Goal: Task Accomplishment & Management: Manage account settings

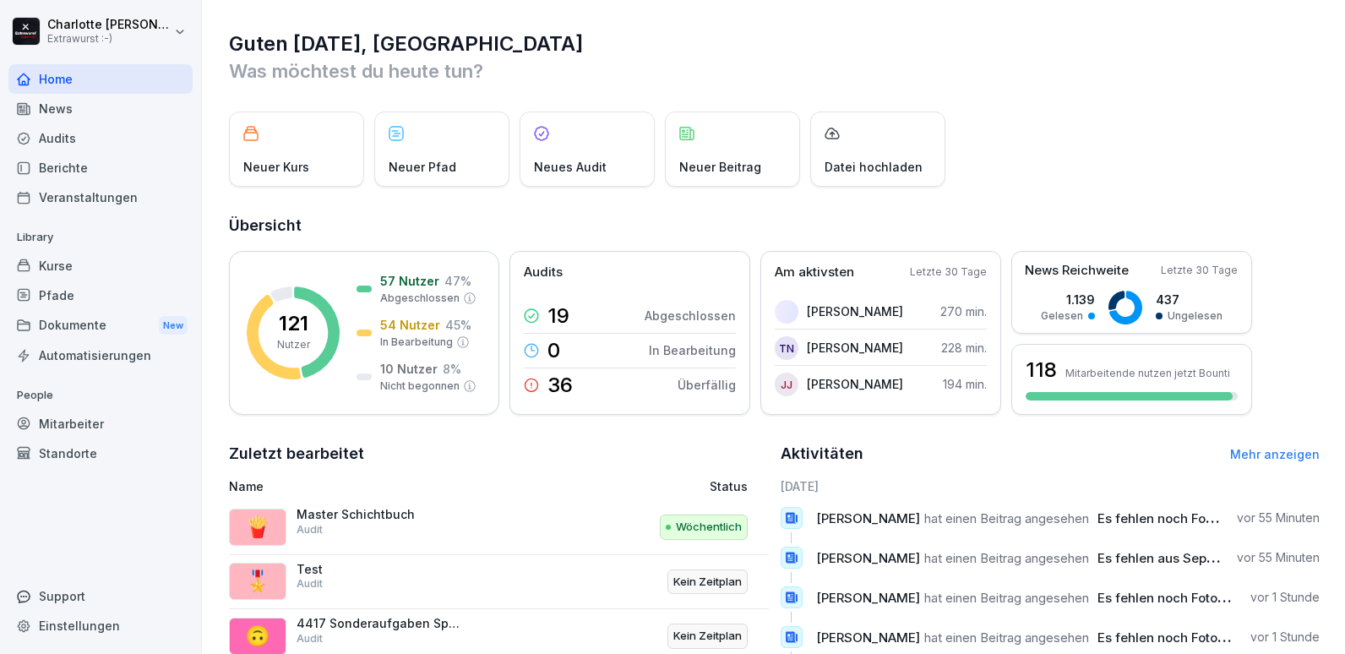
click at [61, 139] on div "Audits" at bounding box center [100, 138] width 184 height 30
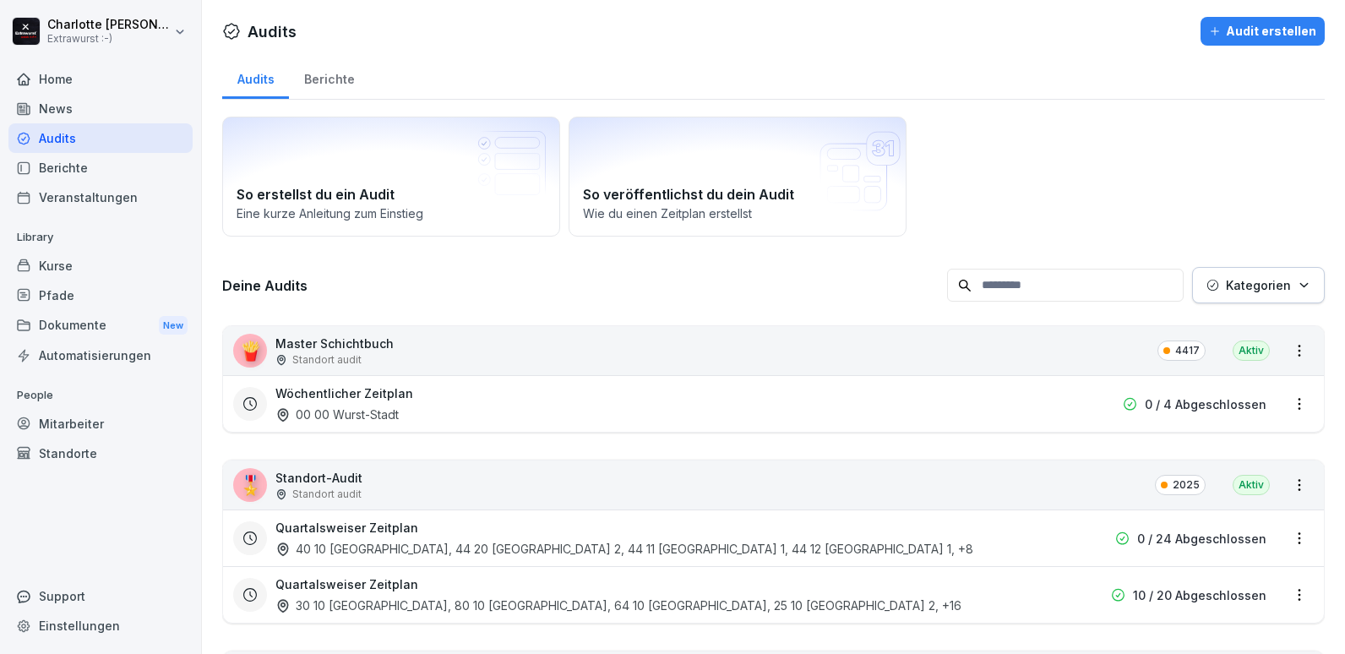
click at [335, 356] on p "Standort audit" at bounding box center [326, 359] width 69 height 15
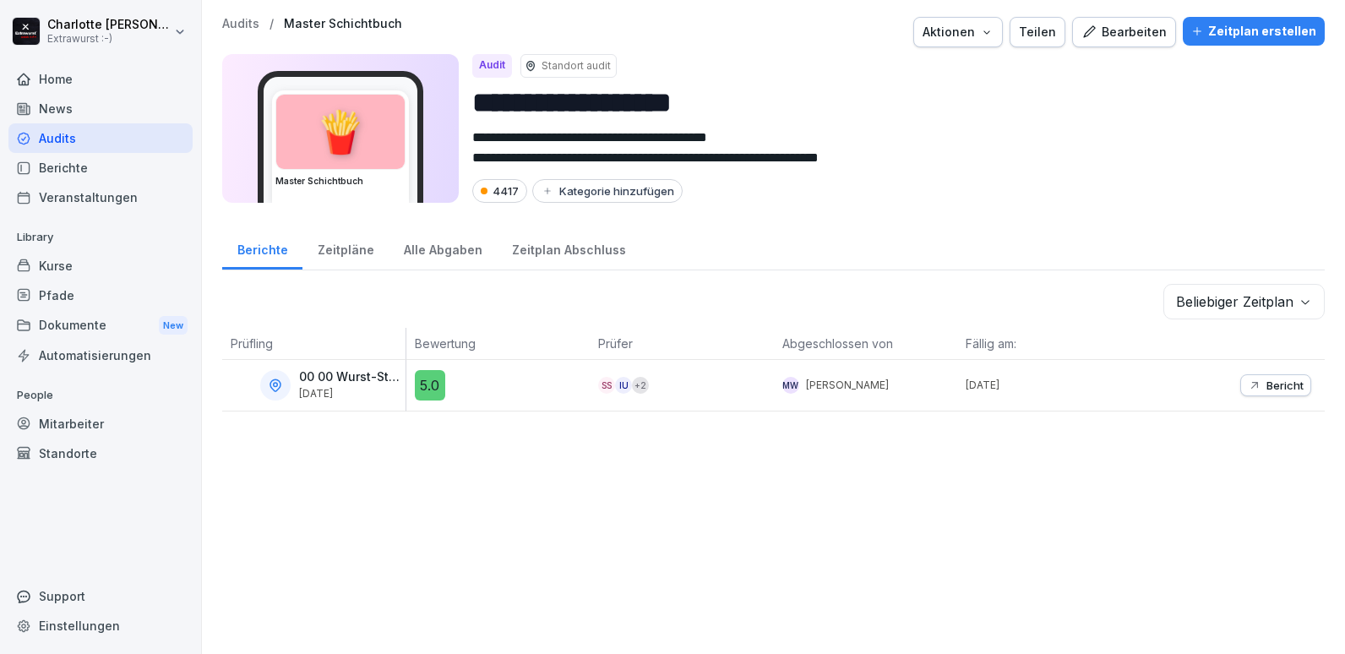
click at [1110, 36] on div "Bearbeiten" at bounding box center [1124, 32] width 85 height 19
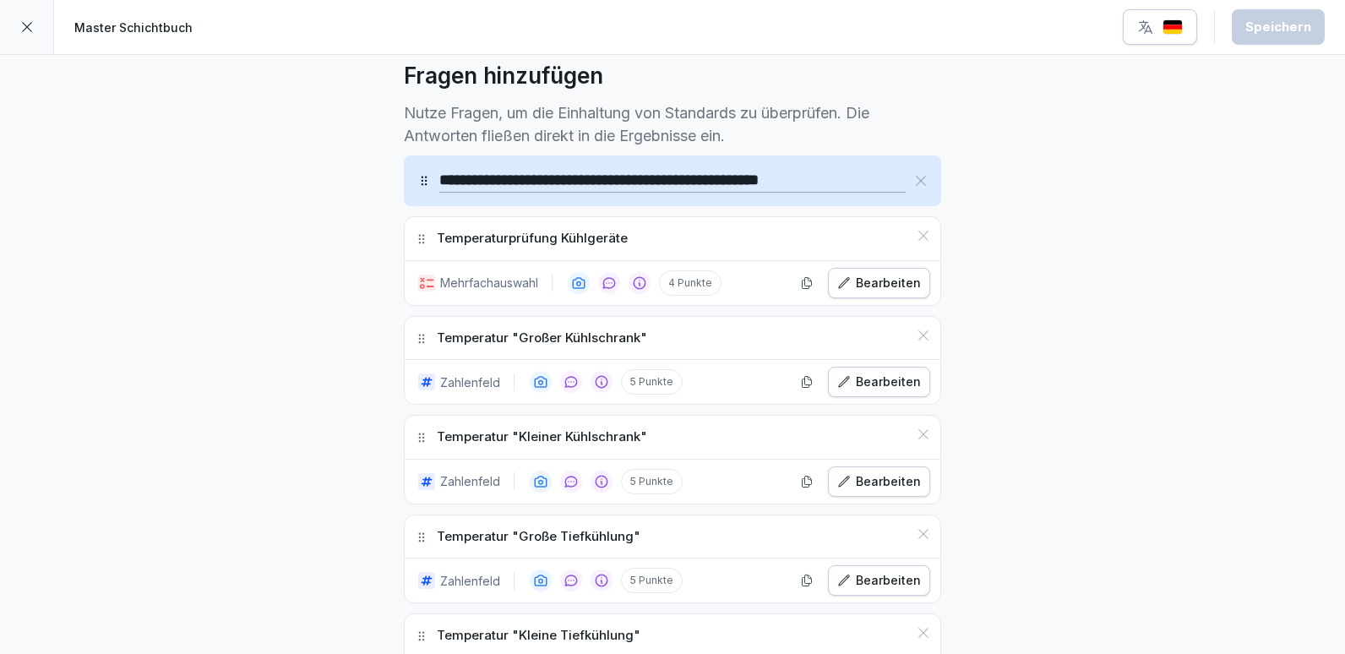
scroll to position [507, 0]
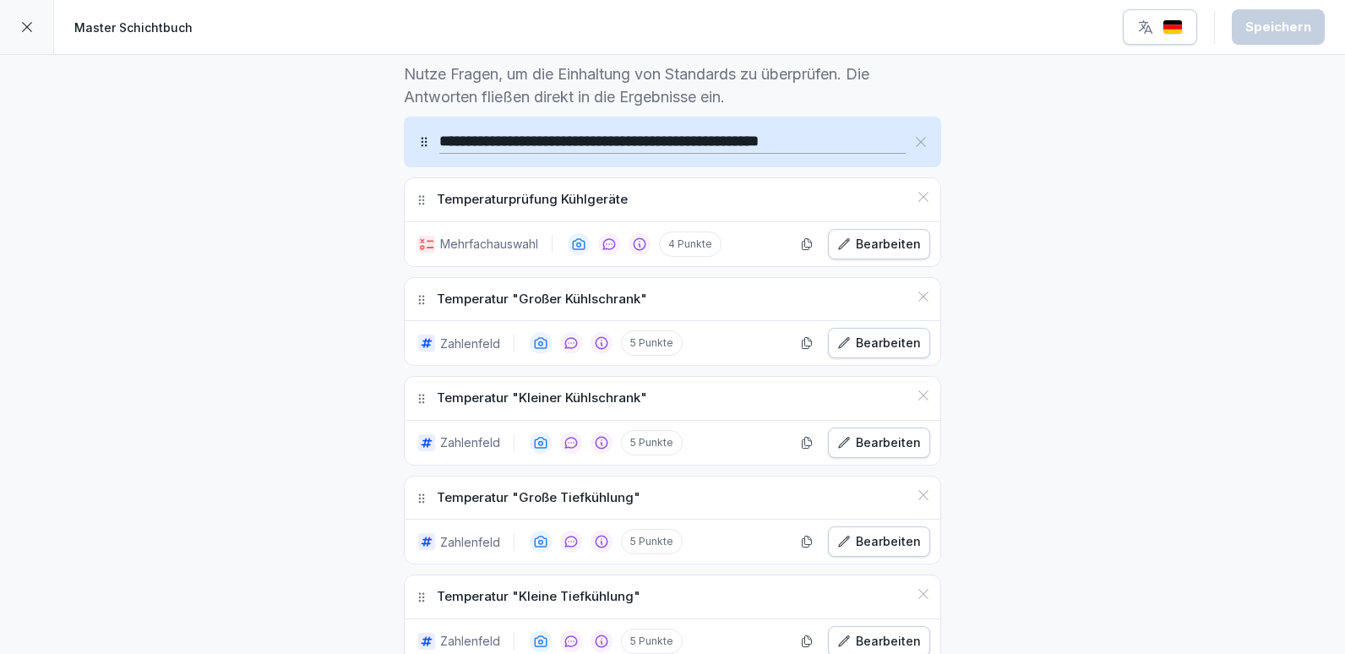
click at [874, 248] on div "Bearbeiten" at bounding box center [879, 244] width 84 height 19
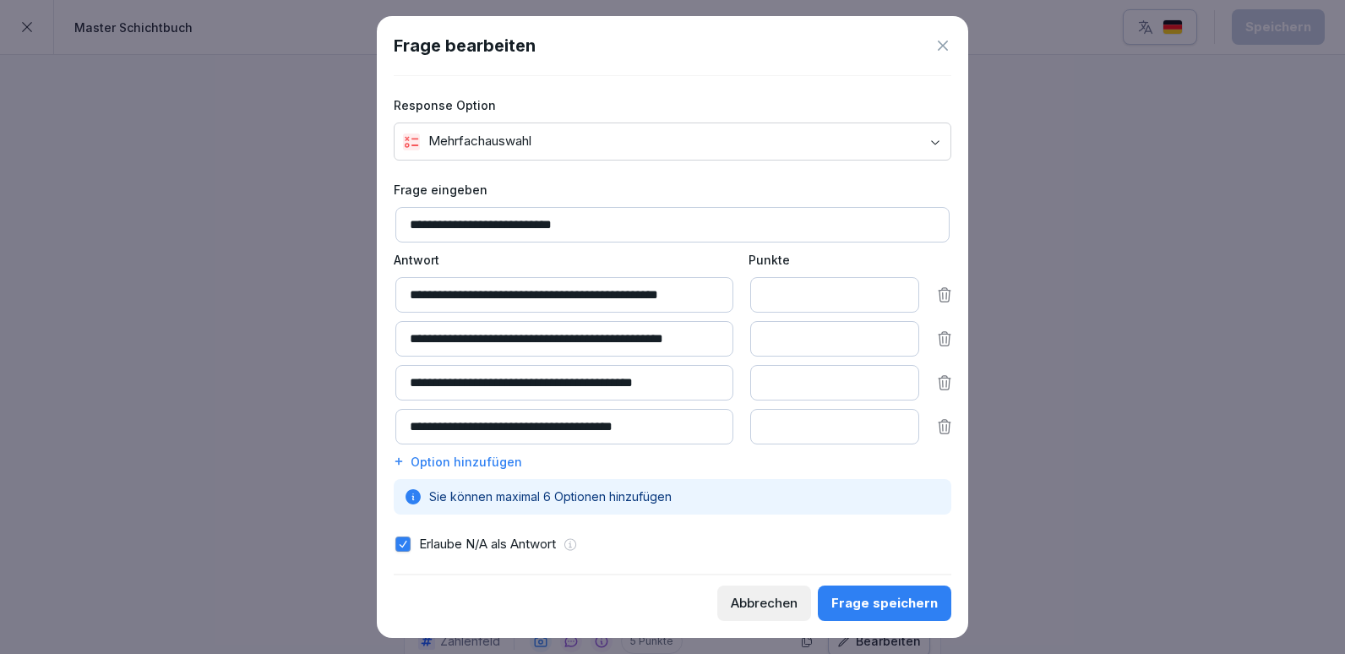
click at [942, 46] on icon at bounding box center [943, 46] width 10 height 10
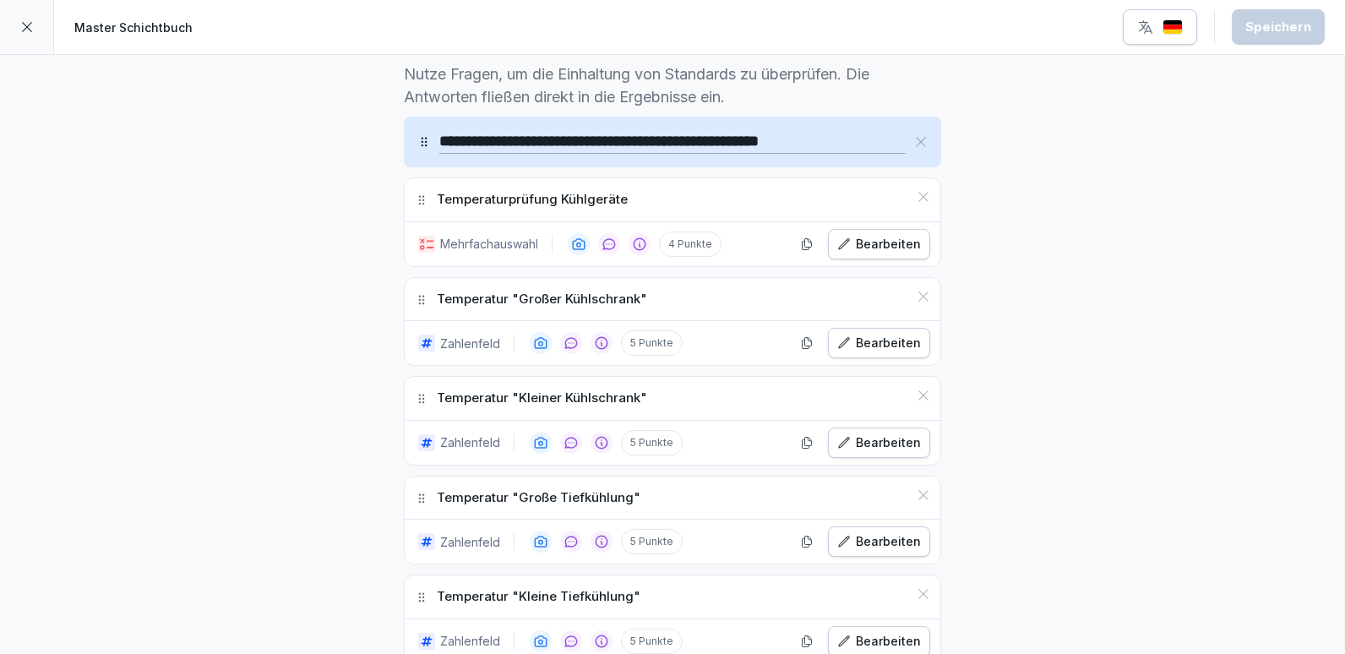
click at [415, 199] on icon at bounding box center [422, 201] width 14 height 14
click at [416, 204] on icon at bounding box center [422, 201] width 14 height 14
click at [918, 199] on icon at bounding box center [924, 197] width 14 height 14
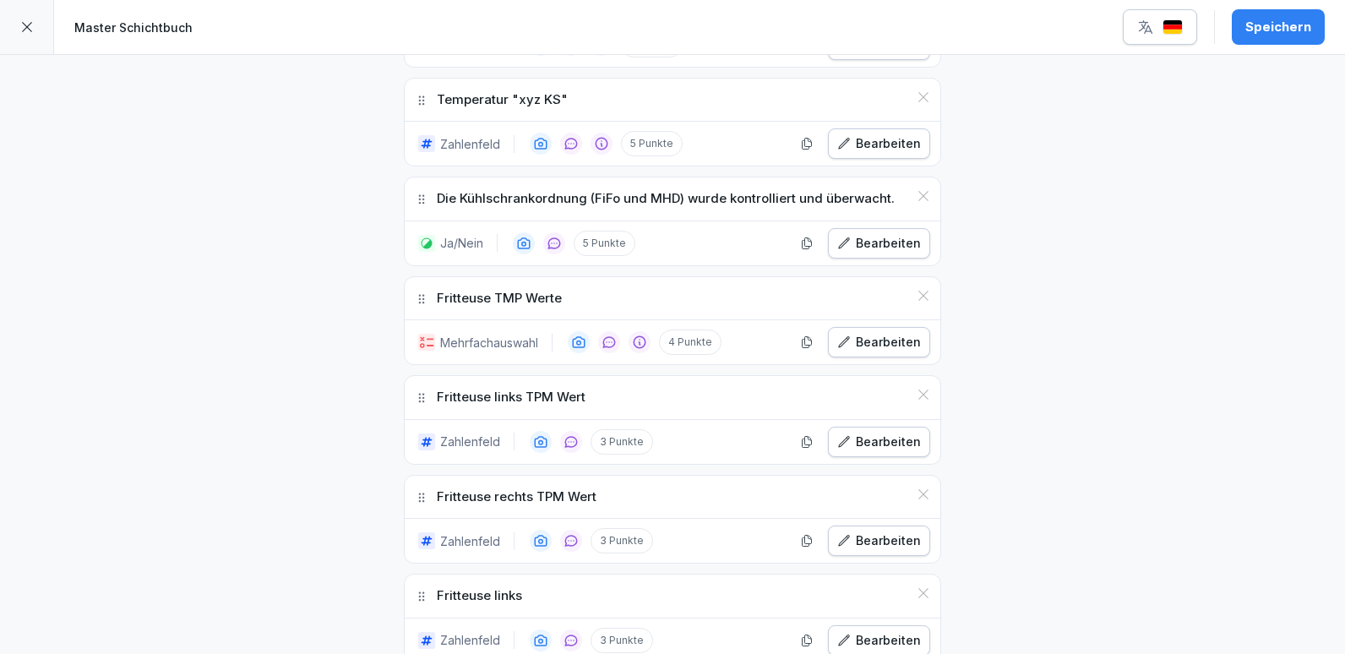
scroll to position [1183, 0]
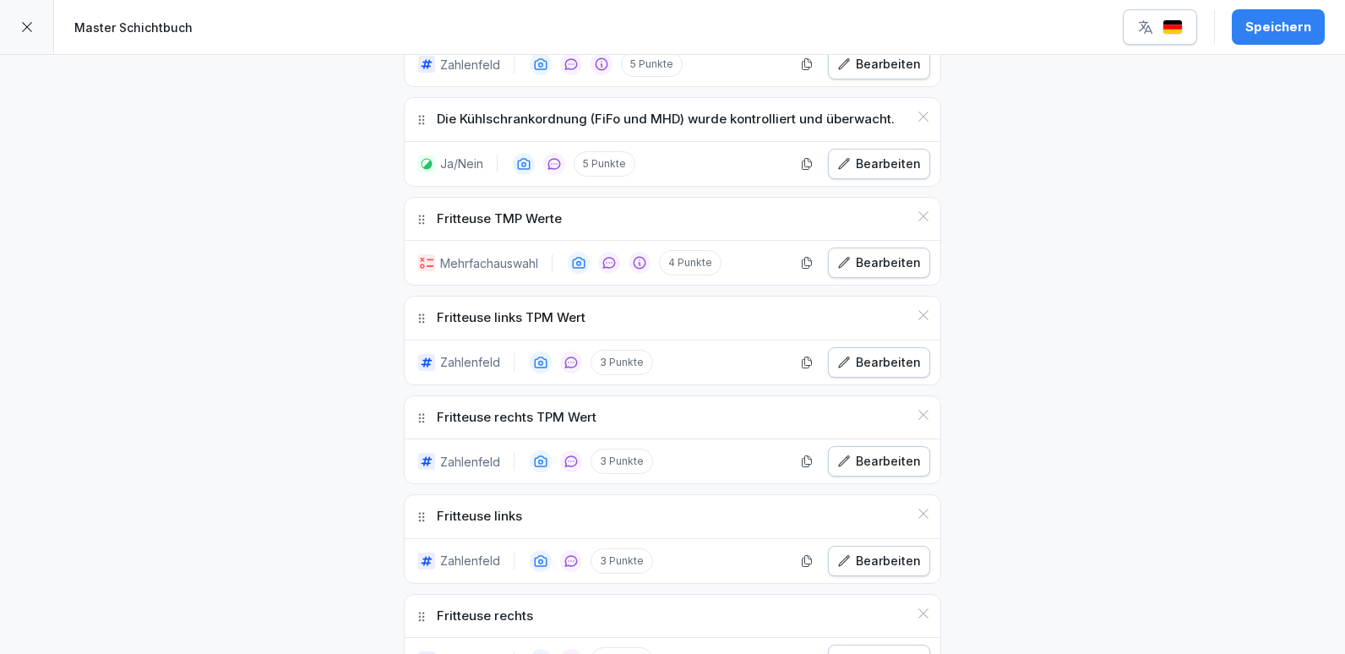
click at [854, 259] on div "Bearbeiten" at bounding box center [879, 263] width 84 height 19
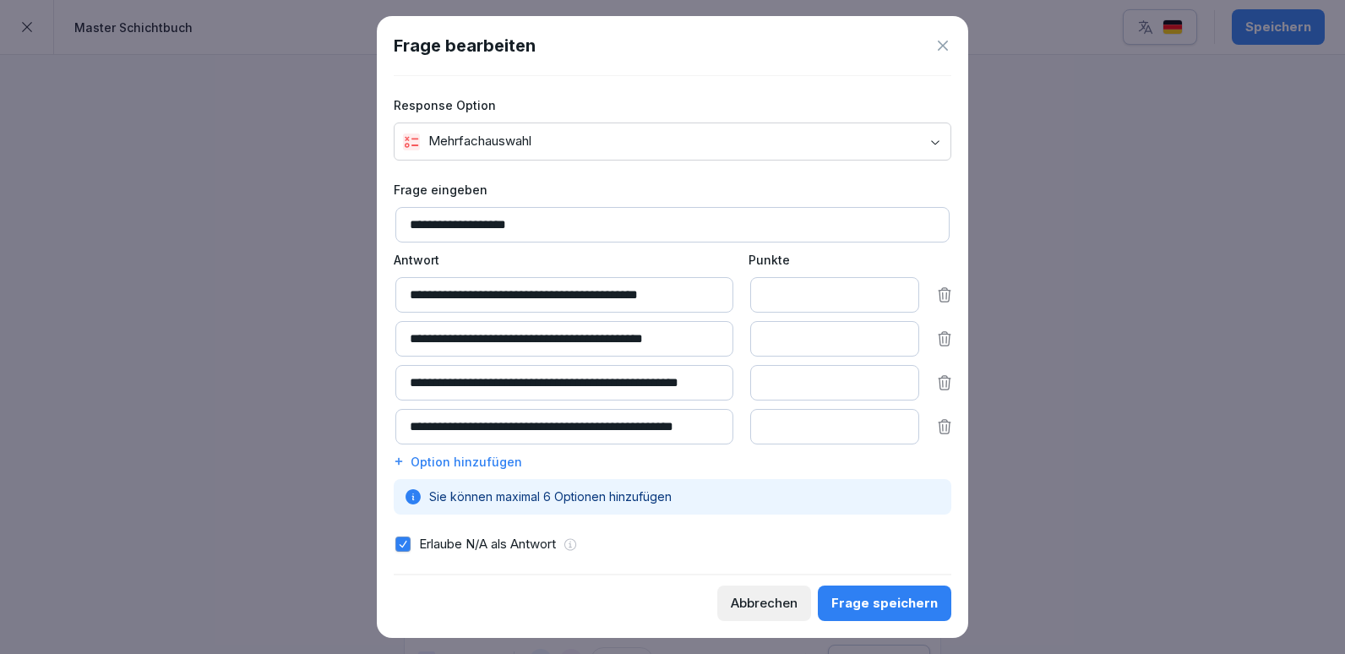
click at [623, 292] on input "**********" at bounding box center [565, 294] width 338 height 35
click at [649, 291] on input "**********" at bounding box center [565, 294] width 338 height 35
drag, startPoint x: 651, startPoint y: 292, endPoint x: 694, endPoint y: 287, distance: 43.3
click at [694, 287] on input "**********" at bounding box center [565, 294] width 338 height 35
drag, startPoint x: 620, startPoint y: 295, endPoint x: 663, endPoint y: 292, distance: 42.4
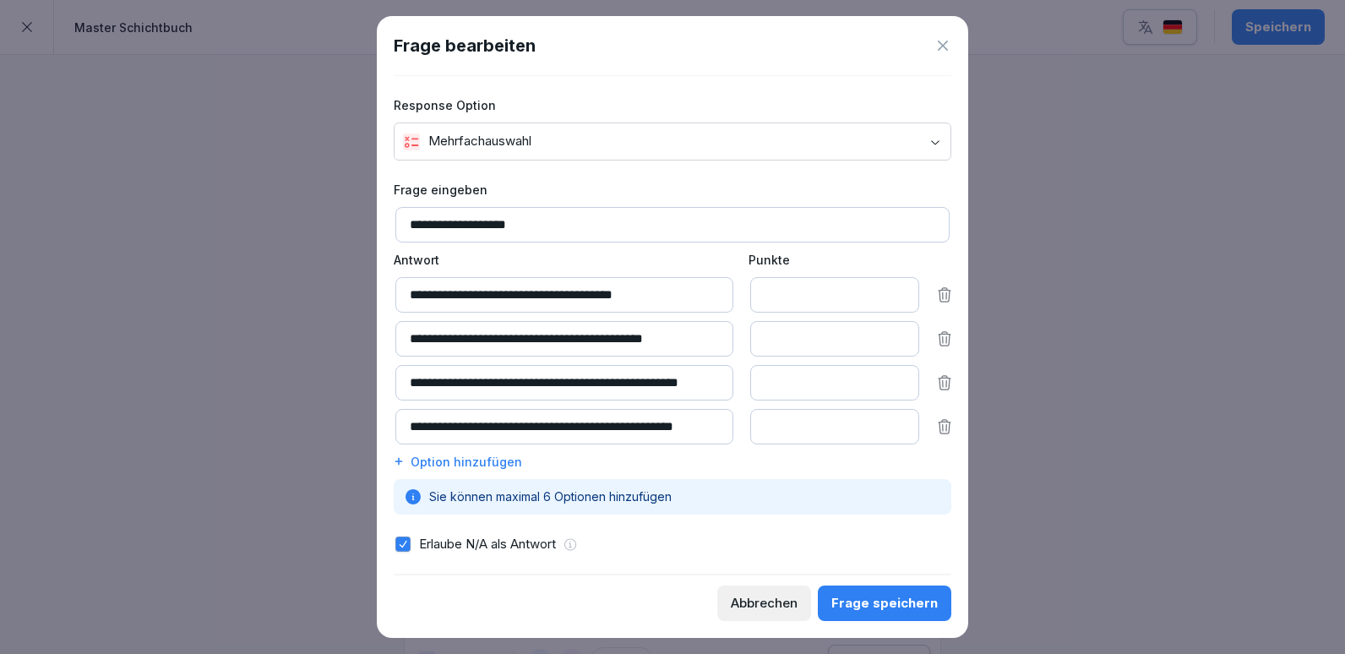
click at [663, 292] on input "**********" at bounding box center [565, 294] width 338 height 35
type input "**********"
drag, startPoint x: 630, startPoint y: 340, endPoint x: 715, endPoint y: 333, distance: 85.6
click at [715, 333] on input "**********" at bounding box center [565, 338] width 338 height 35
paste input
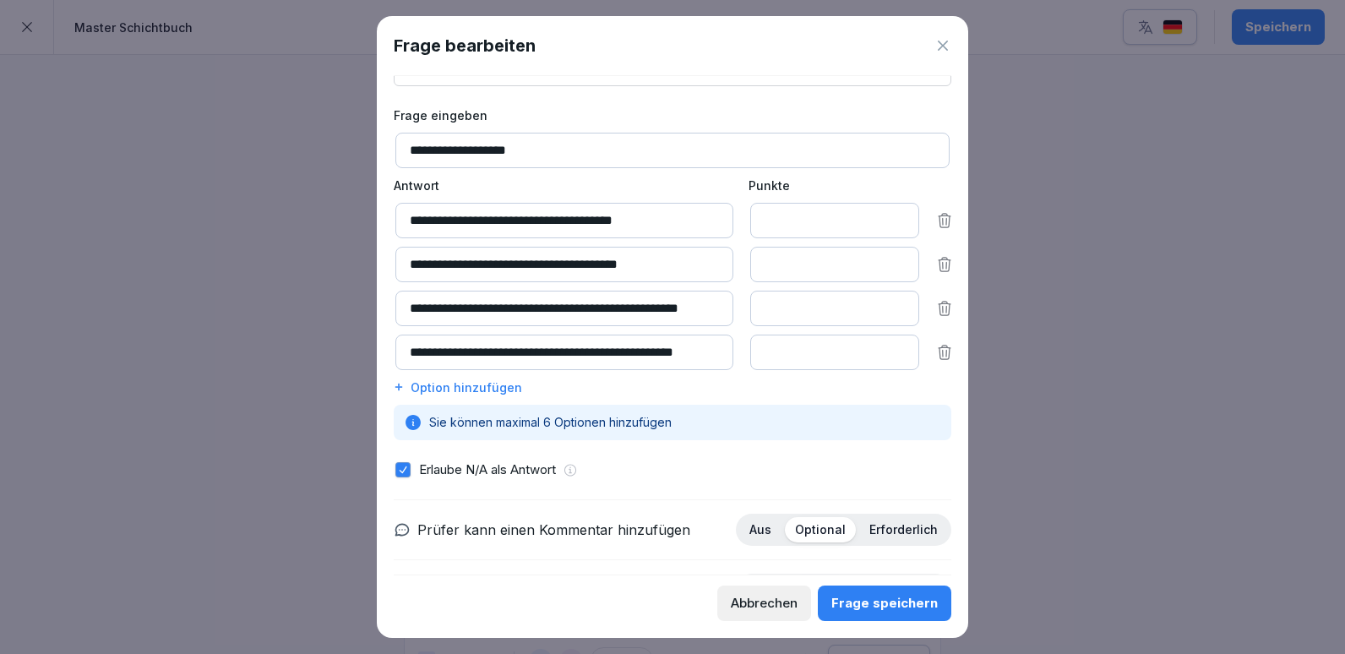
scroll to position [39, 0]
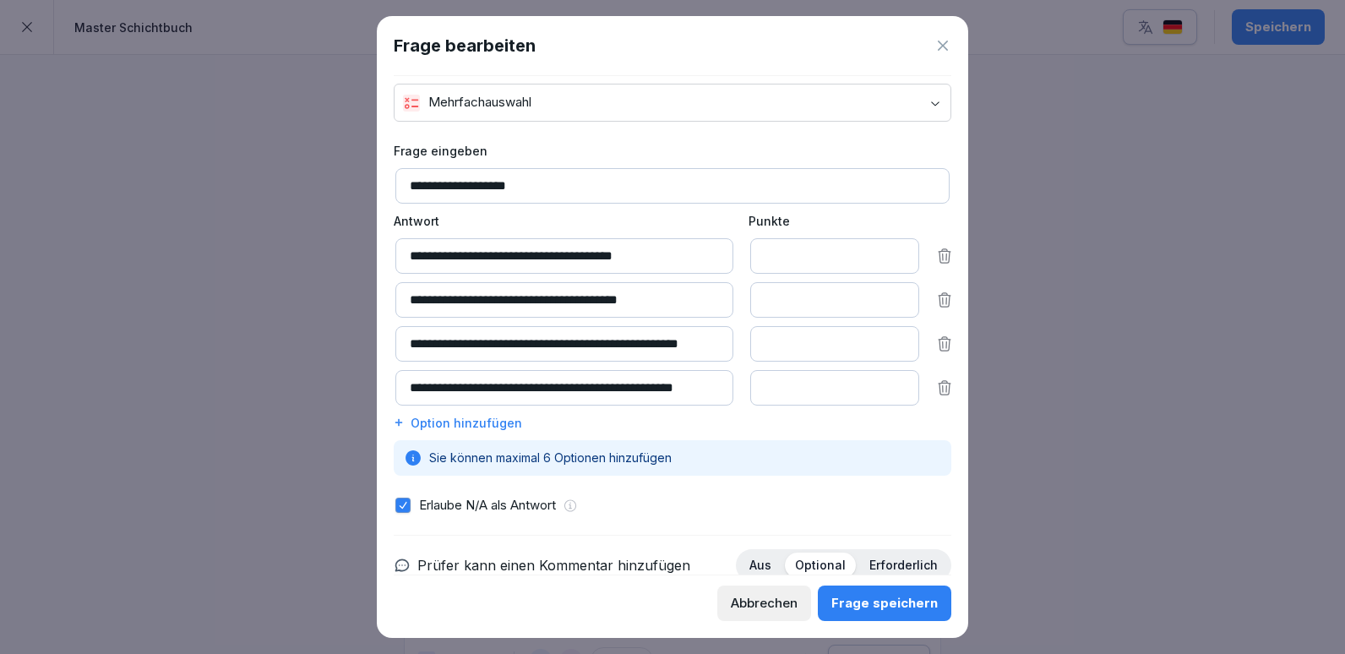
type input "**********"
click at [713, 343] on input "**********" at bounding box center [565, 343] width 338 height 35
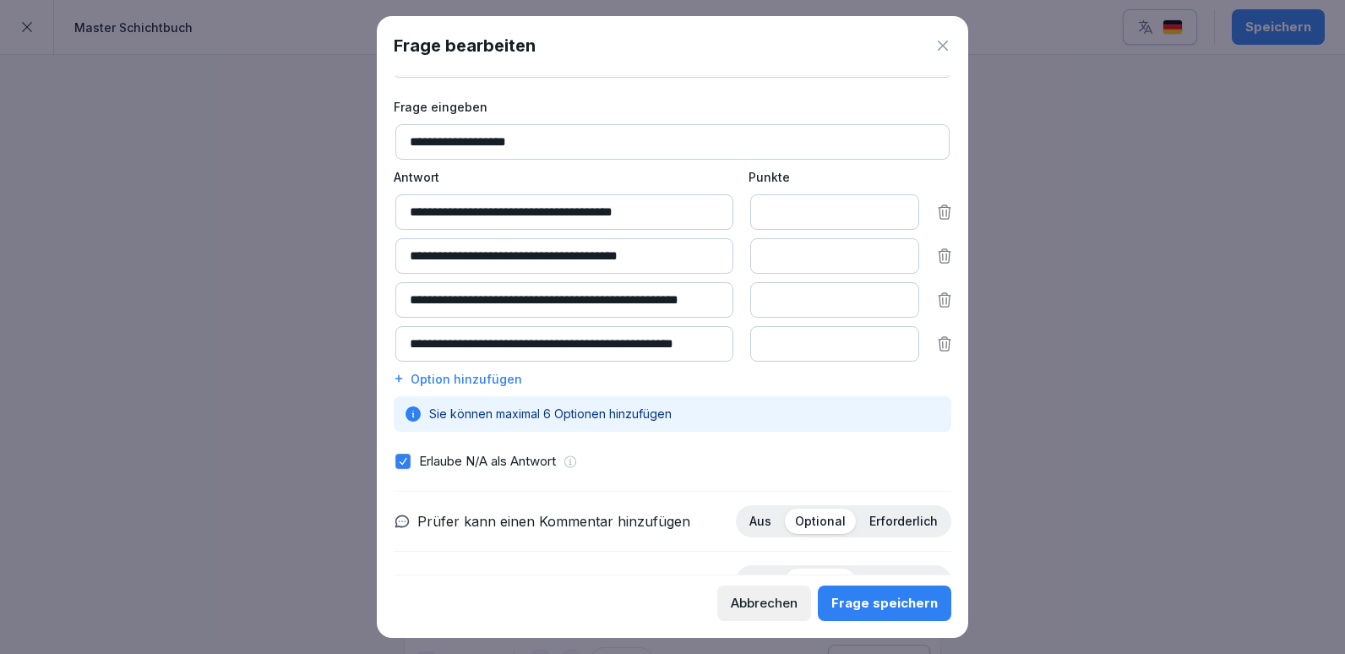
scroll to position [123, 0]
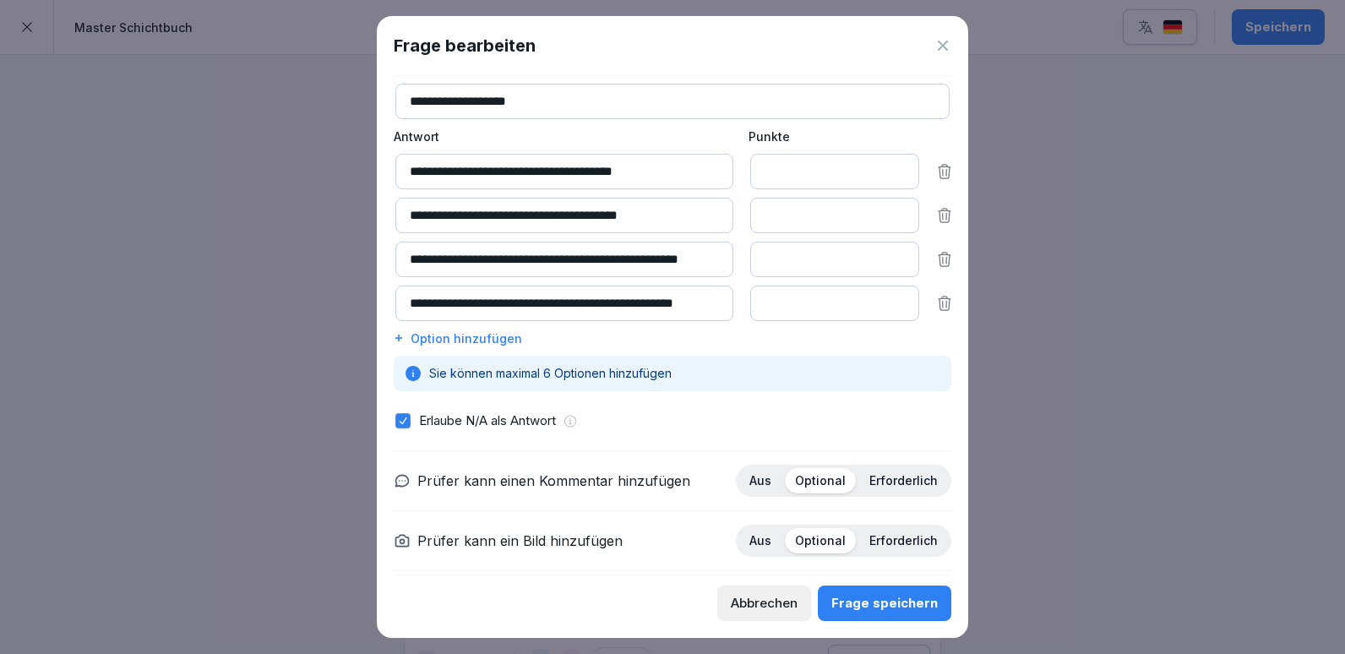
type input "*"
click at [887, 178] on input "*" at bounding box center [834, 171] width 169 height 35
click at [884, 218] on input "*" at bounding box center [834, 215] width 169 height 35
type input "*"
click at [887, 211] on input "*" at bounding box center [834, 215] width 169 height 35
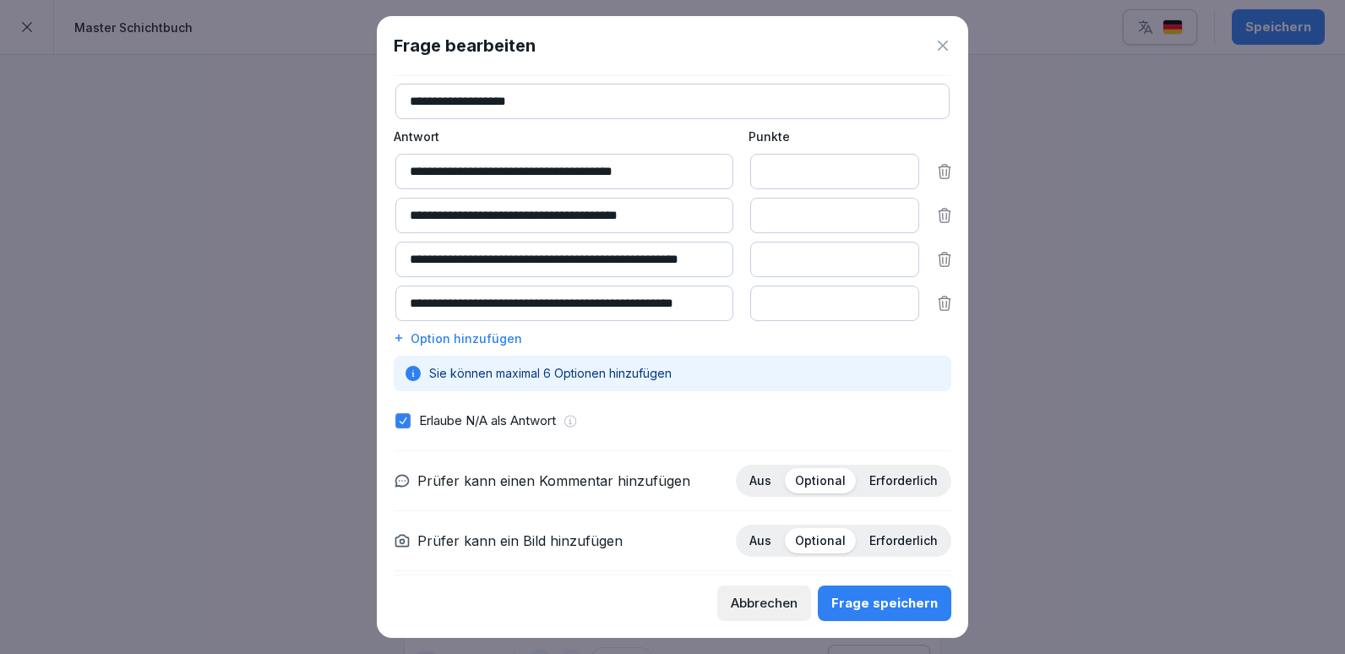
type input "*"
click at [887, 168] on input "*" at bounding box center [834, 171] width 169 height 35
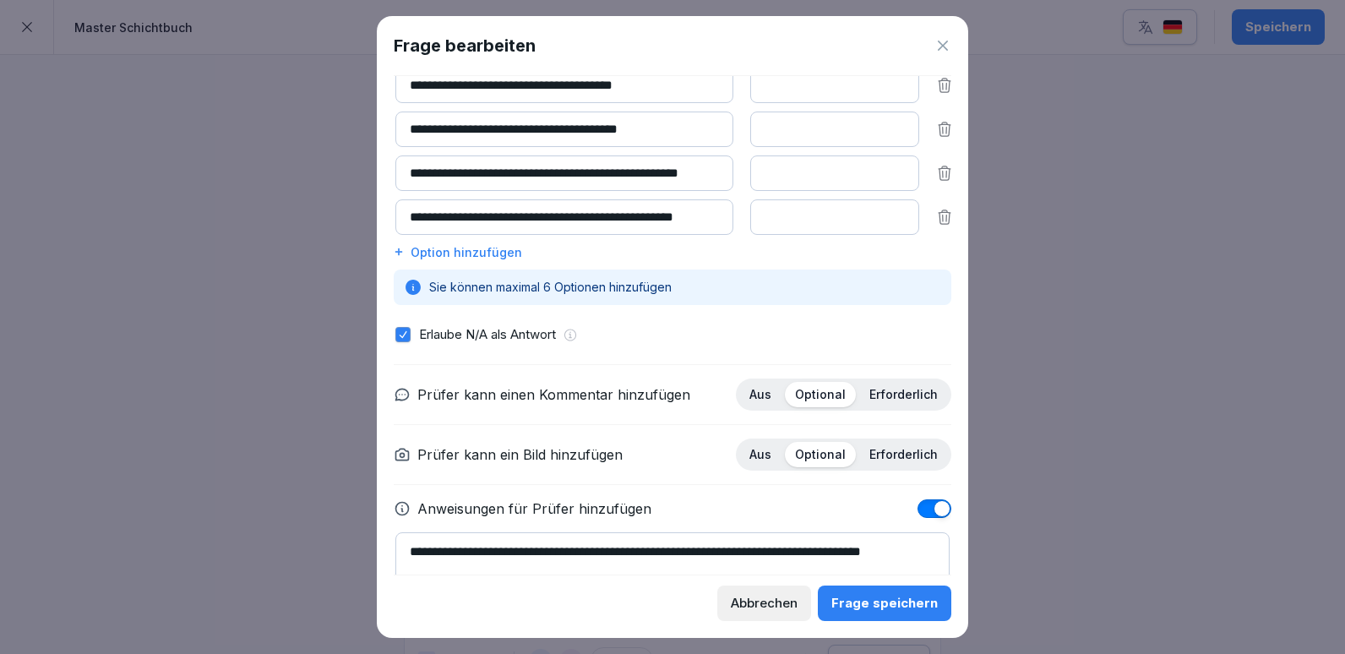
scroll to position [292, 0]
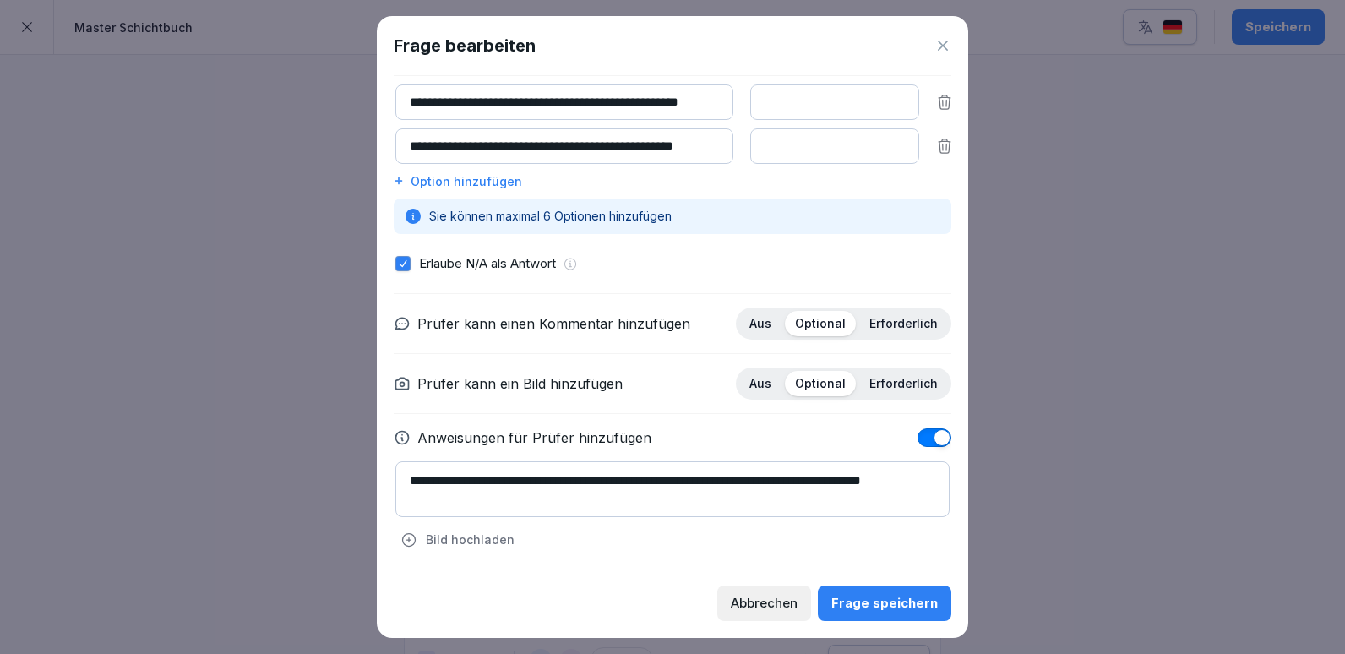
click at [944, 42] on icon at bounding box center [943, 45] width 17 height 17
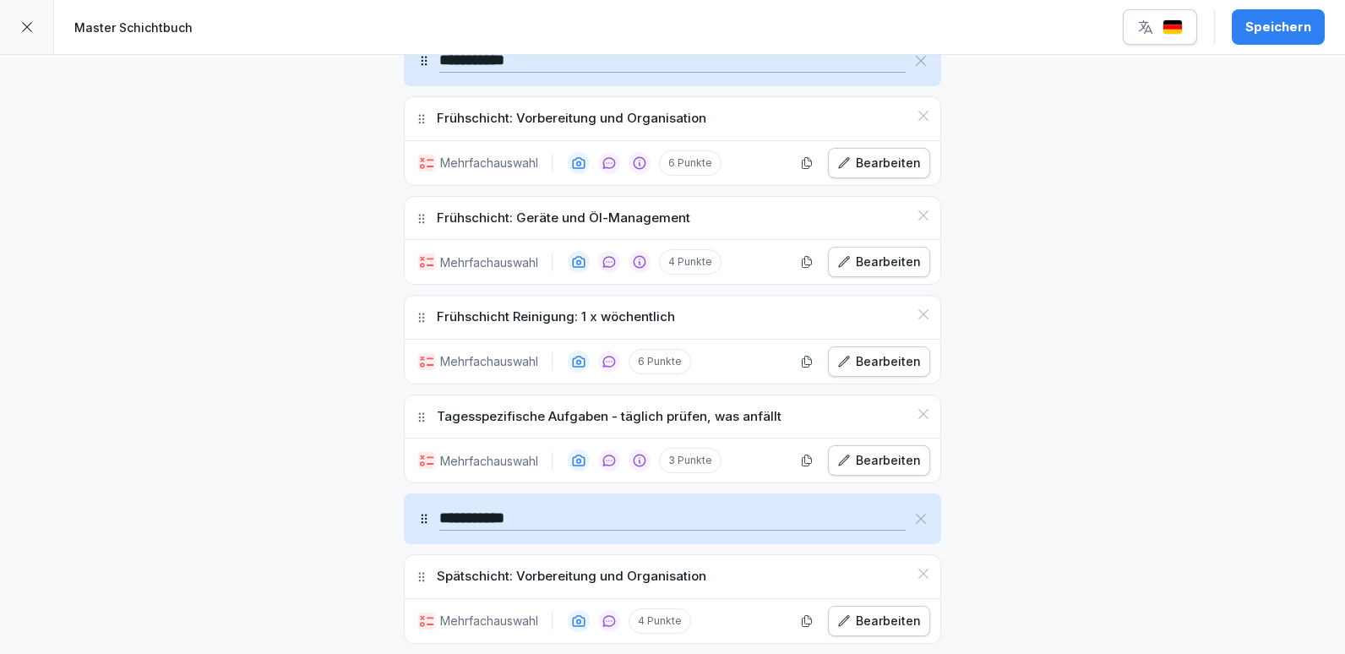
scroll to position [1811, 0]
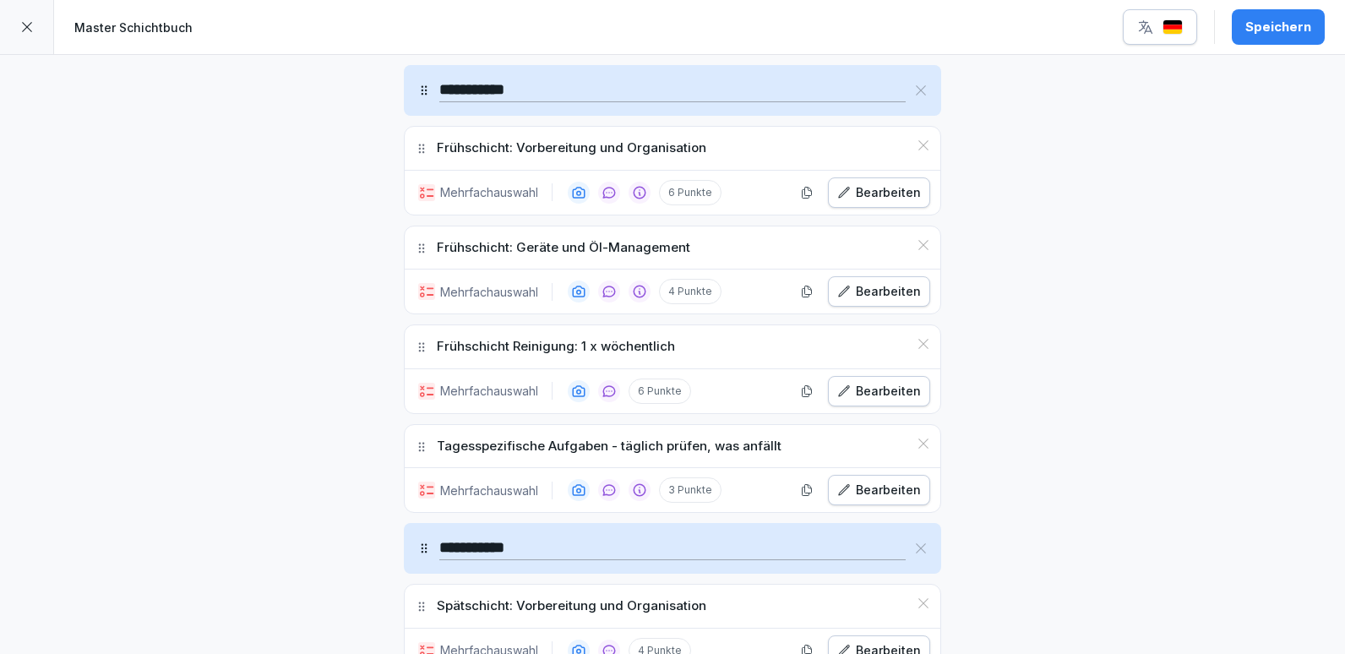
click at [855, 192] on div "Bearbeiten" at bounding box center [879, 192] width 84 height 19
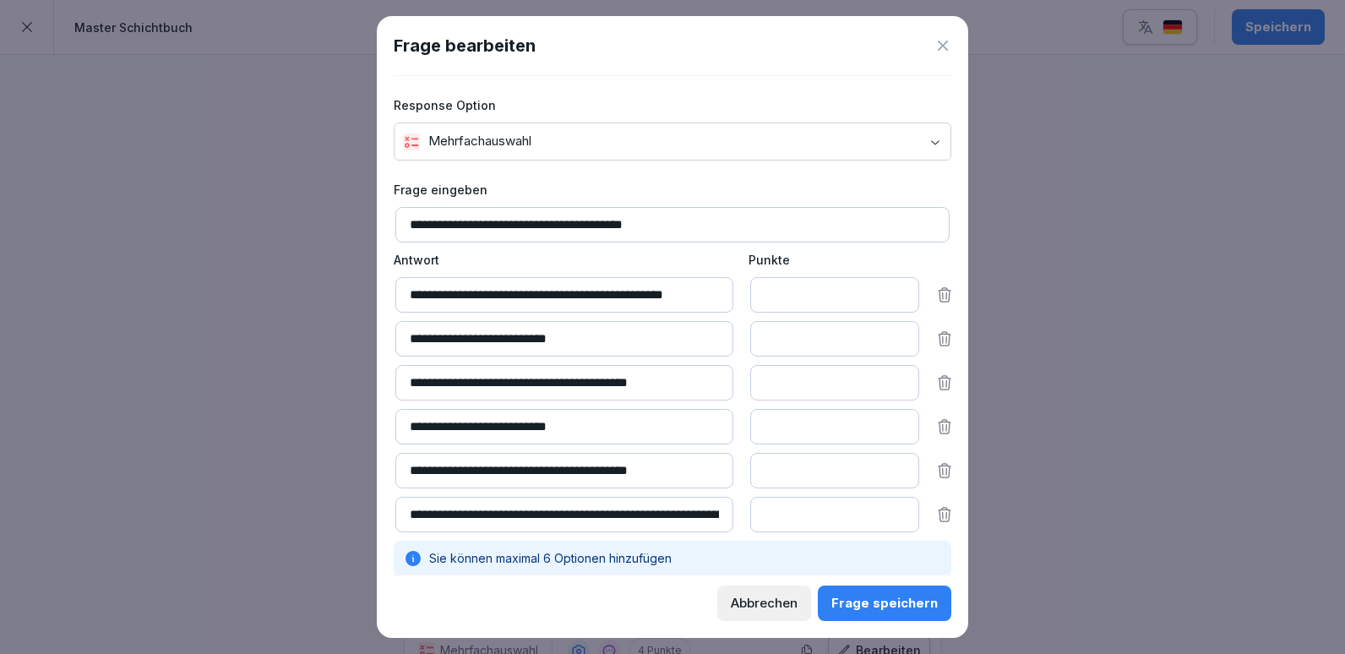
scroll to position [85, 0]
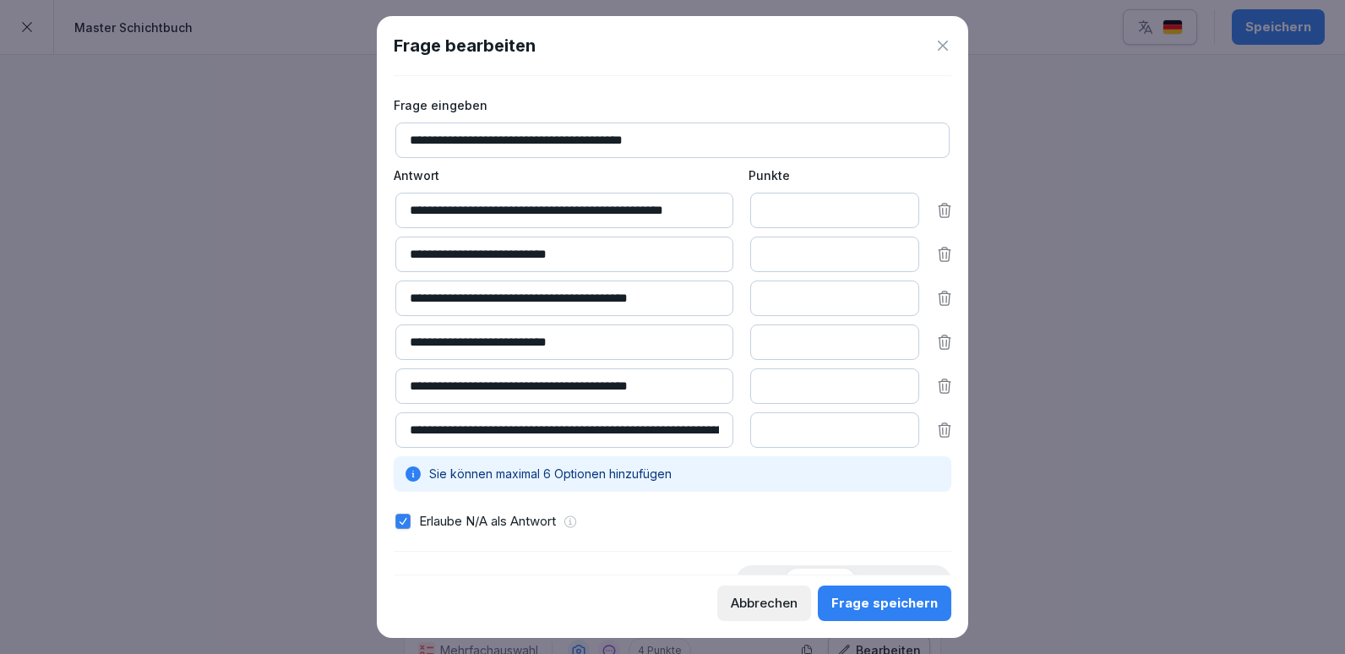
click at [510, 253] on input "**********" at bounding box center [565, 254] width 338 height 35
click at [687, 296] on input "**********" at bounding box center [565, 298] width 338 height 35
click at [476, 341] on input "**********" at bounding box center [565, 342] width 338 height 35
click at [476, 385] on input "**********" at bounding box center [565, 385] width 338 height 35
click at [941, 48] on icon at bounding box center [943, 46] width 10 height 10
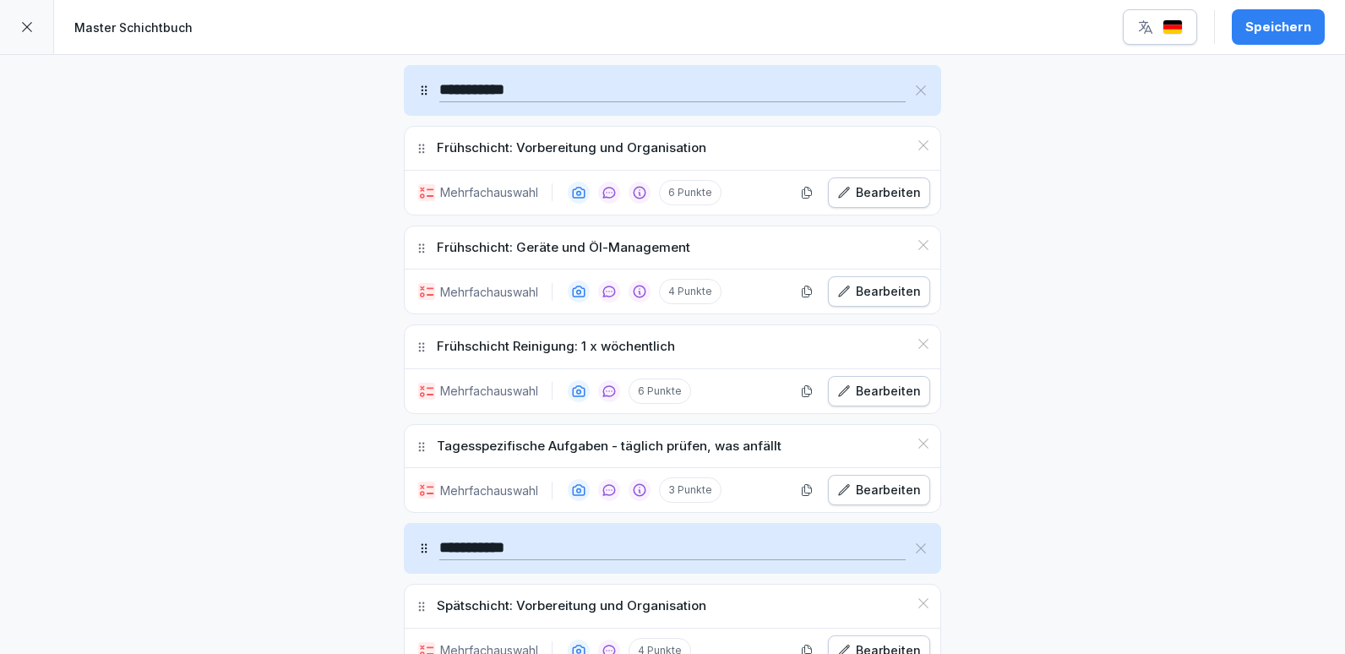
click at [867, 200] on div "Bearbeiten" at bounding box center [879, 192] width 84 height 19
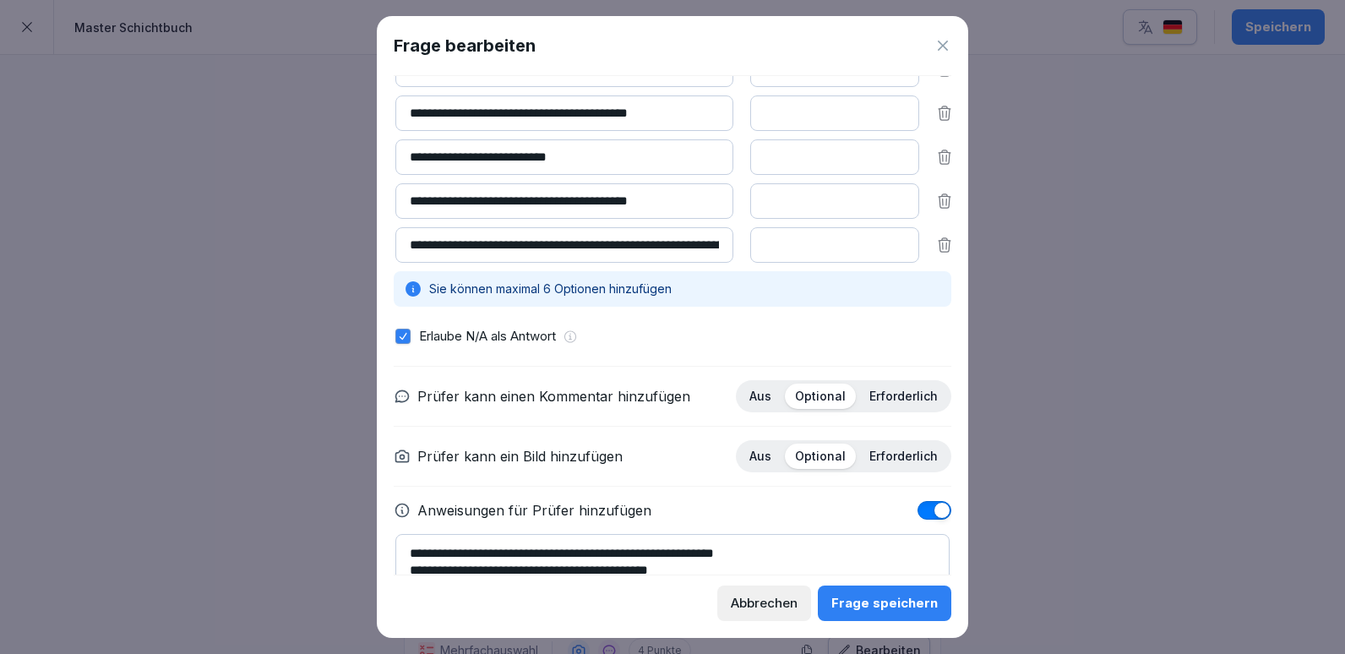
scroll to position [185, 0]
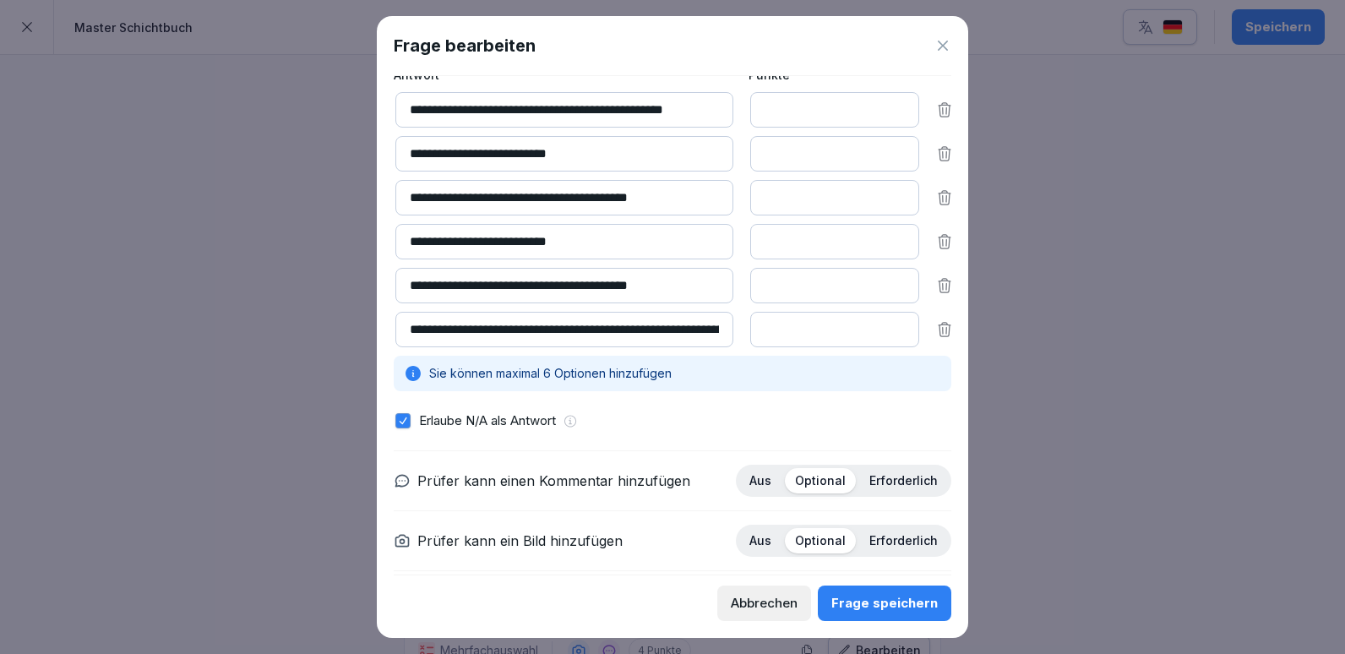
type input "*"
click at [887, 114] on input "*" at bounding box center [834, 109] width 169 height 35
type input "*"
click at [890, 156] on input "*" at bounding box center [834, 153] width 169 height 35
type input "*"
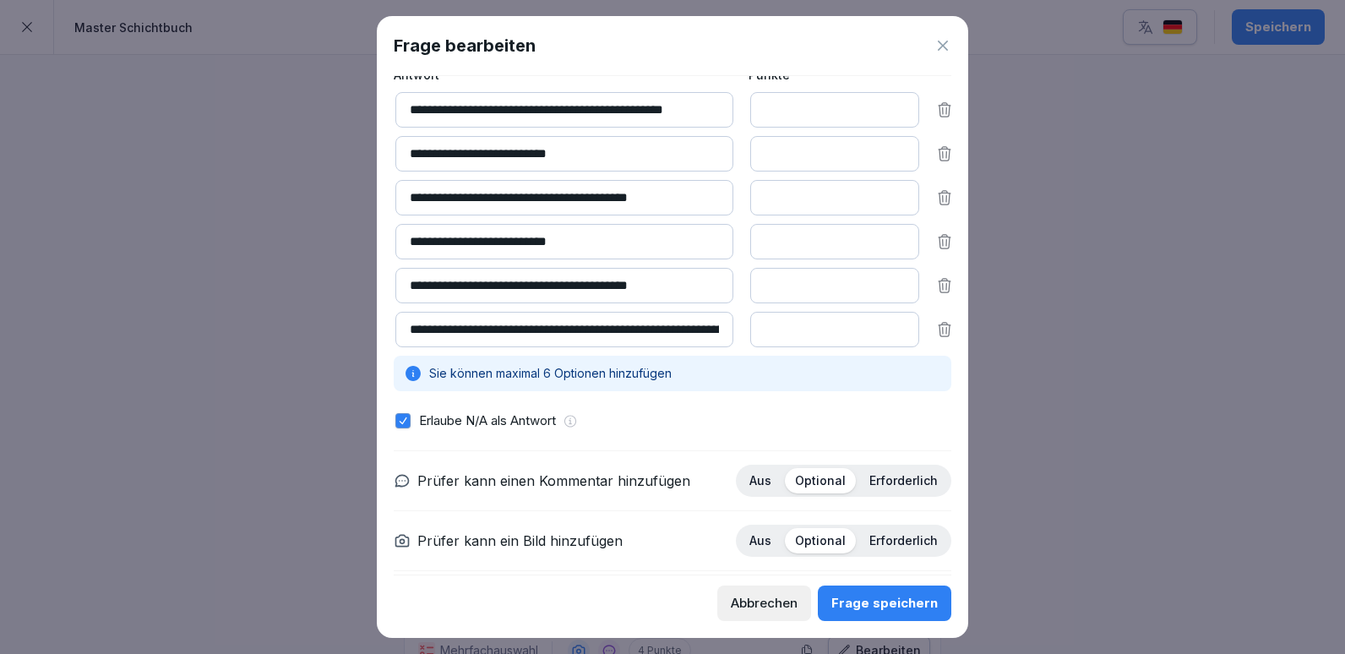
click at [887, 202] on input "*" at bounding box center [834, 197] width 169 height 35
click at [886, 253] on input "*" at bounding box center [834, 241] width 169 height 35
type input "*"
click at [886, 246] on input "*" at bounding box center [834, 241] width 169 height 35
type input "*"
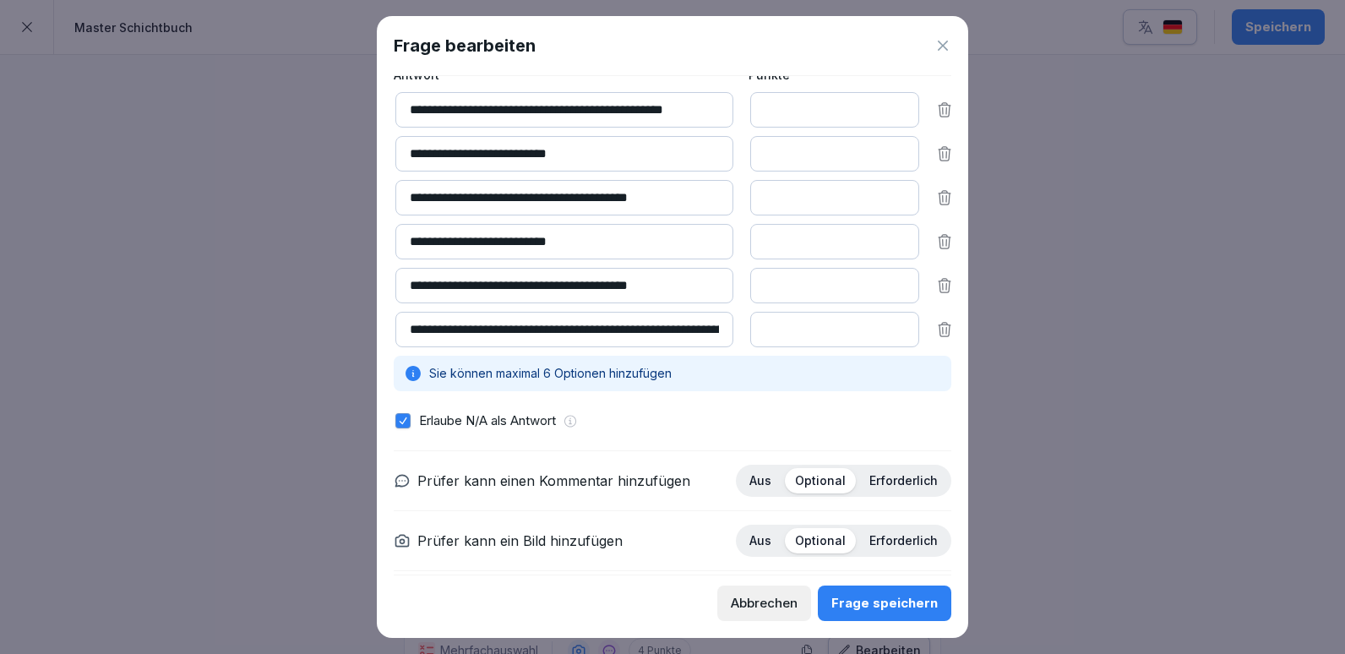
click at [886, 290] on input "*" at bounding box center [834, 285] width 169 height 35
type input "*"
click at [886, 336] on input "*" at bounding box center [834, 329] width 169 height 35
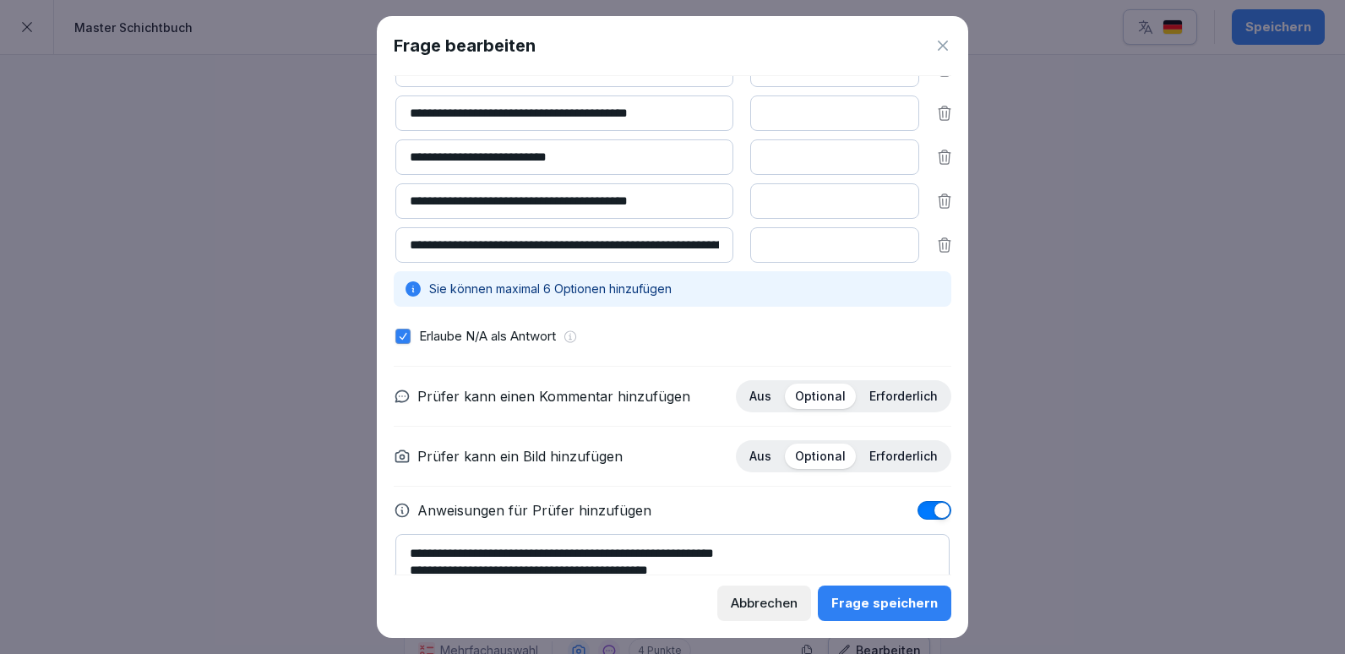
scroll to position [354, 0]
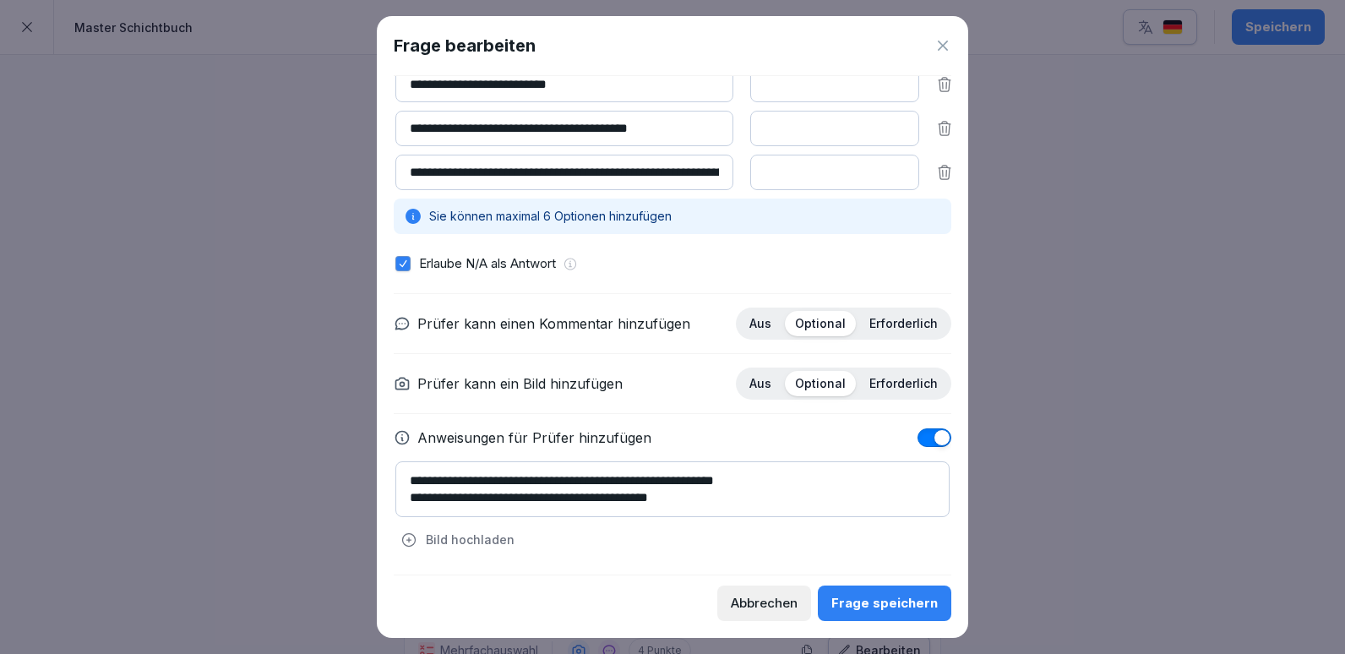
click at [946, 48] on icon at bounding box center [943, 45] width 17 height 17
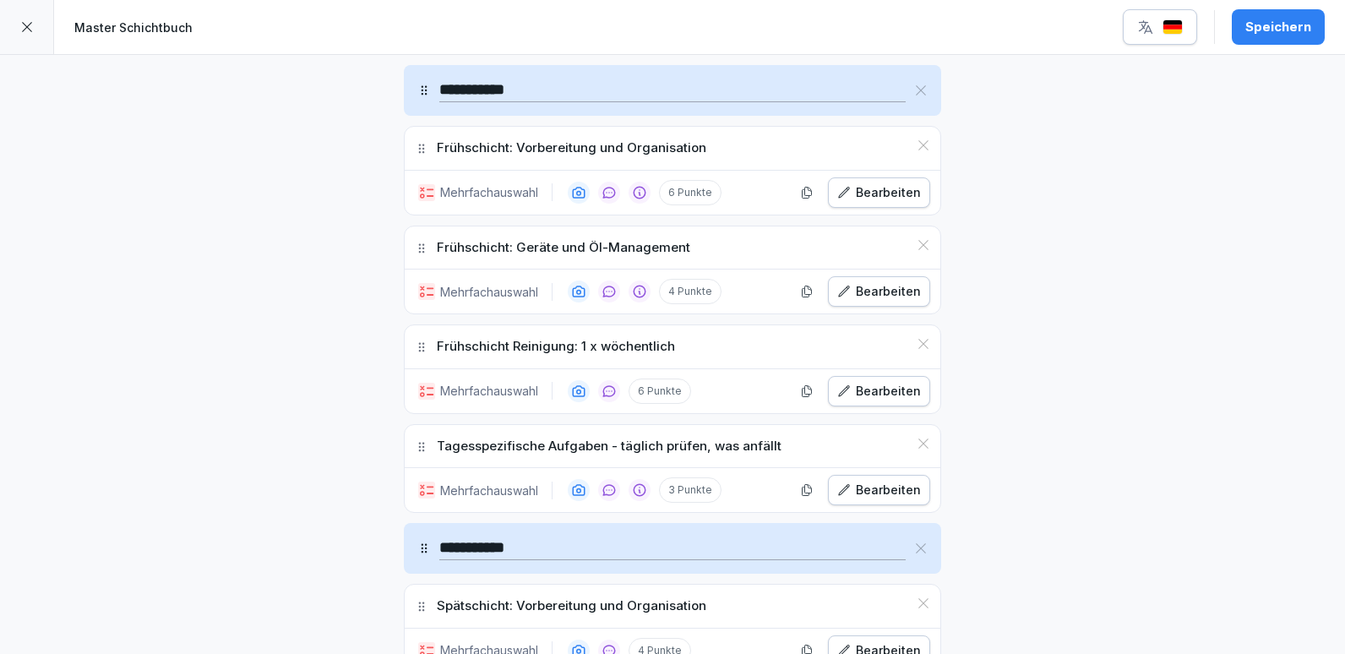
click at [867, 288] on div "Bearbeiten" at bounding box center [879, 291] width 84 height 19
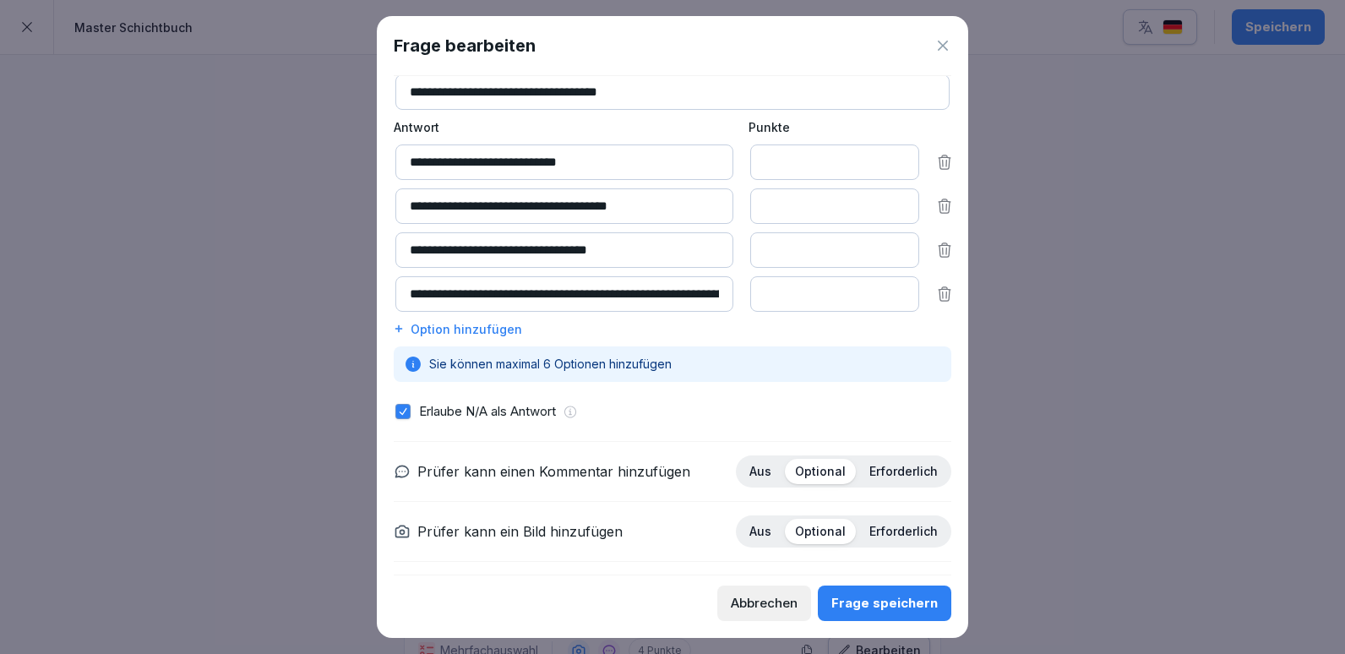
scroll to position [123, 0]
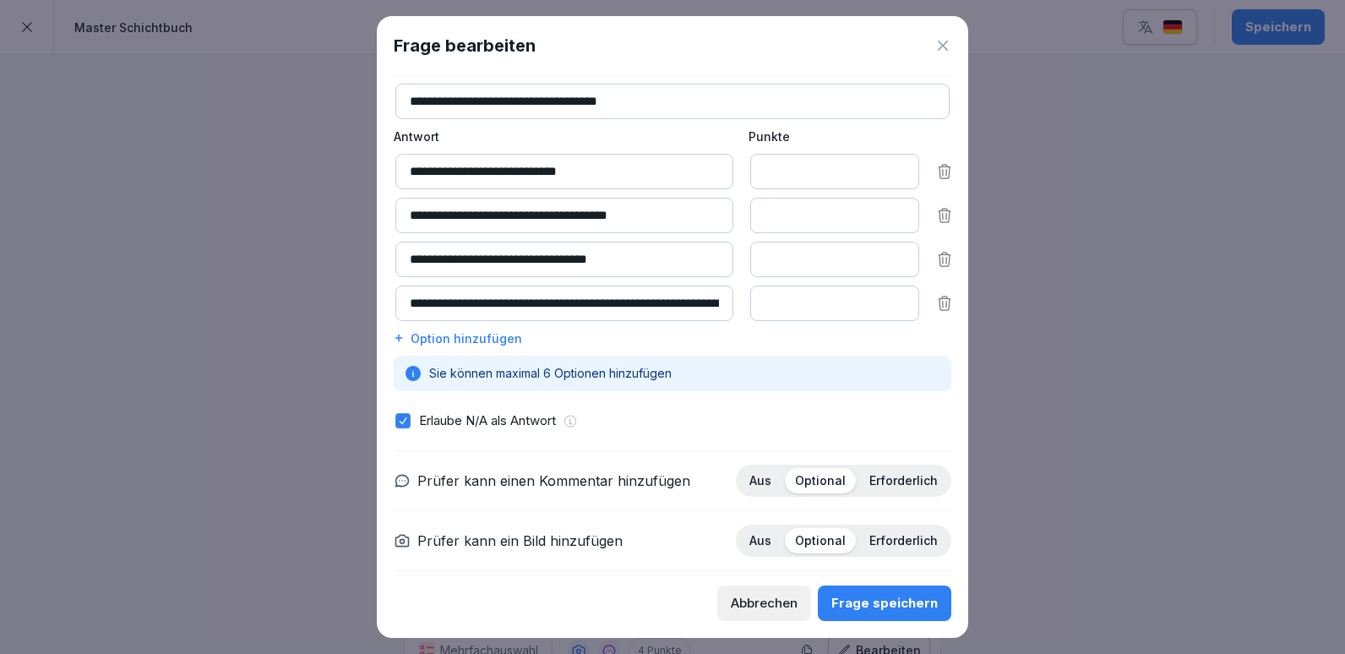
click at [946, 50] on icon at bounding box center [943, 46] width 10 height 10
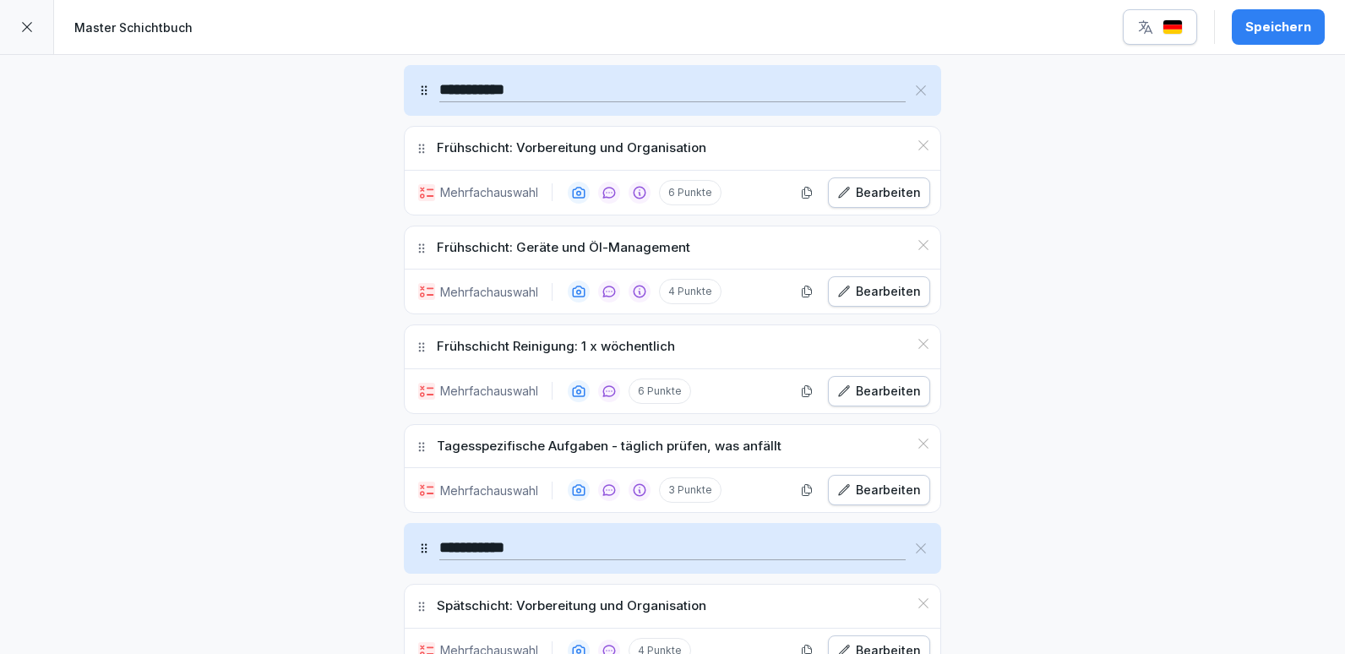
click at [861, 396] on div "Bearbeiten" at bounding box center [879, 391] width 84 height 19
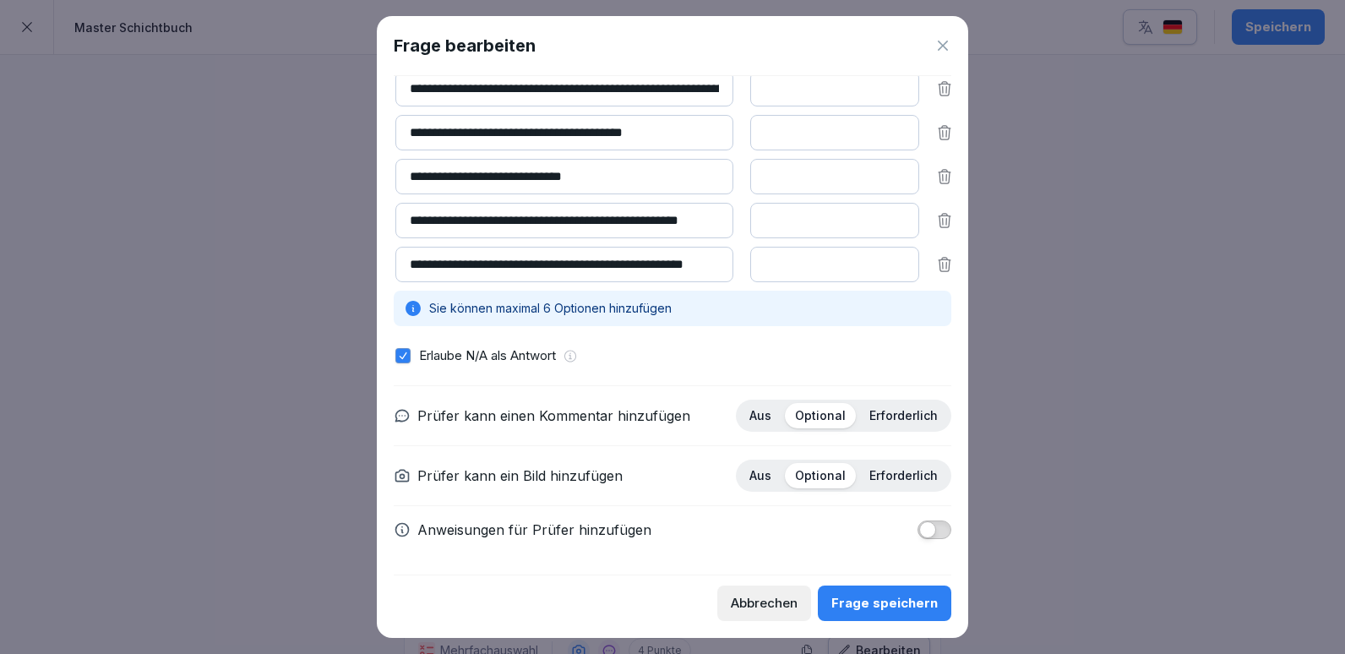
scroll to position [262, 0]
click at [936, 521] on button "button" at bounding box center [935, 530] width 34 height 19
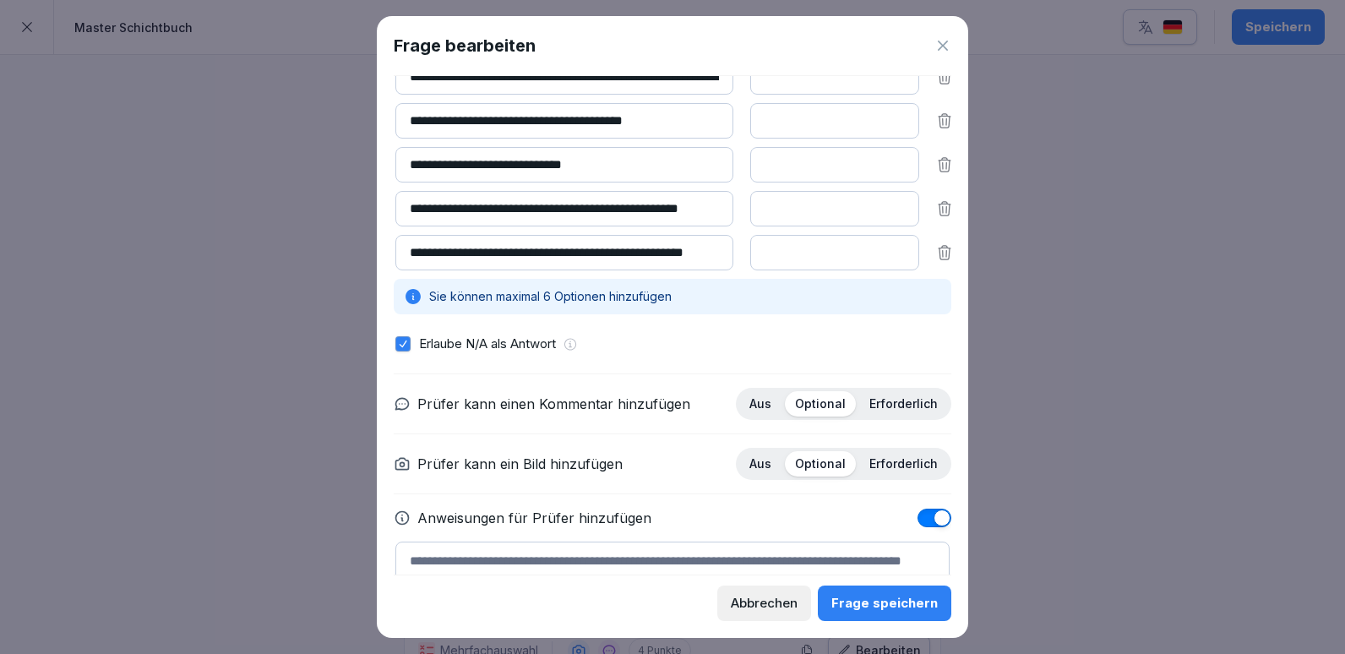
click at [79, 265] on div at bounding box center [672, 327] width 1345 height 654
click at [940, 46] on icon at bounding box center [943, 45] width 17 height 17
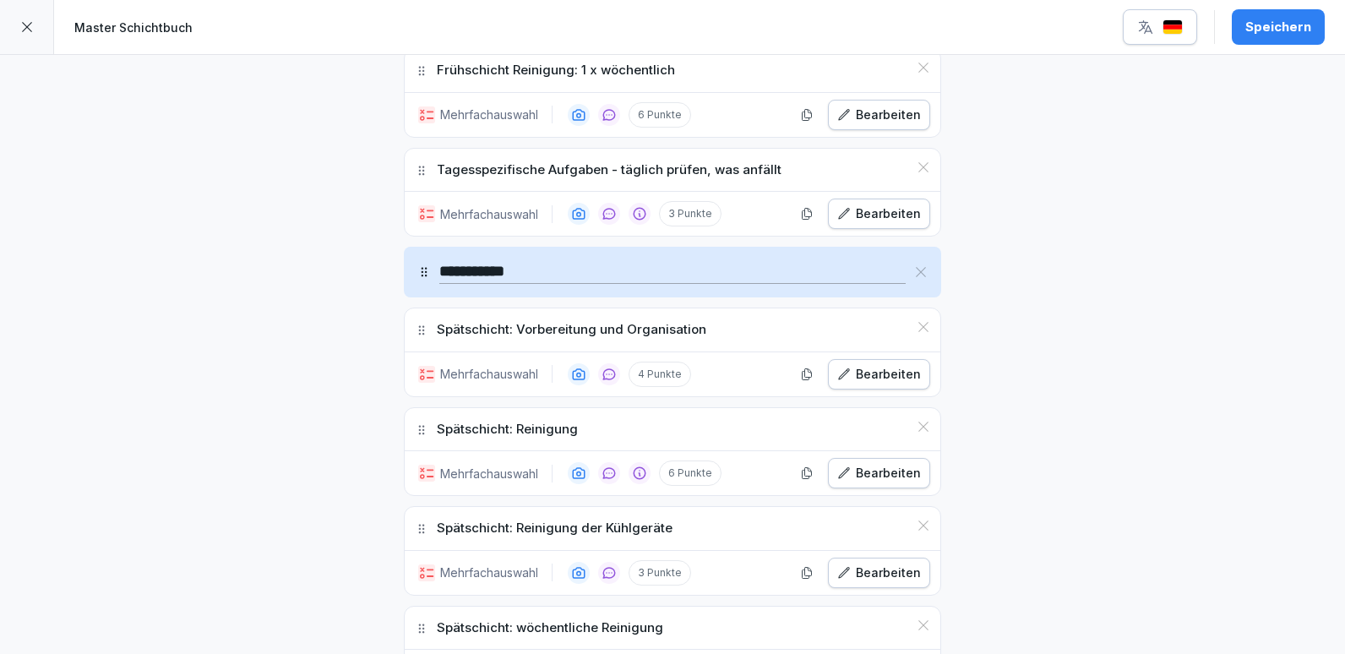
scroll to position [2149, 0]
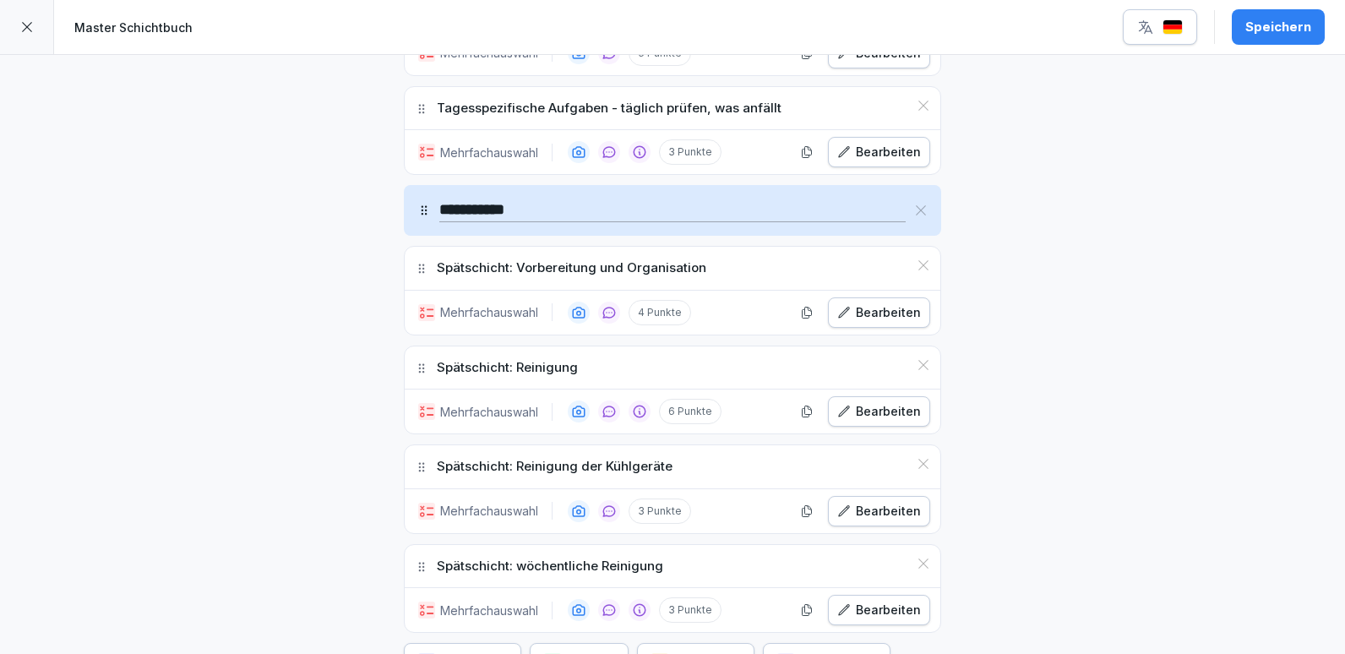
click at [870, 317] on div "Bearbeiten" at bounding box center [879, 312] width 84 height 19
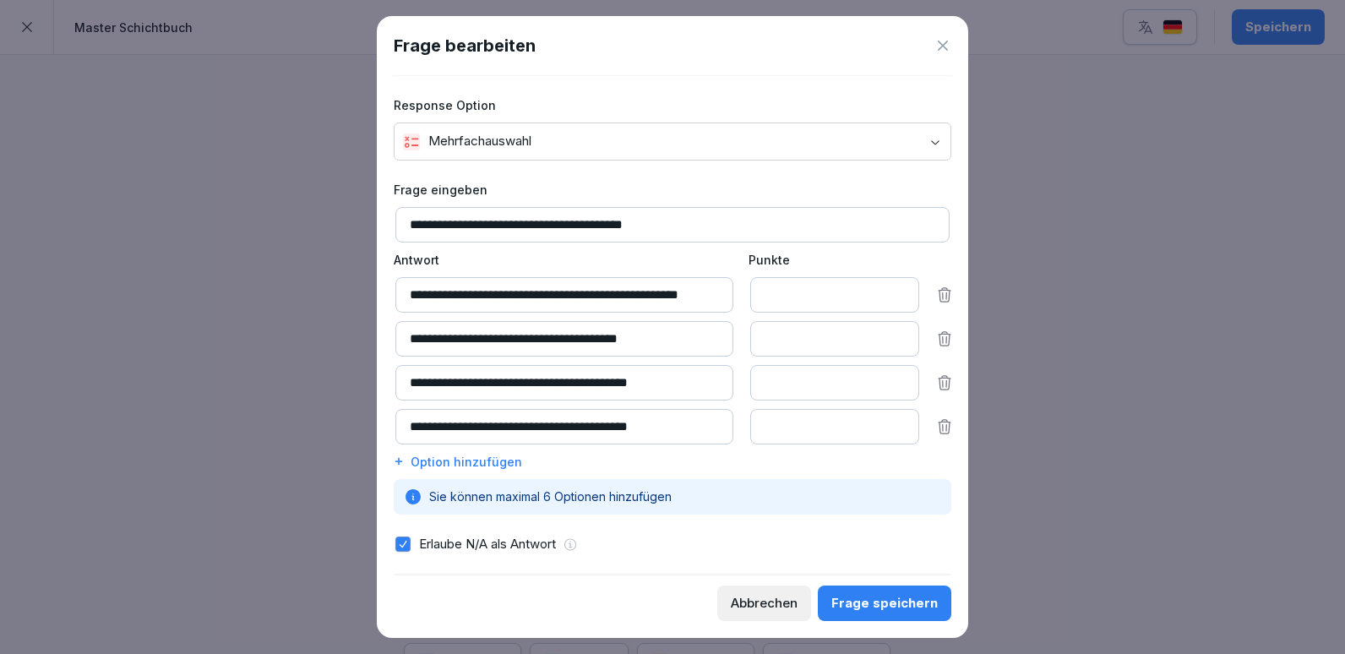
click at [282, 515] on div at bounding box center [672, 327] width 1345 height 654
click at [952, 41] on div "**********" at bounding box center [673, 326] width 592 height 621
click at [942, 46] on icon at bounding box center [943, 46] width 10 height 10
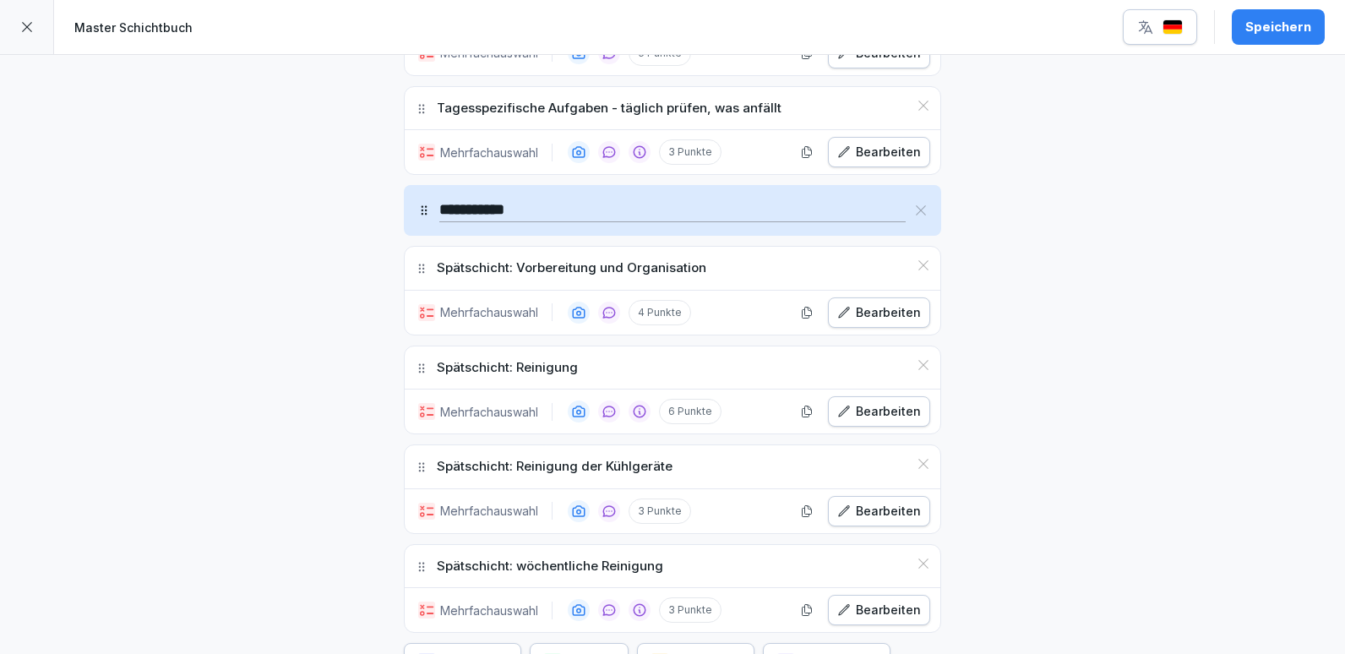
click at [896, 412] on div "Bearbeiten" at bounding box center [879, 411] width 84 height 19
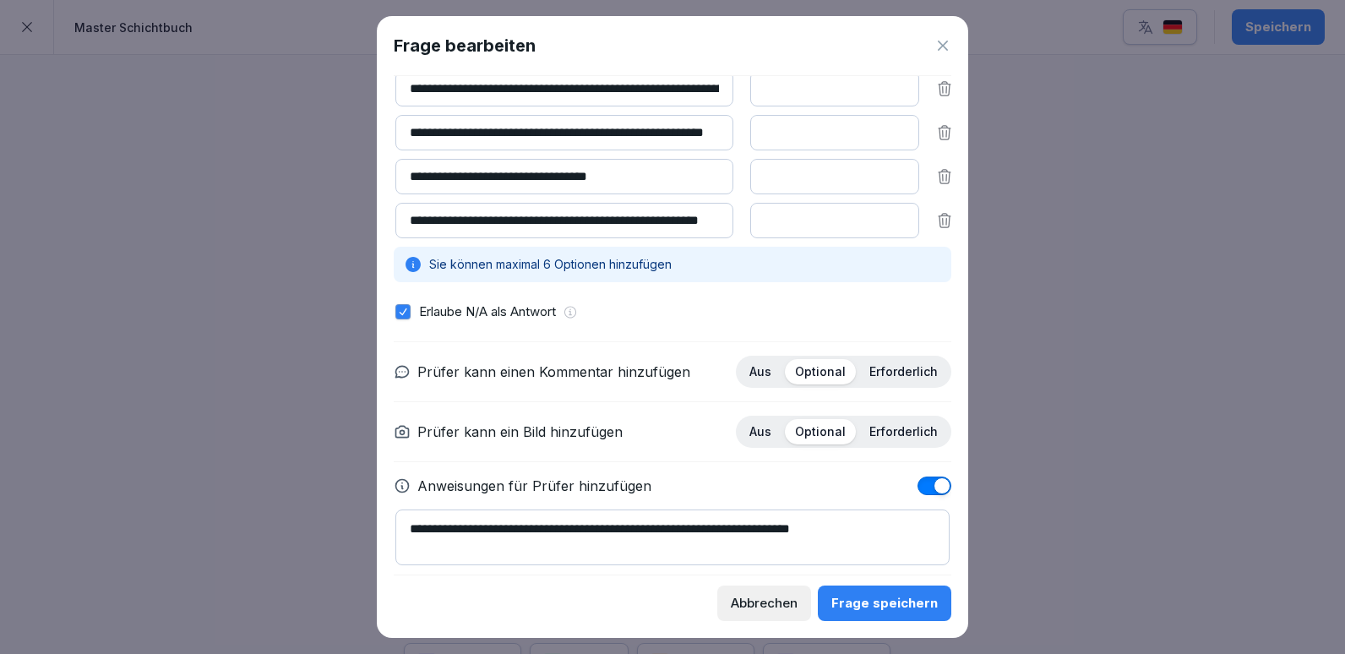
scroll to position [338, 0]
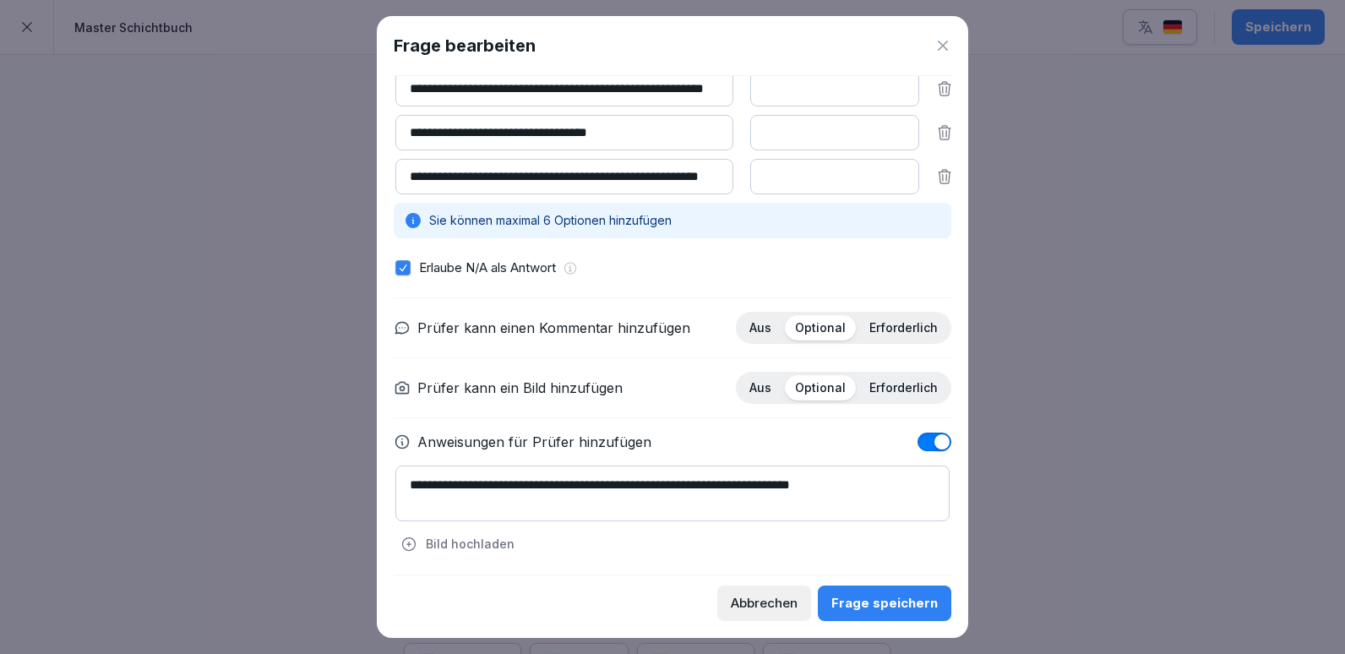
click at [212, 375] on div at bounding box center [672, 327] width 1345 height 654
click at [941, 48] on icon at bounding box center [943, 46] width 10 height 10
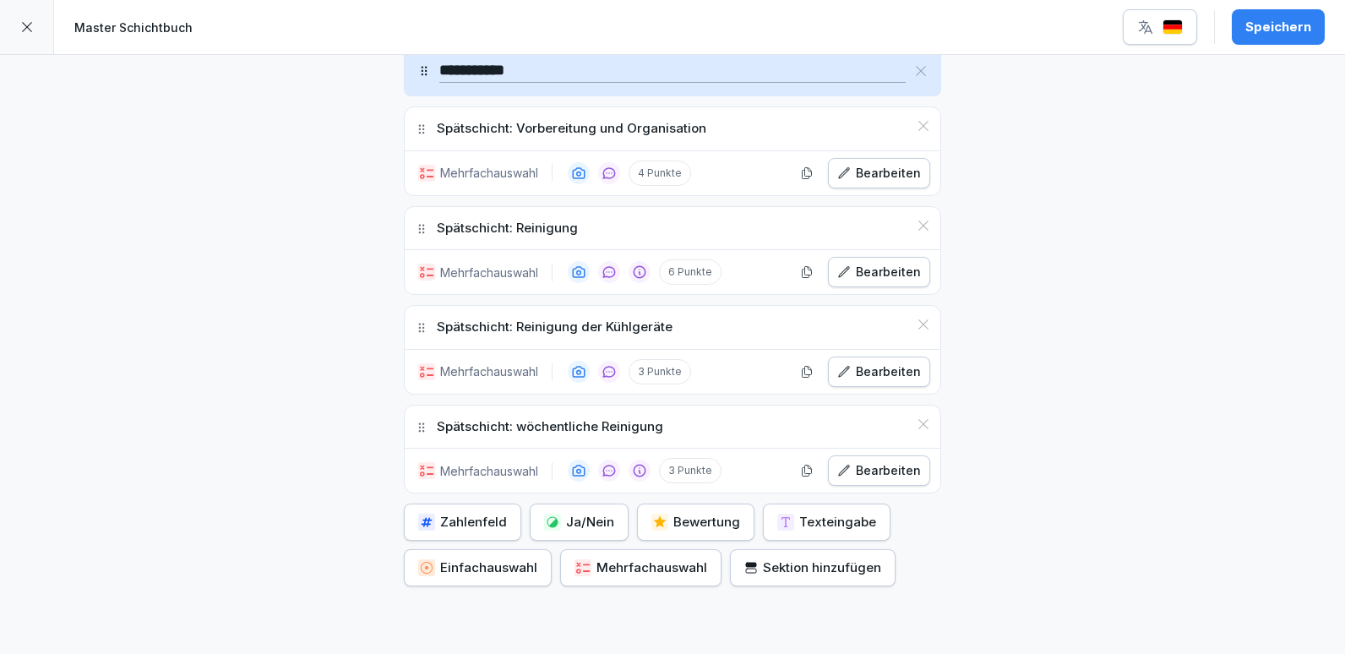
scroll to position [2318, 0]
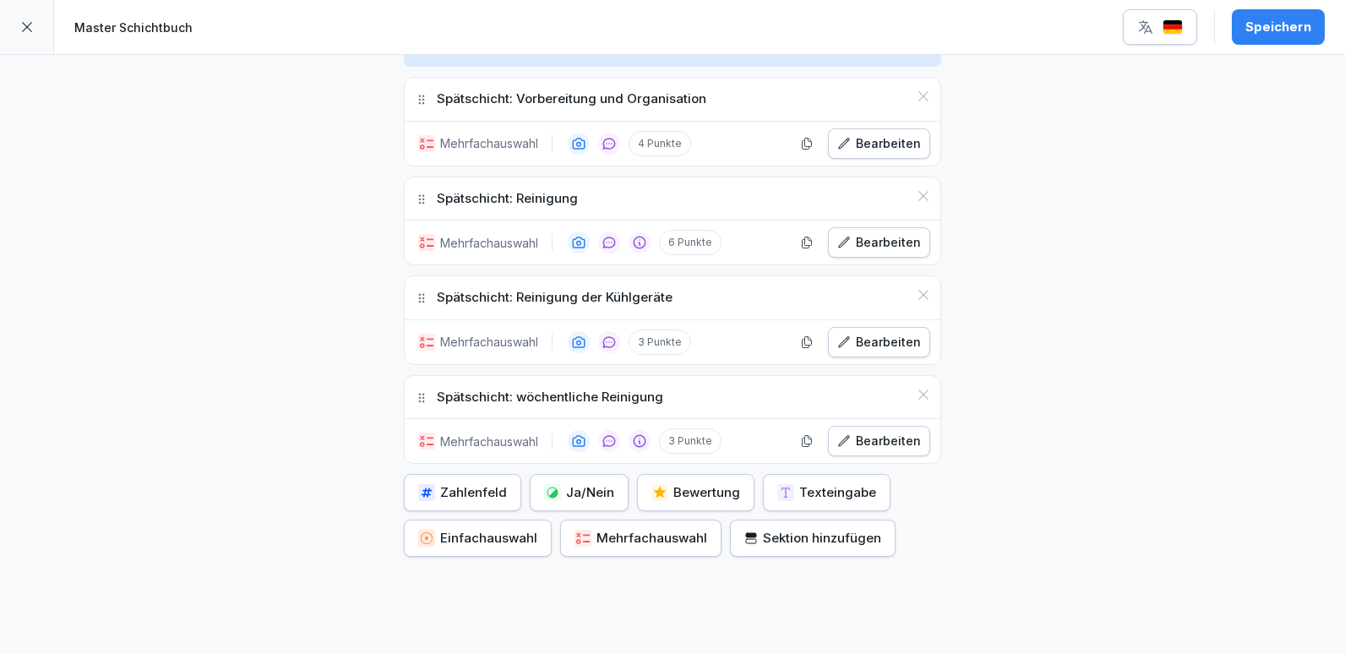
click at [875, 449] on div "Bearbeiten" at bounding box center [879, 441] width 84 height 19
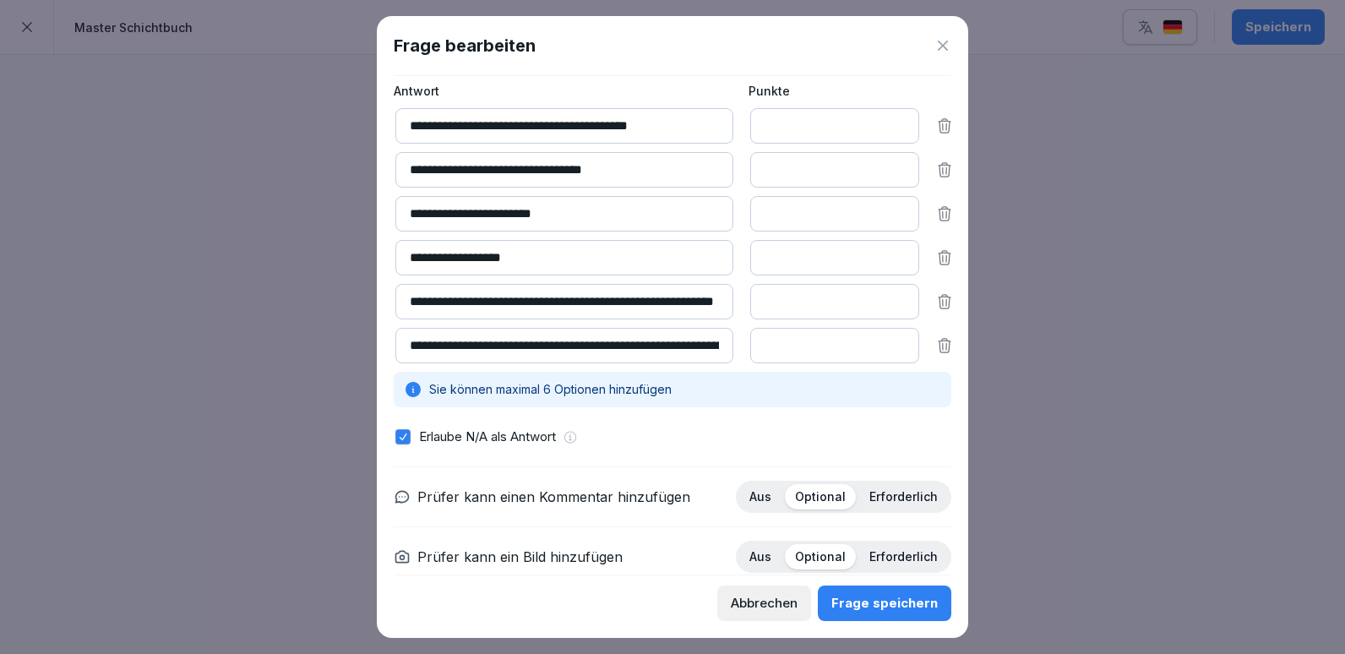
scroll to position [338, 0]
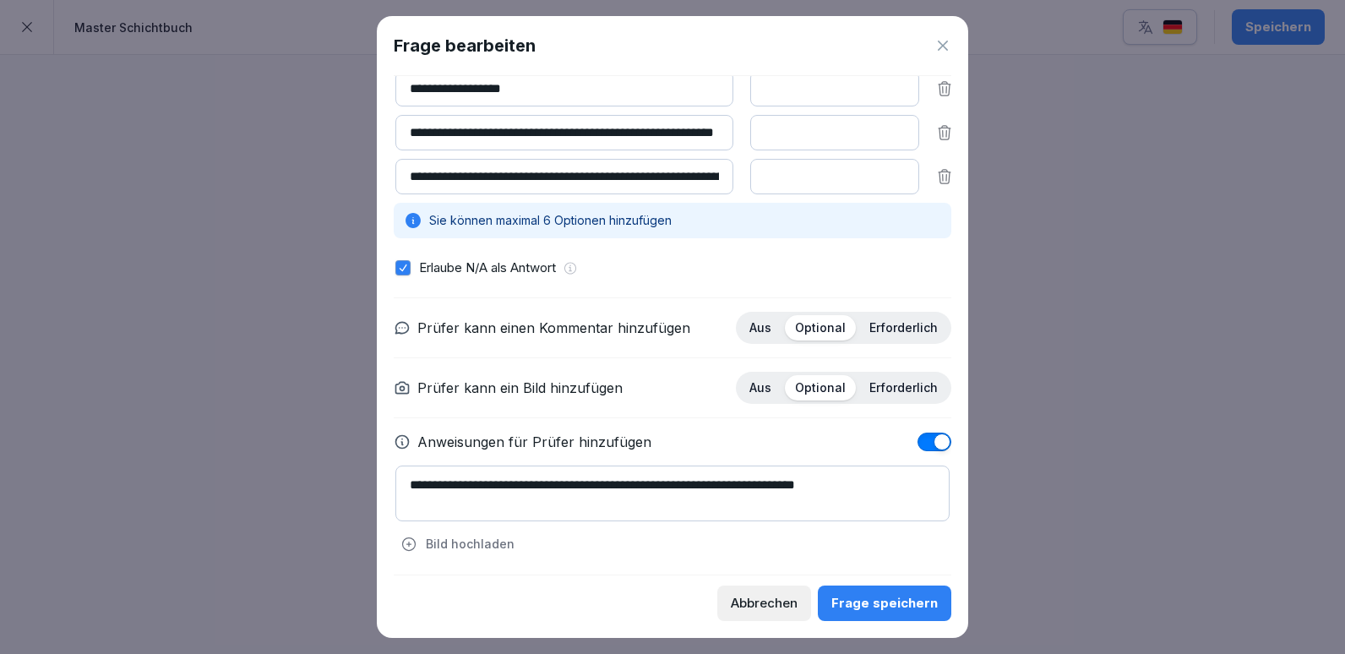
click at [258, 309] on div at bounding box center [672, 327] width 1345 height 654
click at [944, 45] on icon at bounding box center [943, 46] width 10 height 10
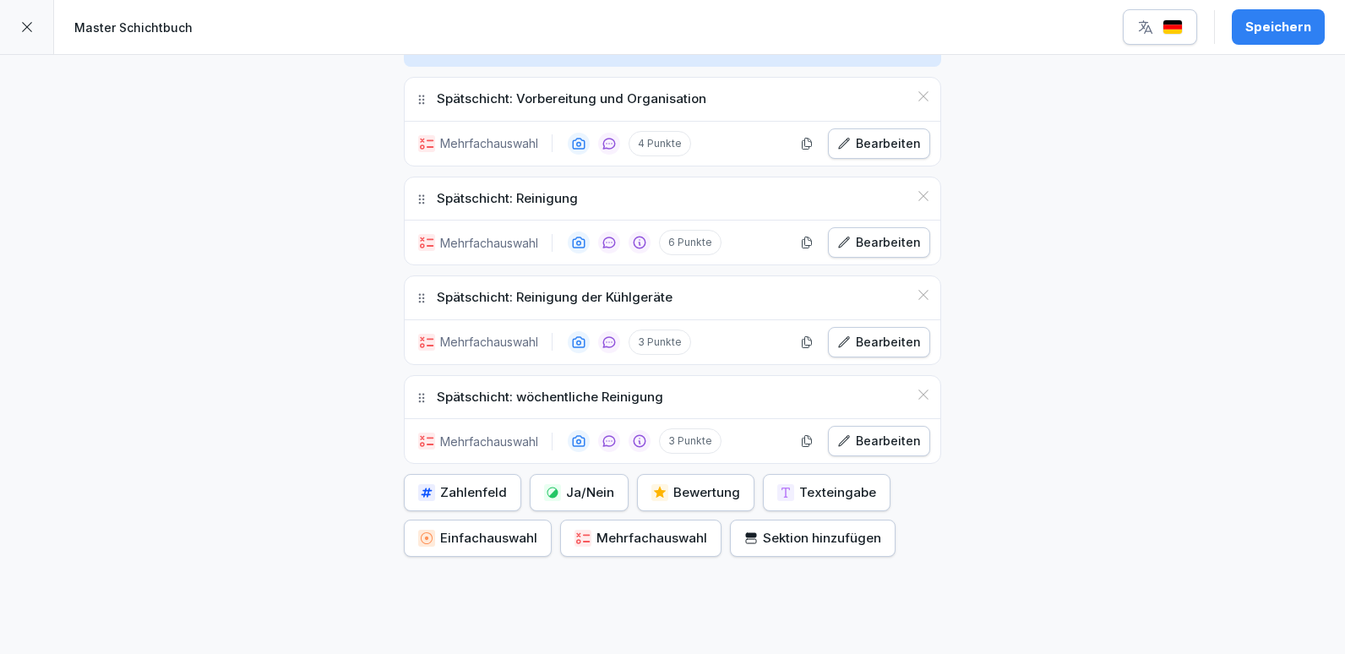
scroll to position [2403, 0]
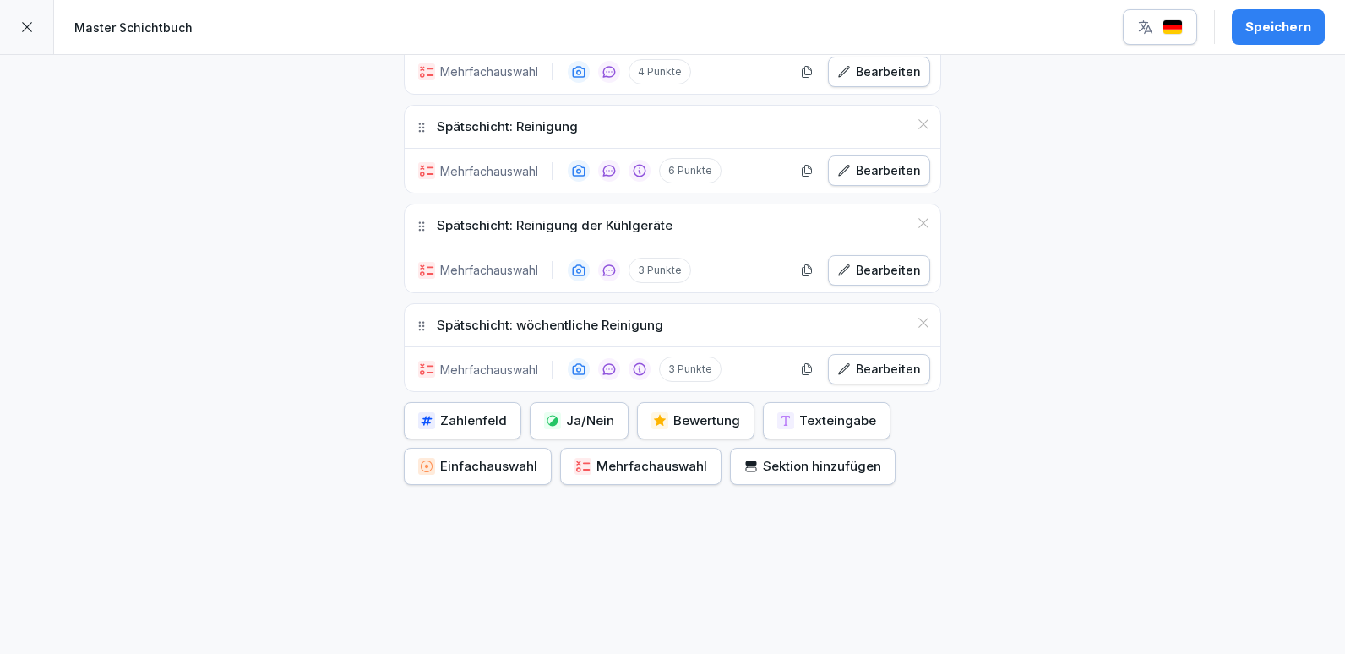
click at [862, 360] on div "Bearbeiten" at bounding box center [879, 369] width 84 height 19
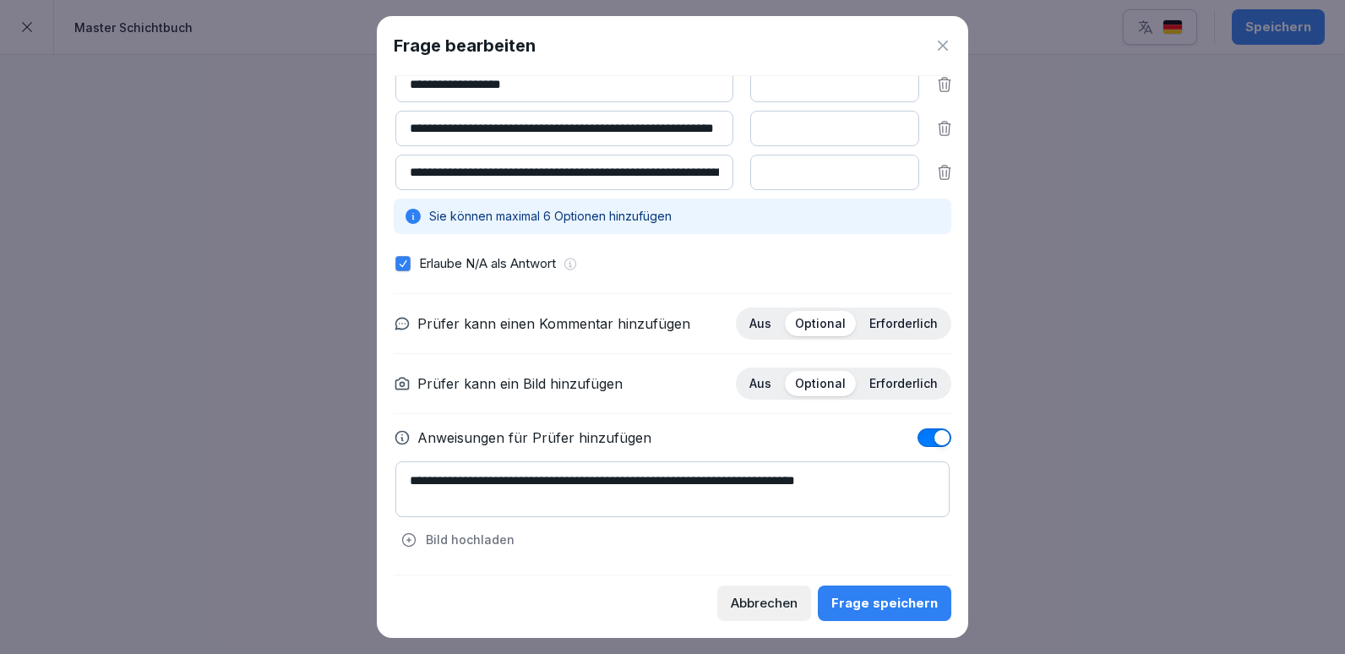
scroll to position [354, 0]
click at [943, 45] on icon at bounding box center [943, 45] width 17 height 17
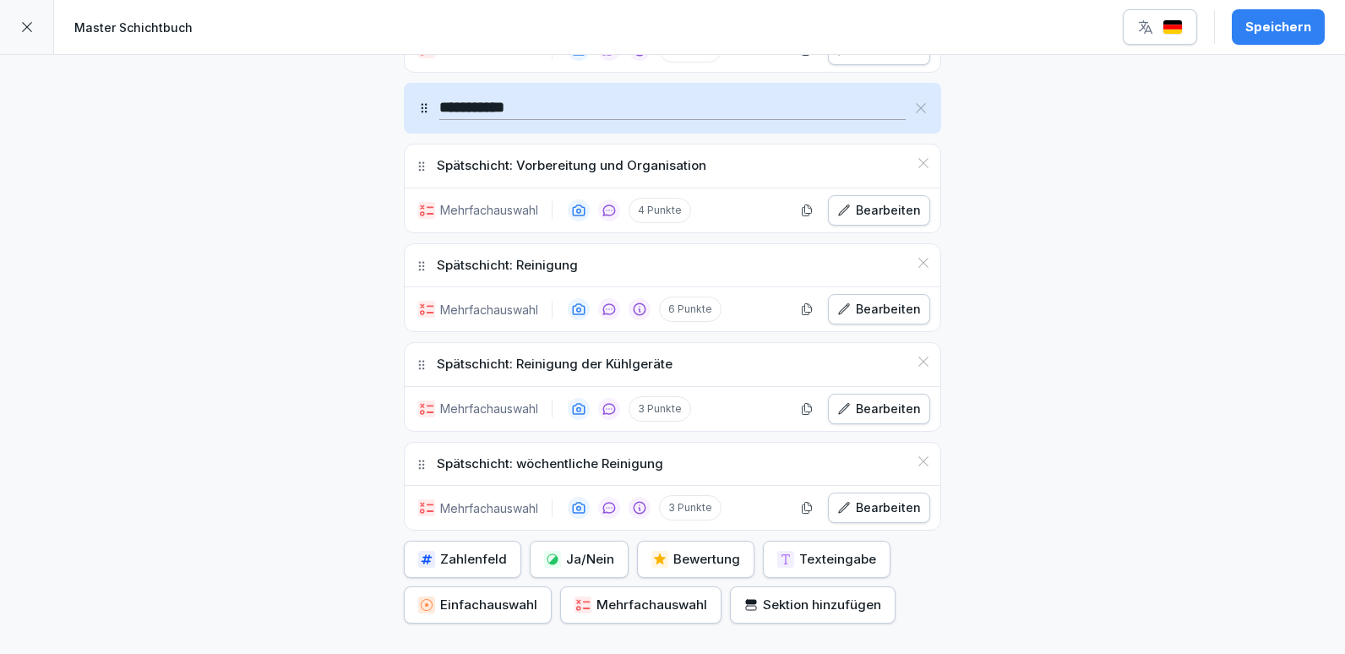
scroll to position [2234, 0]
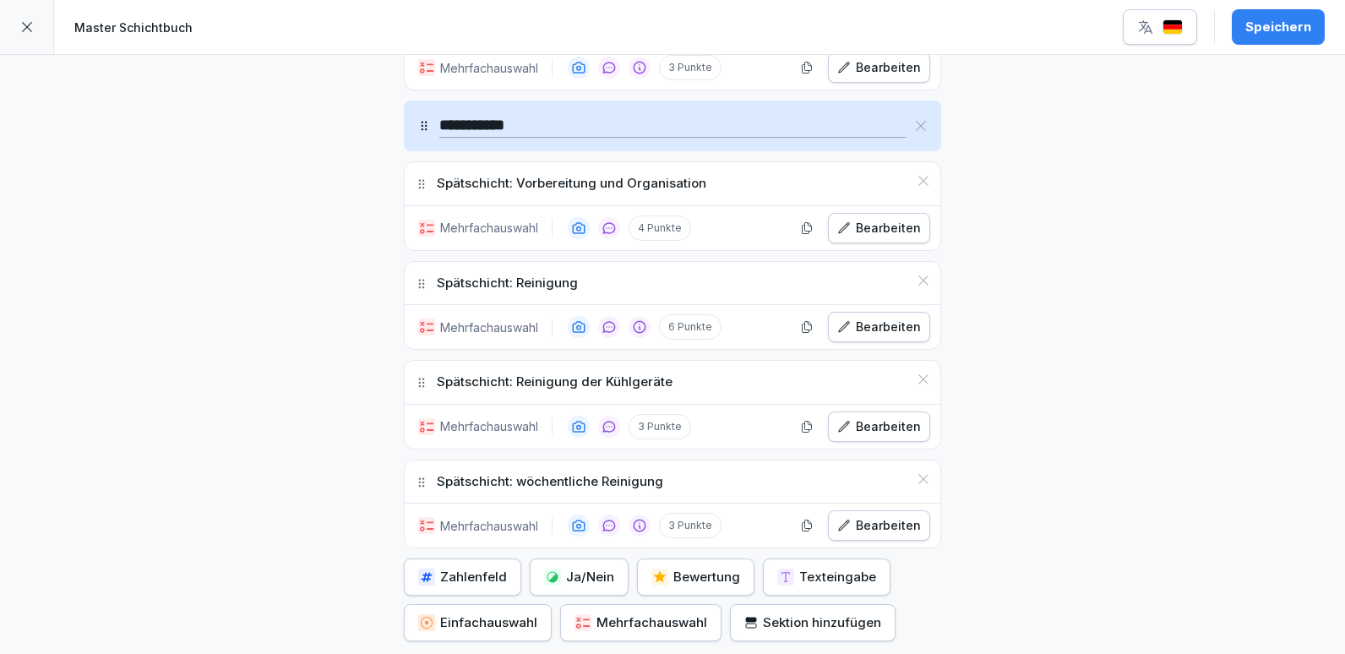
click at [1293, 17] on button "Speichern" at bounding box center [1278, 26] width 93 height 35
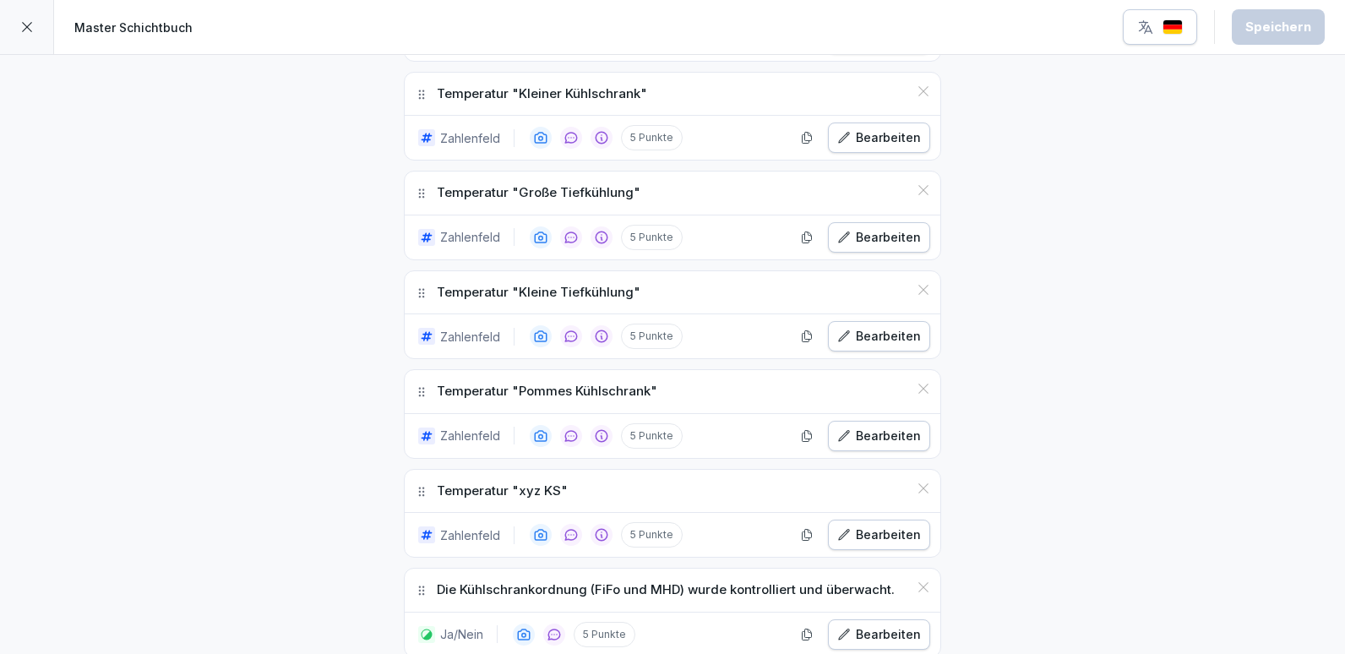
scroll to position [459, 0]
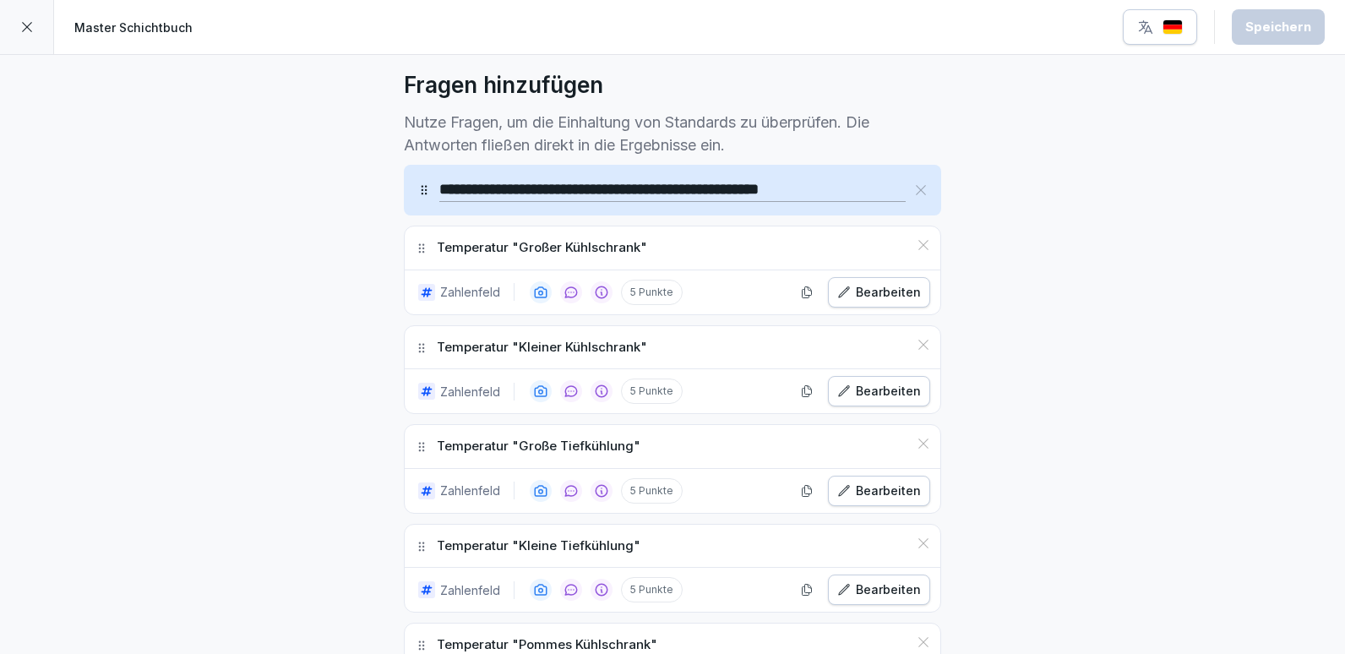
click at [26, 28] on icon at bounding box center [27, 27] width 10 height 10
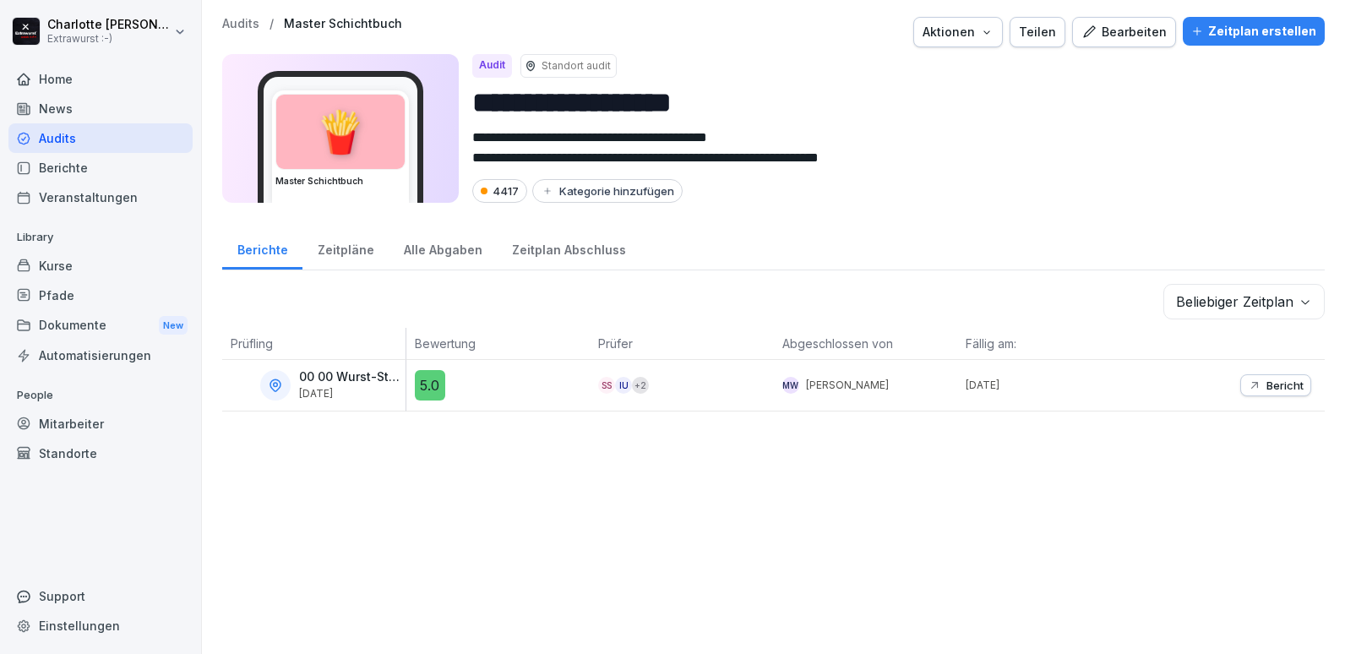
click at [357, 251] on div "Zeitpläne" at bounding box center [346, 247] width 86 height 43
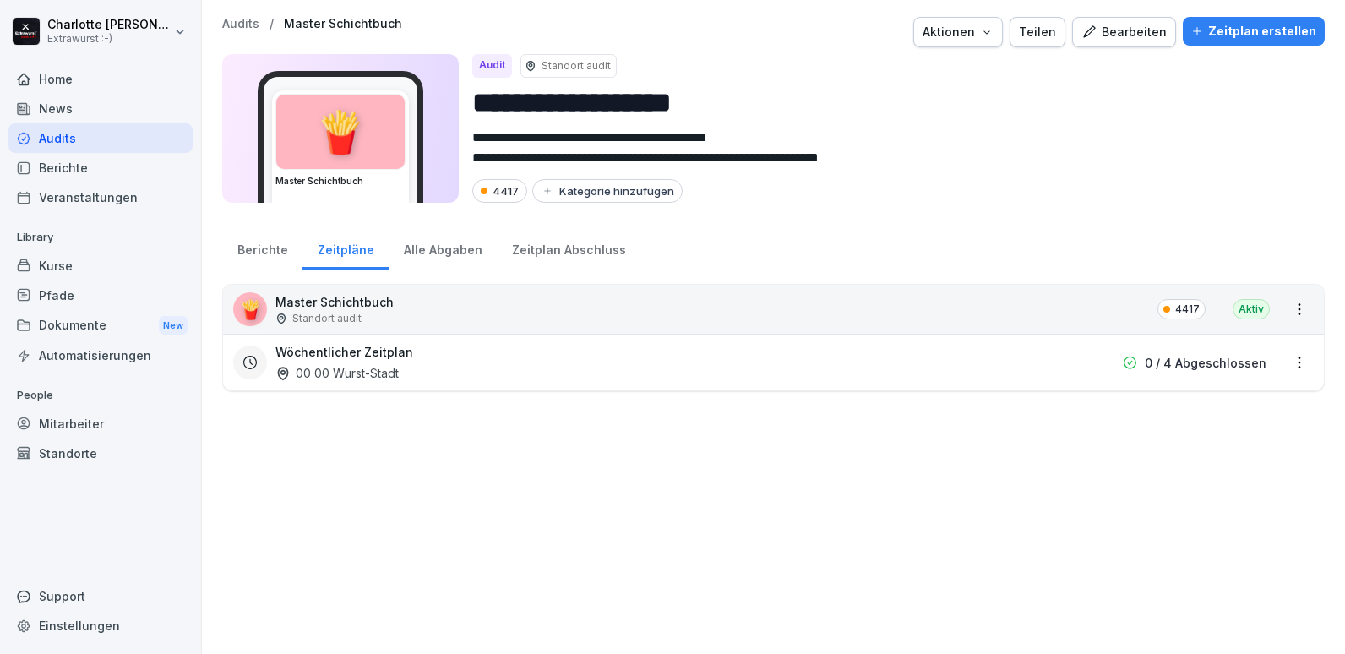
click at [313, 357] on h3 "Wöchentlicher Zeitplan" at bounding box center [344, 352] width 138 height 18
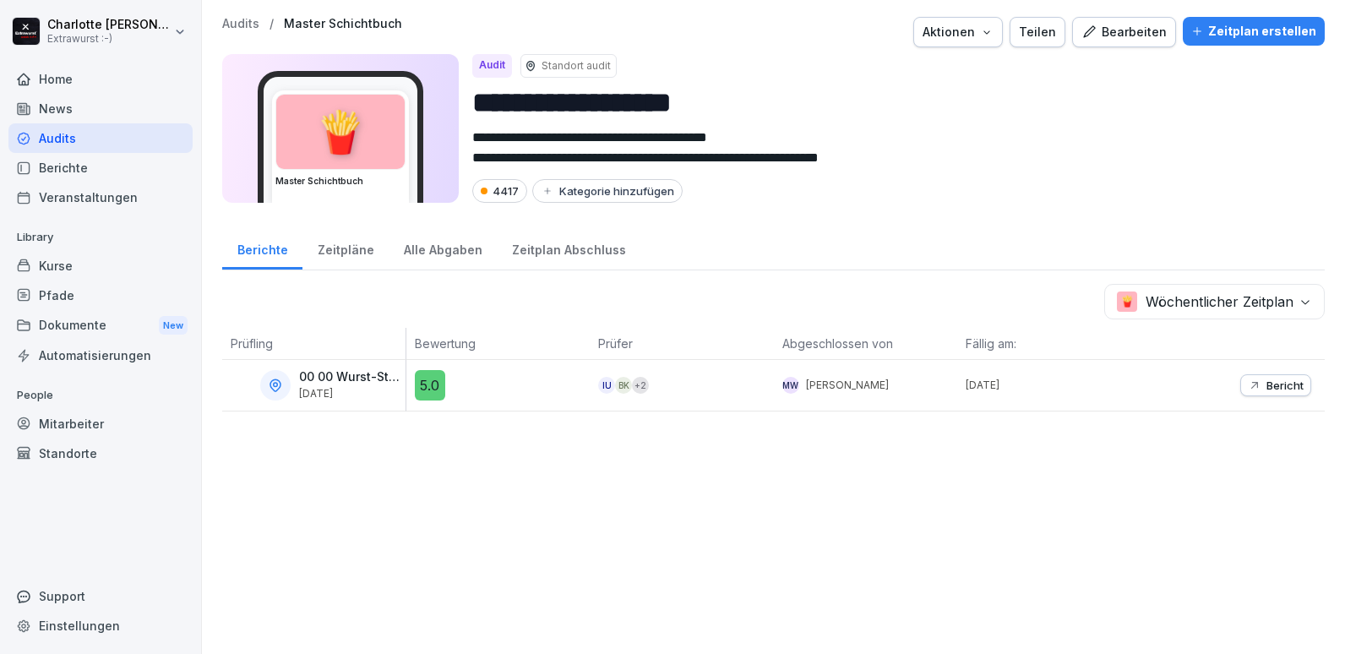
click at [329, 247] on div "Zeitpläne" at bounding box center [346, 247] width 86 height 43
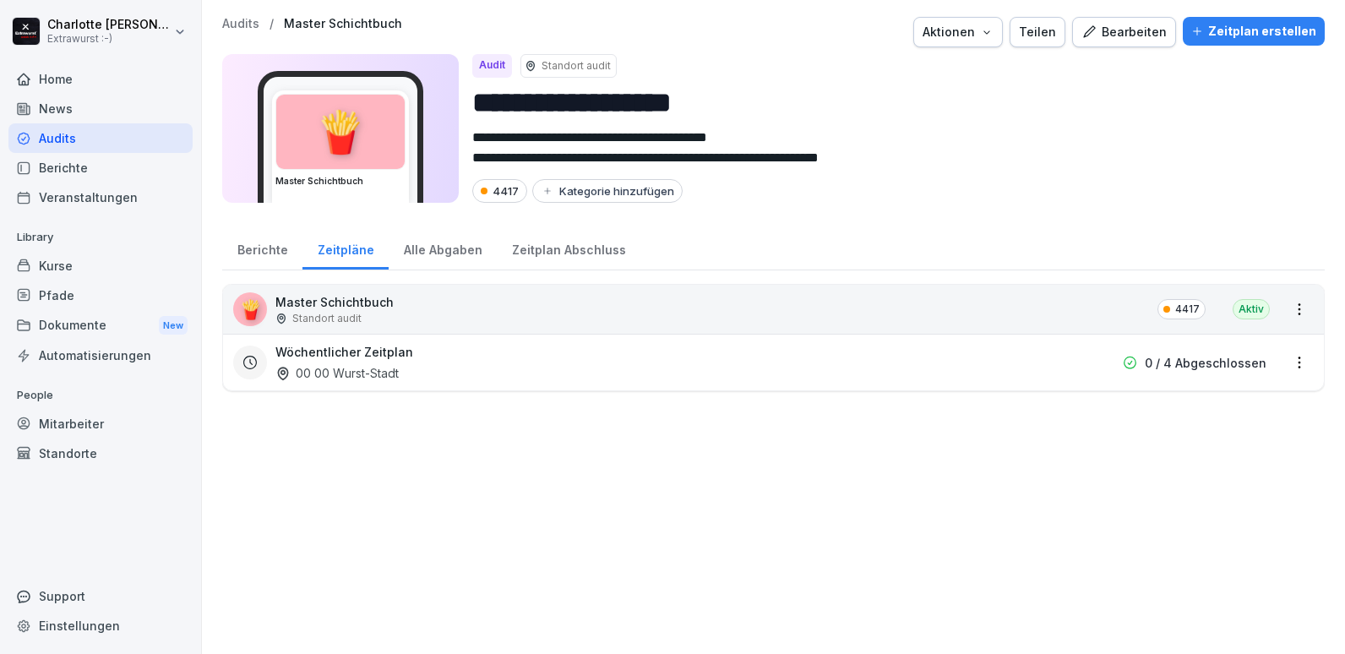
click at [1287, 366] on html "**********" at bounding box center [672, 327] width 1345 height 654
click at [1124, 30] on div "Bearbeiten" at bounding box center [1124, 32] width 85 height 19
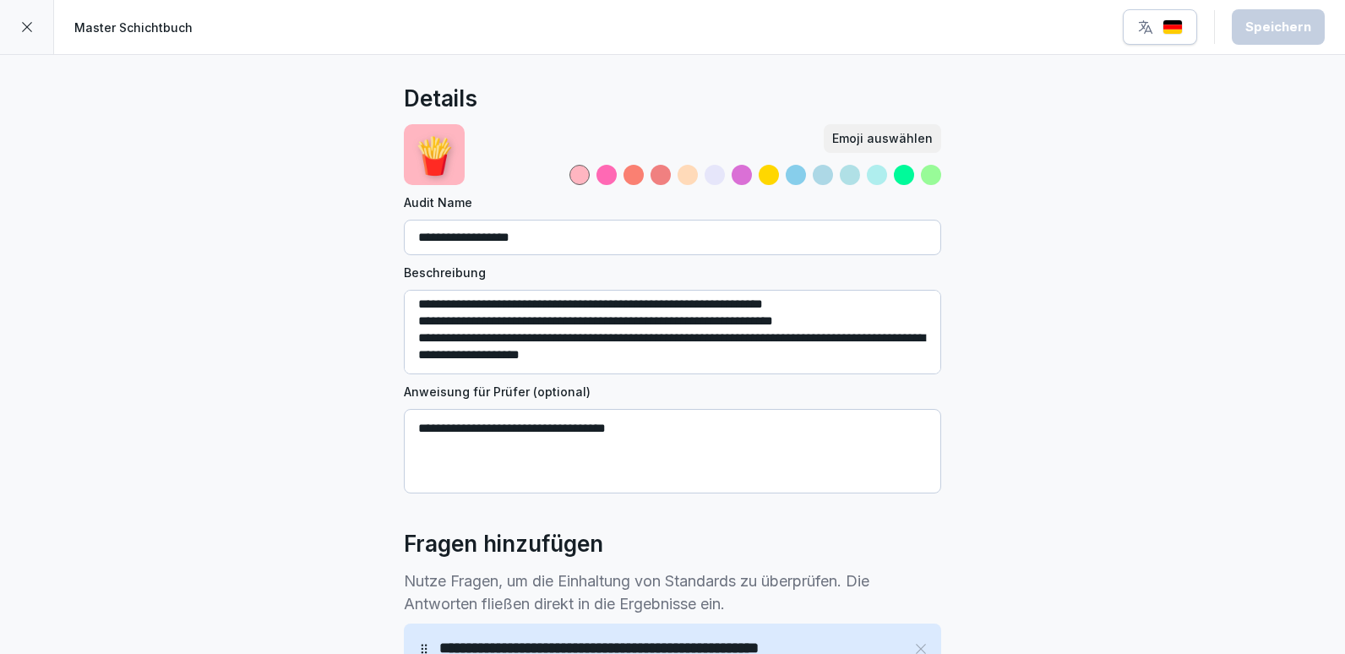
click at [33, 30] on icon at bounding box center [27, 27] width 14 height 14
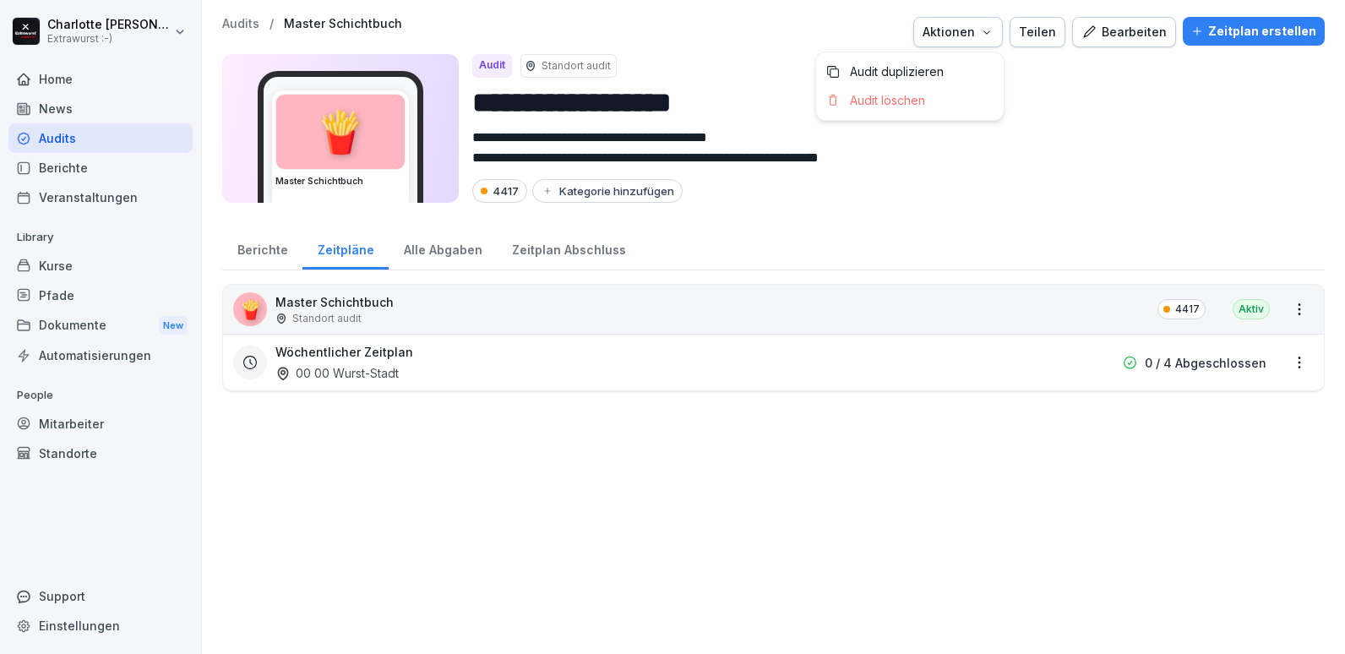
click at [968, 33] on div "Aktionen" at bounding box center [958, 32] width 71 height 19
click at [46, 139] on div "Audits" at bounding box center [100, 138] width 184 height 30
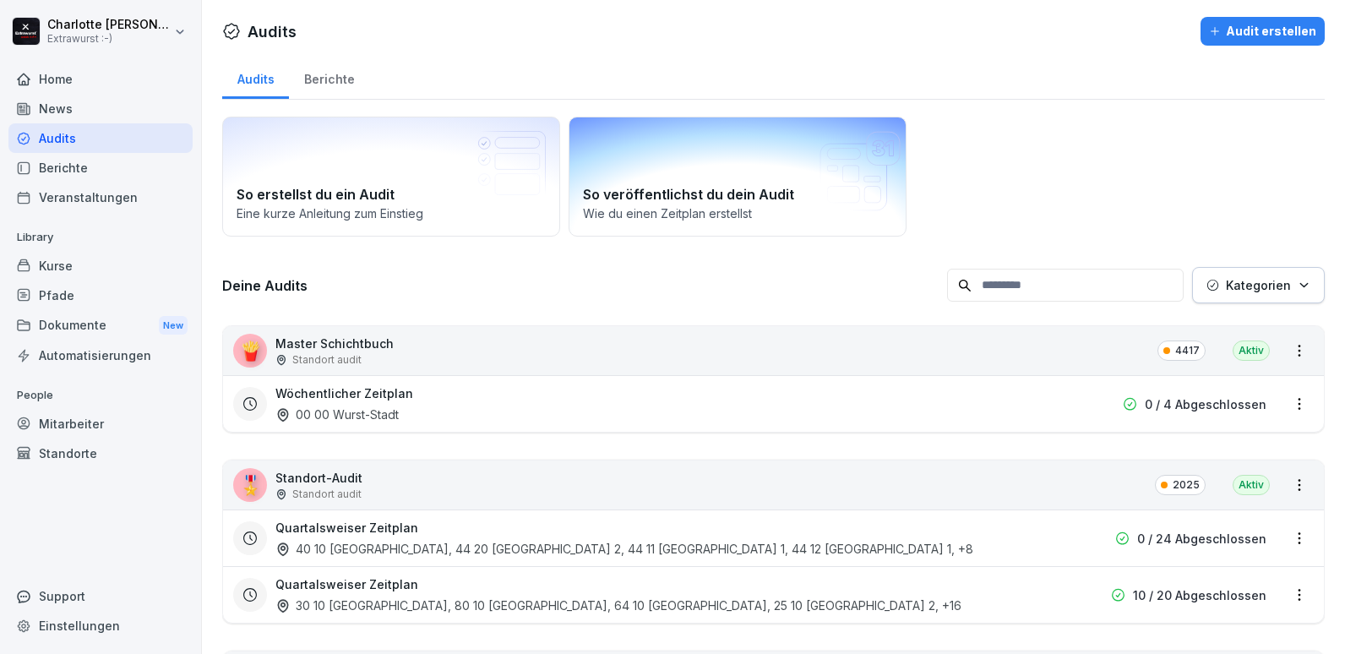
click at [660, 191] on h2 "So veröffentlichst du dein Audit" at bounding box center [737, 194] width 309 height 20
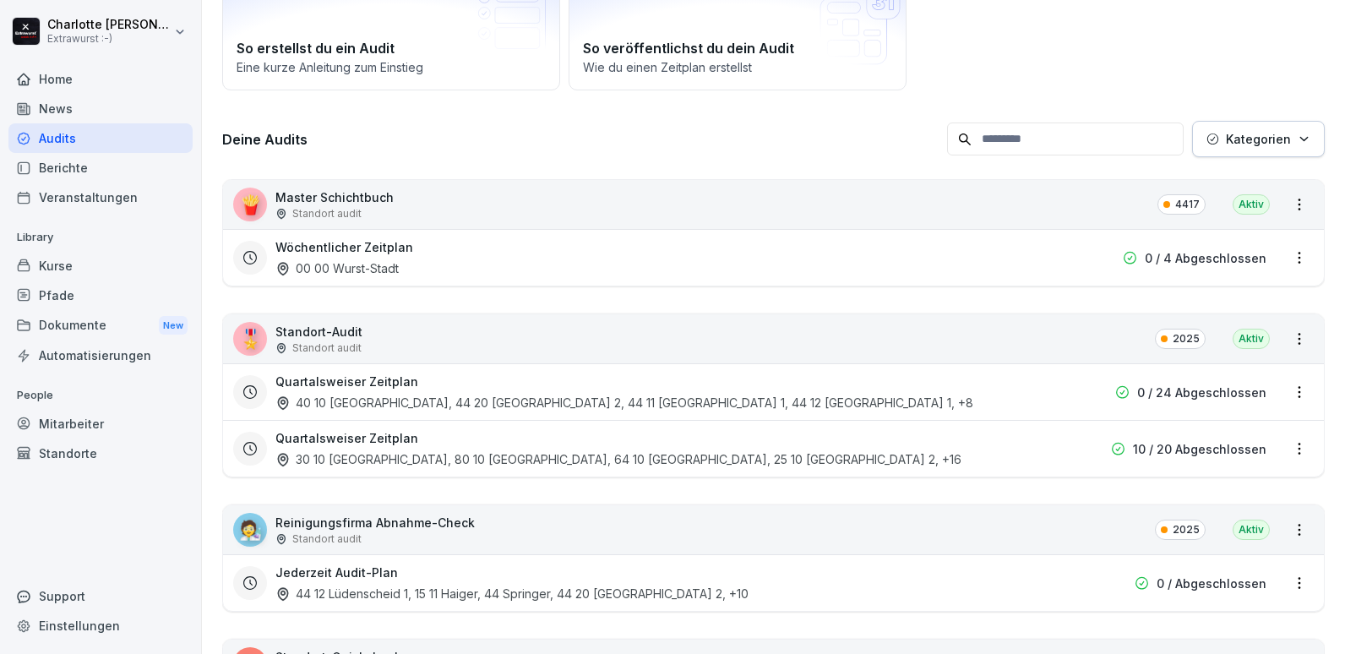
scroll to position [169, 0]
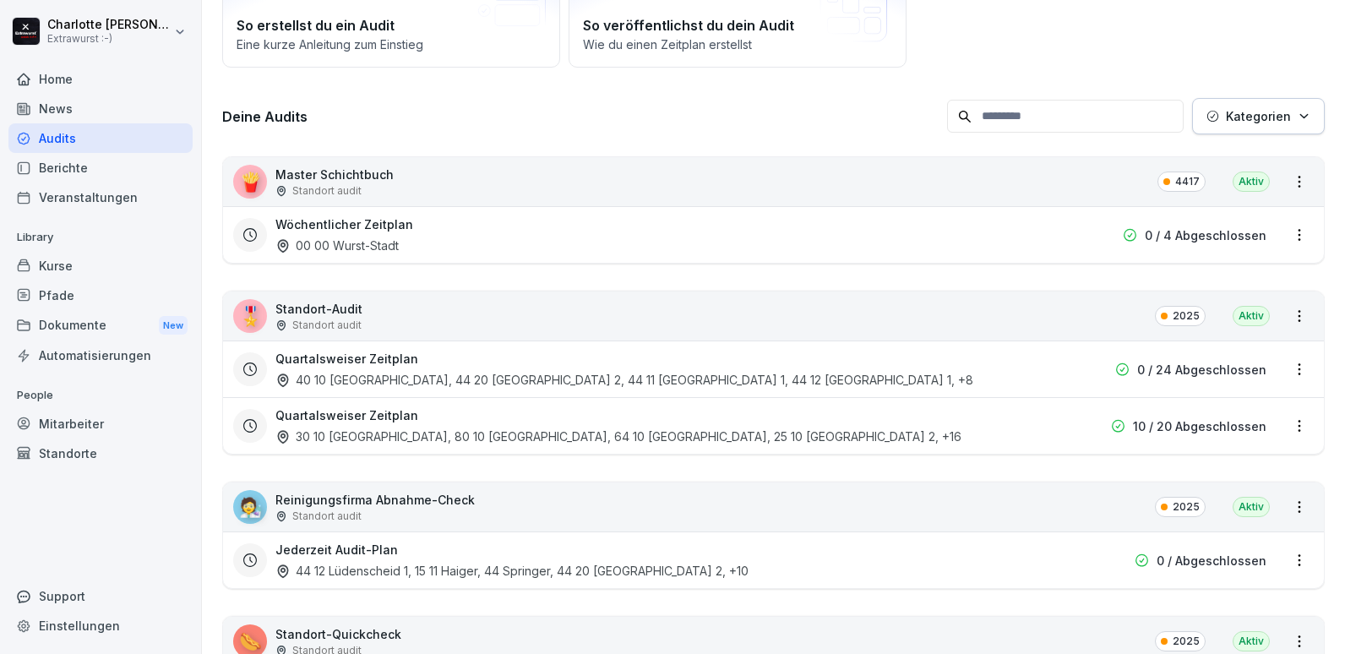
click at [107, 136] on div "Audits" at bounding box center [100, 138] width 184 height 30
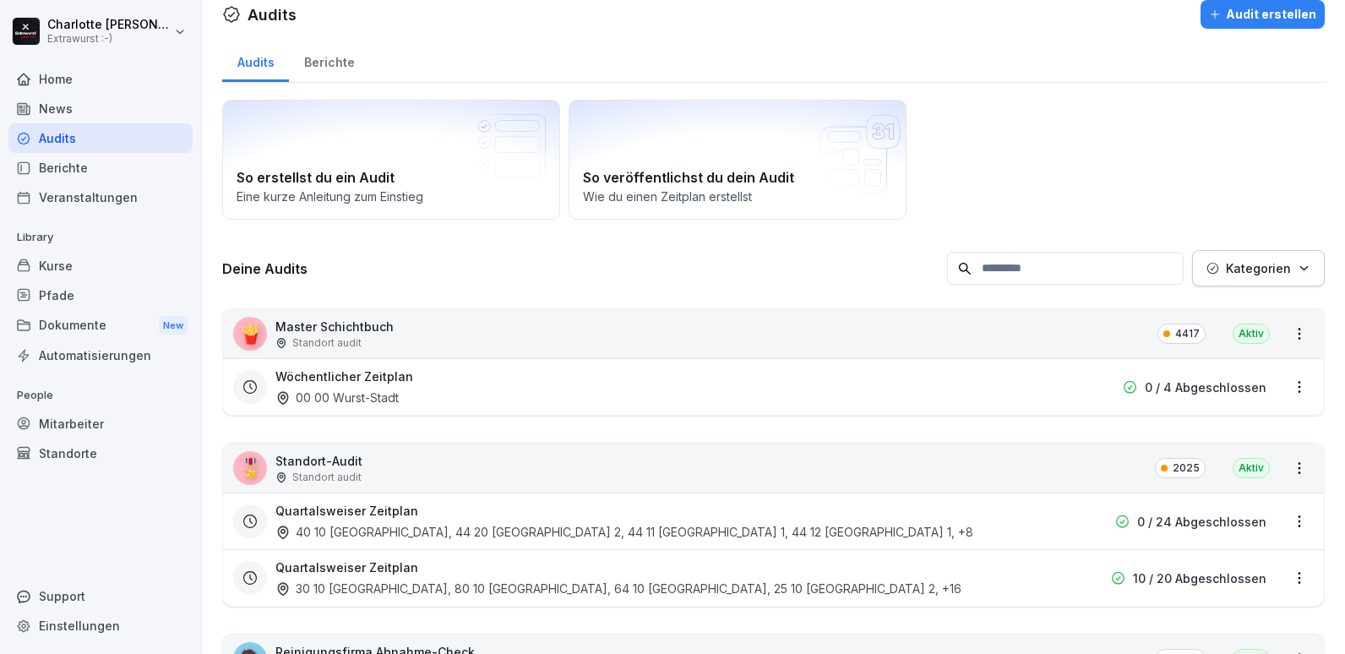
click at [341, 325] on p "Master Schichtbuch" at bounding box center [334, 327] width 118 height 18
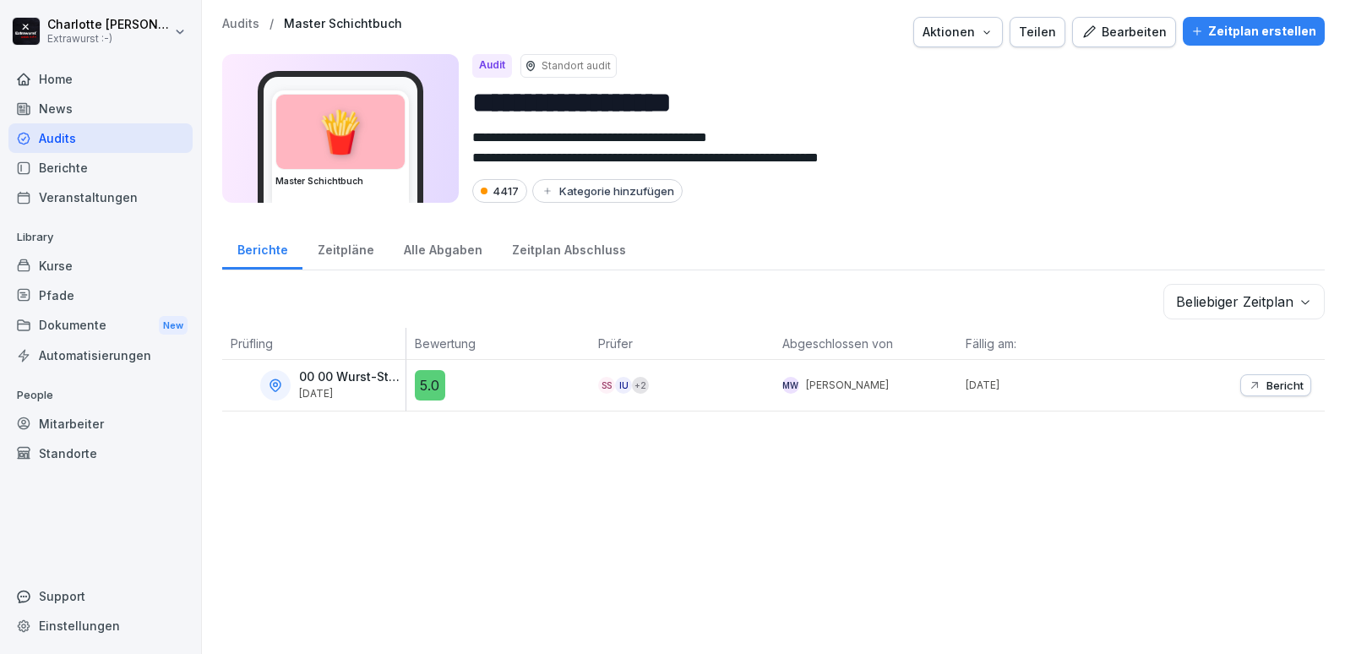
click at [333, 249] on div "Zeitpläne" at bounding box center [346, 247] width 86 height 43
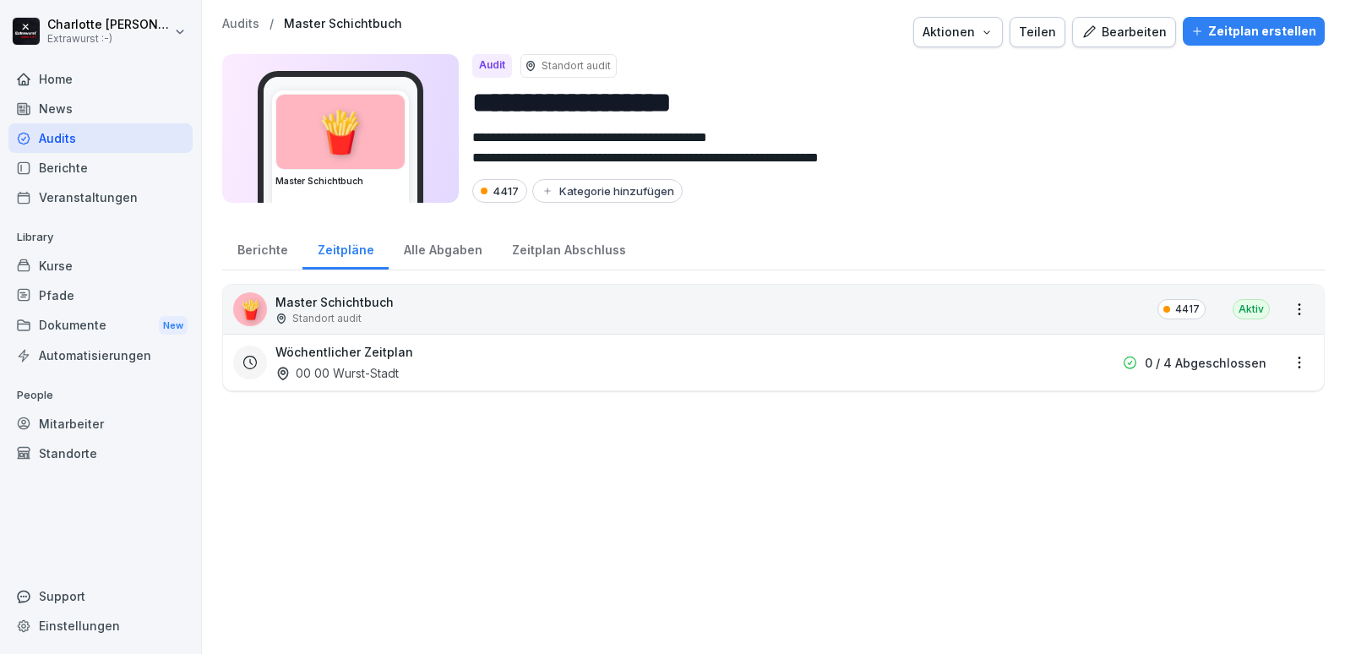
click at [322, 360] on h3 "Wöchentlicher Zeitplan" at bounding box center [344, 352] width 138 height 18
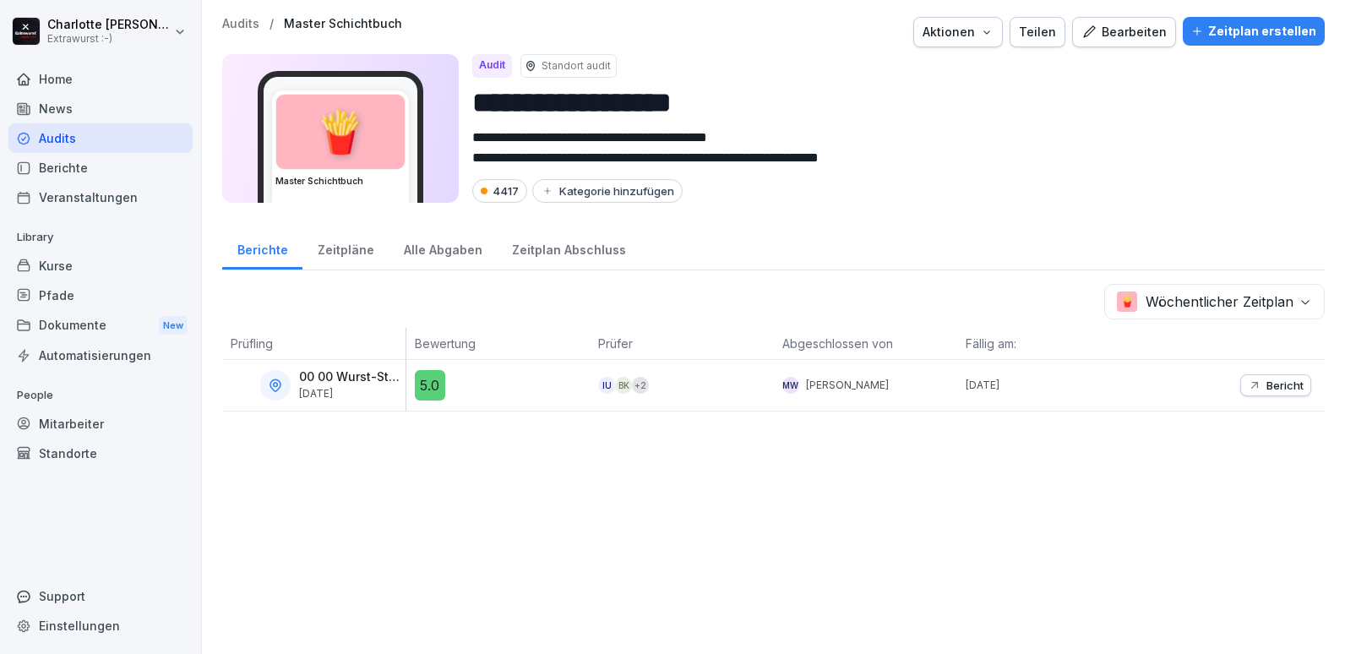
click at [1237, 30] on div "Zeitplan erstellen" at bounding box center [1254, 31] width 125 height 19
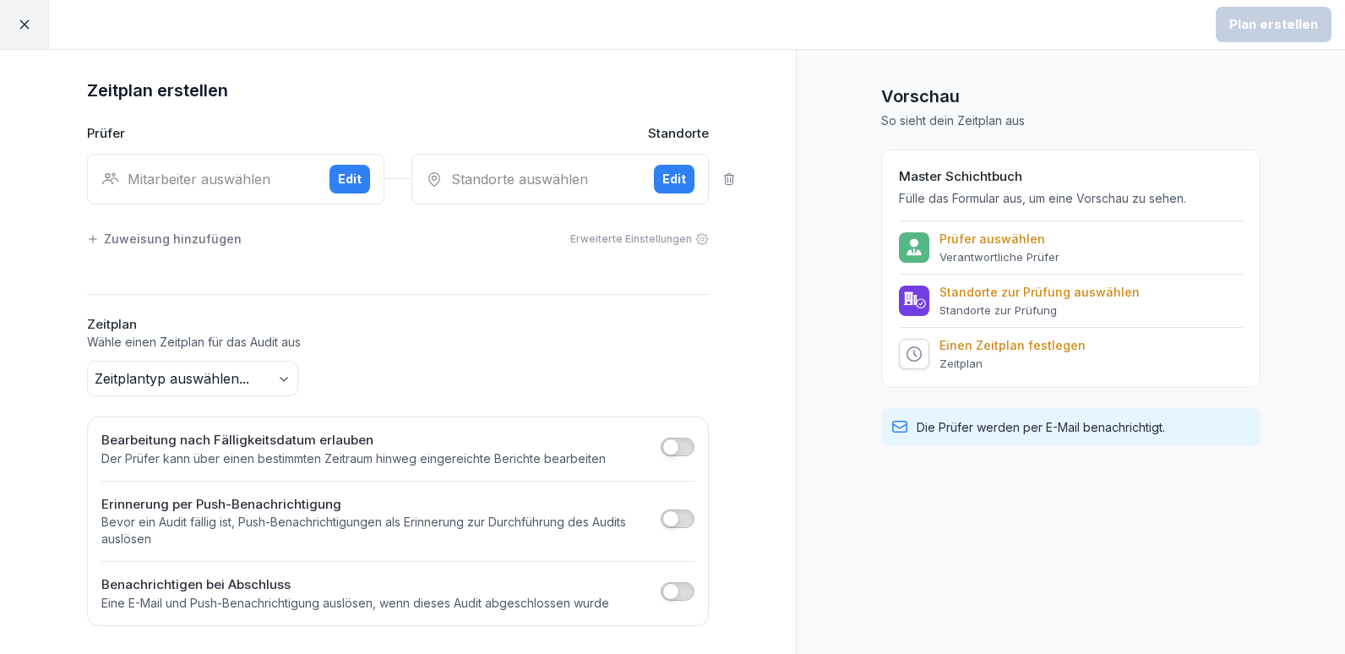
click at [151, 183] on div "Mitarbeiter auswählen" at bounding box center [208, 179] width 215 height 20
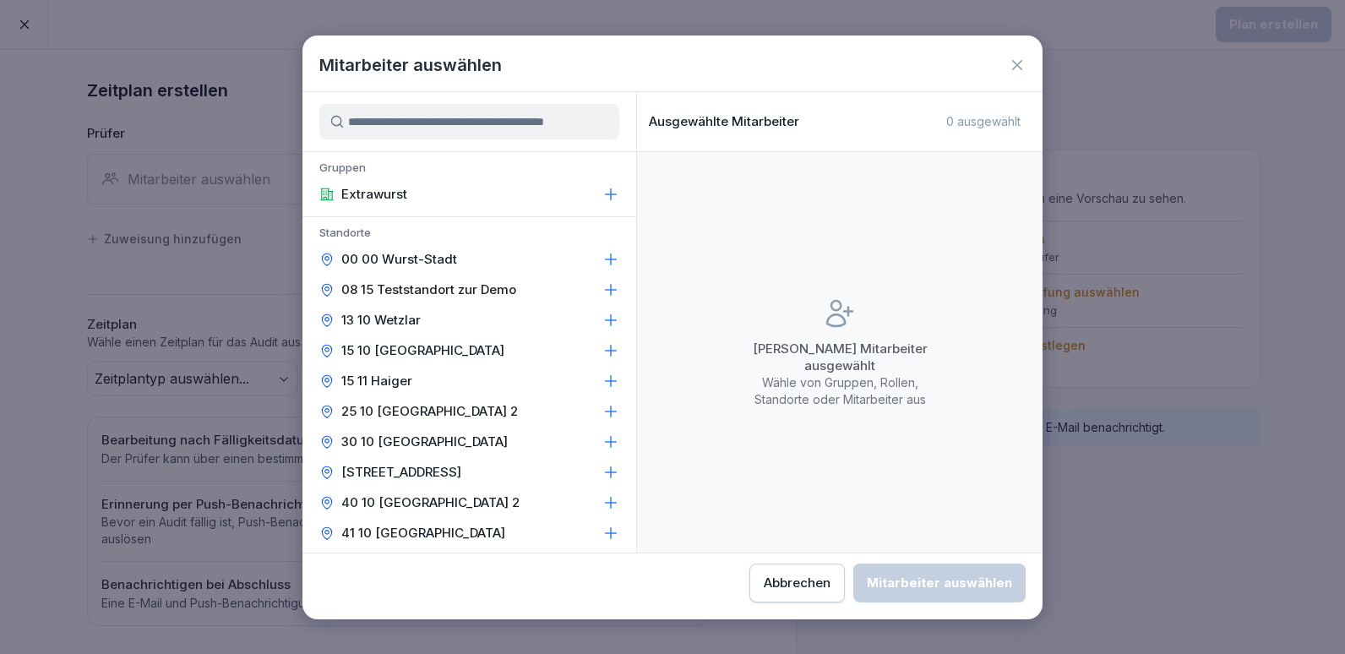
click at [391, 255] on p "00 00 Wurst-Stadt" at bounding box center [399, 259] width 116 height 17
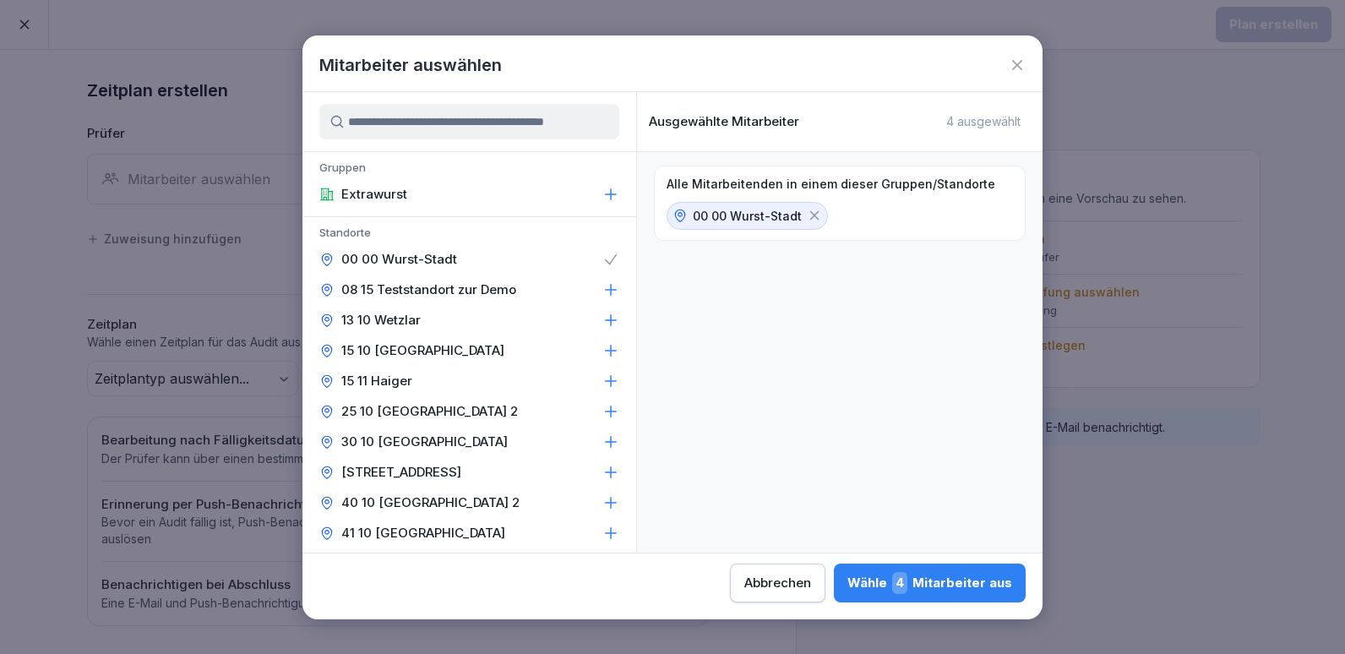
click at [950, 587] on div "Wähle 4 Mitarbeiter aus" at bounding box center [930, 583] width 165 height 22
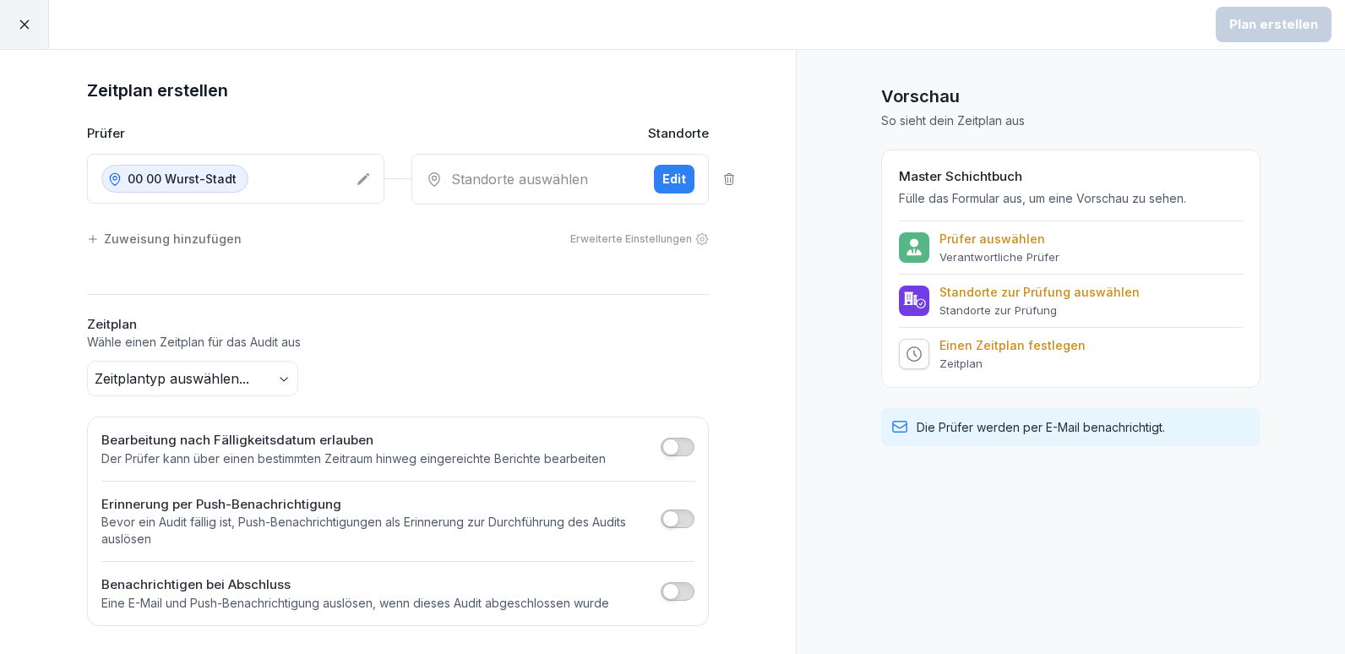
click at [160, 176] on p "00 00 Wurst-Stadt" at bounding box center [182, 179] width 109 height 18
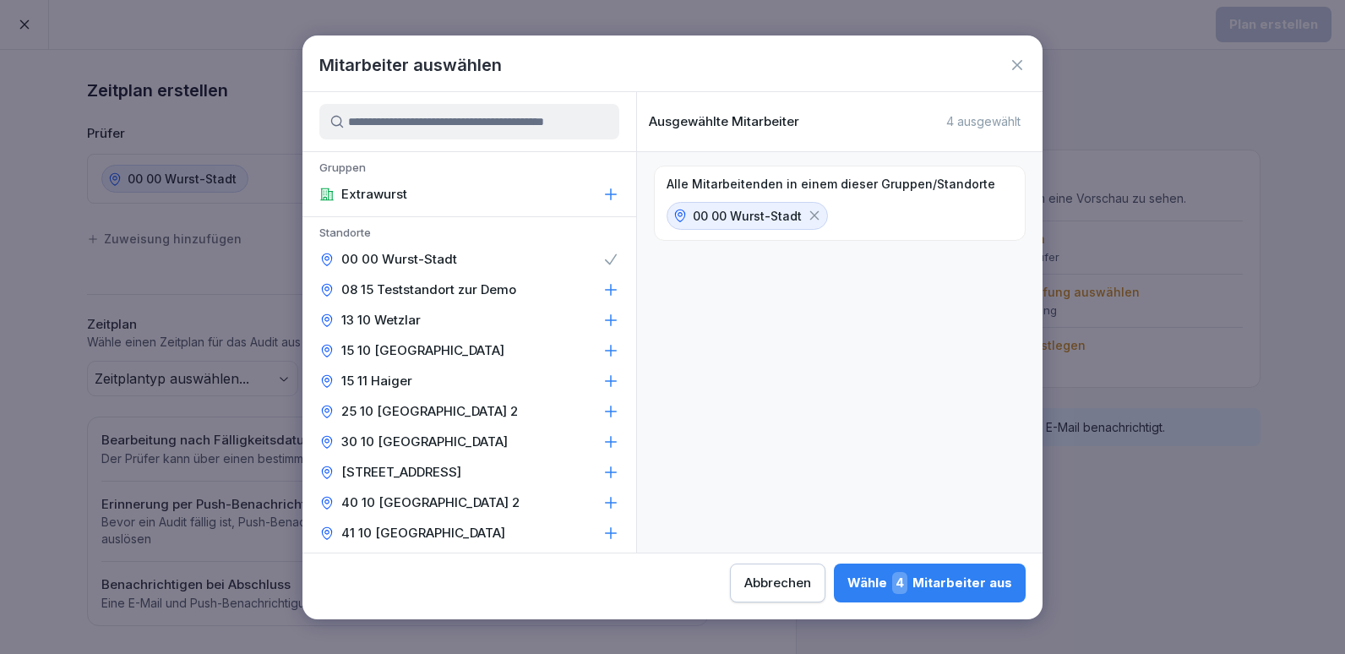
click at [419, 291] on p "08 15 Teststandort zur Demo" at bounding box center [428, 289] width 175 height 17
click at [813, 219] on icon at bounding box center [814, 215] width 15 height 15
click at [923, 586] on div "Wähle 2 Mitarbeiter aus" at bounding box center [930, 583] width 164 height 22
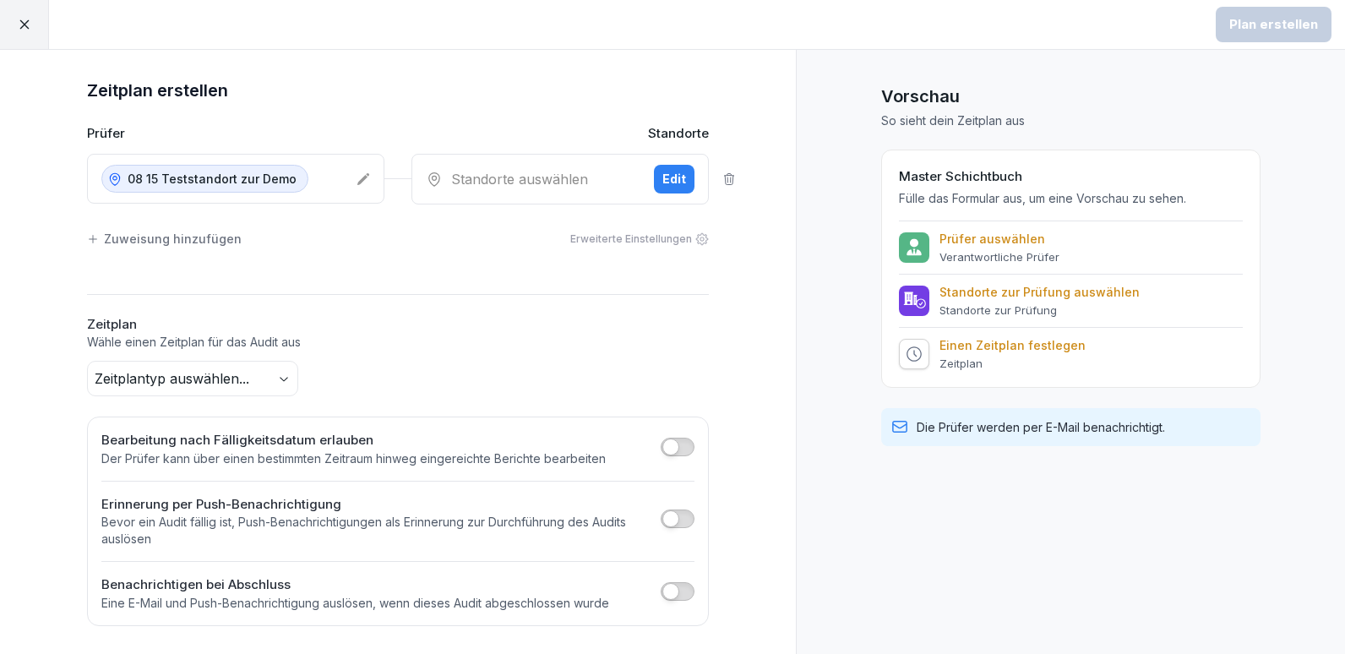
click at [277, 179] on p "08 15 Teststandort zur Demo" at bounding box center [212, 179] width 169 height 18
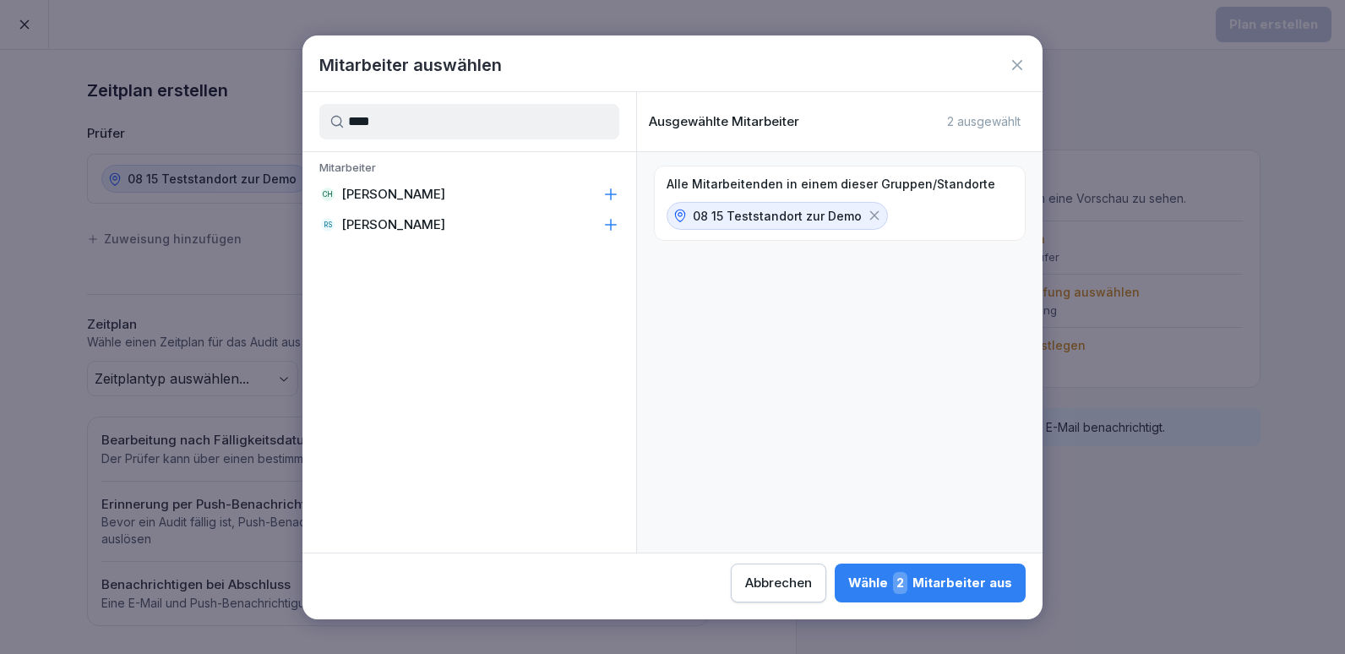
type input "****"
click at [436, 204] on div "CH [PERSON_NAME]" at bounding box center [470, 194] width 334 height 30
click at [870, 218] on icon at bounding box center [874, 215] width 9 height 9
click at [812, 214] on icon at bounding box center [804, 215] width 15 height 15
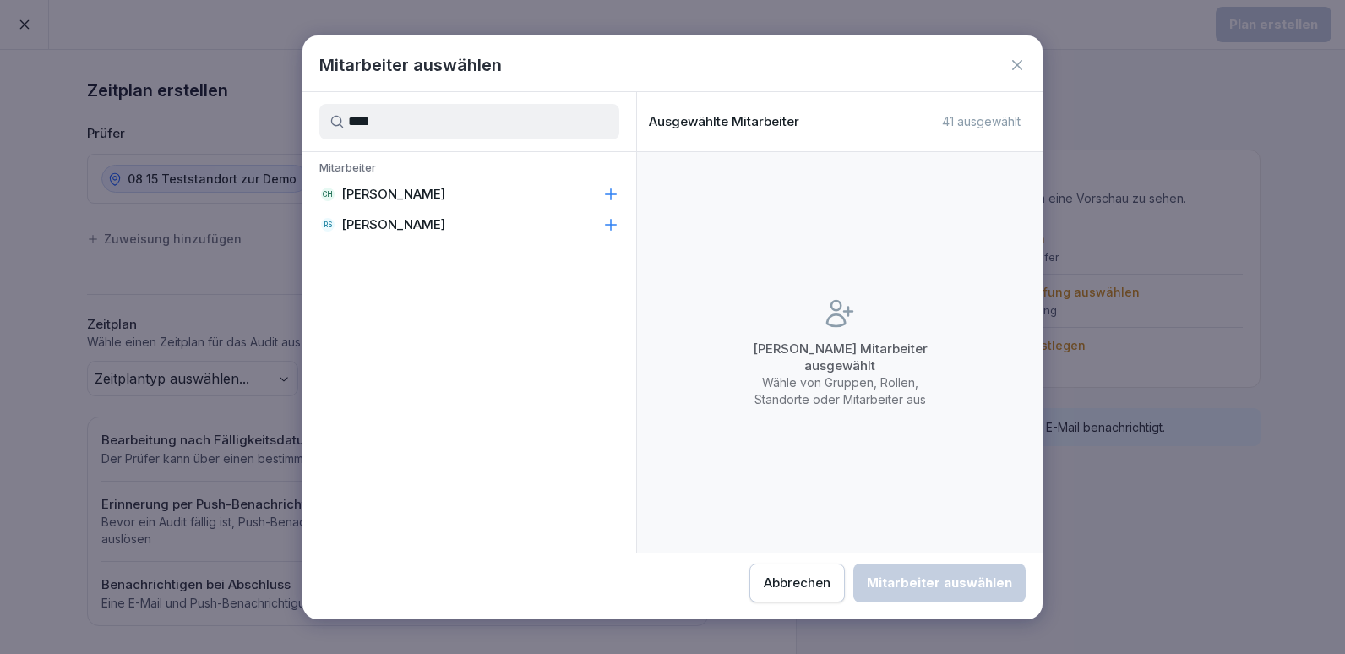
click at [1027, 67] on div "Mitarbeiter auswählen" at bounding box center [673, 64] width 740 height 25
click at [1017, 67] on icon at bounding box center [1017, 65] width 17 height 17
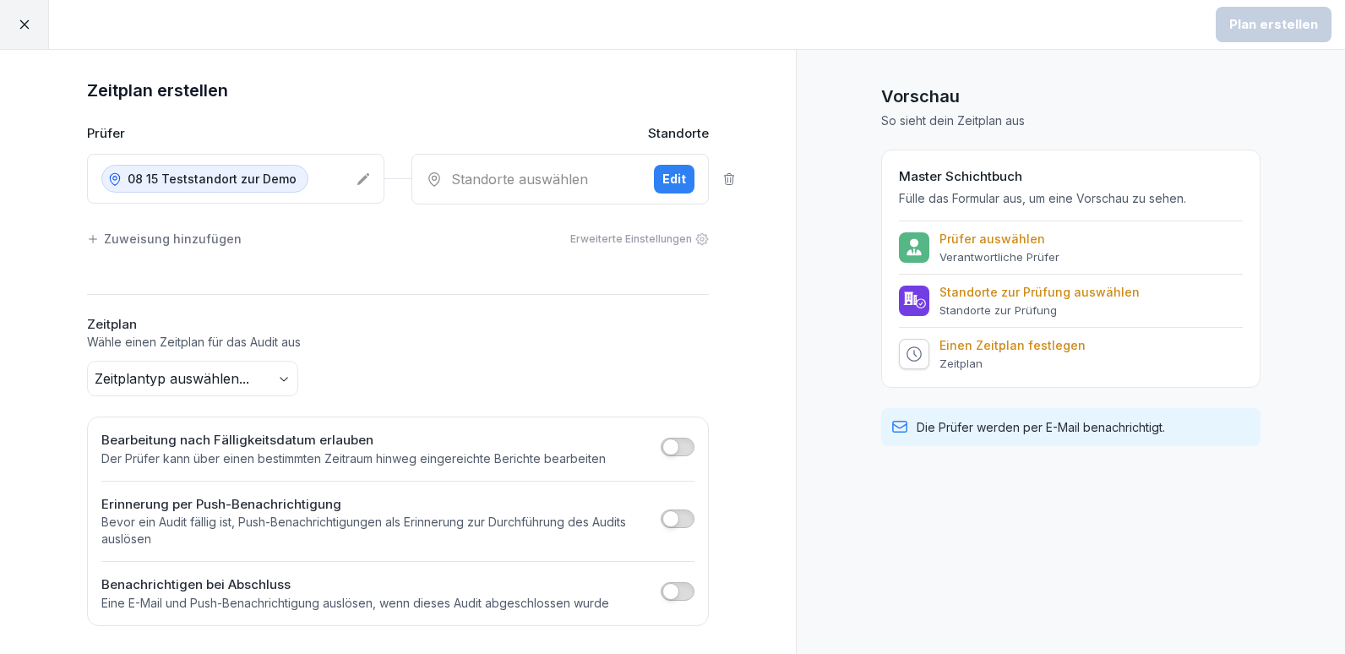
click at [217, 181] on p "08 15 Teststandort zur Demo" at bounding box center [212, 179] width 169 height 18
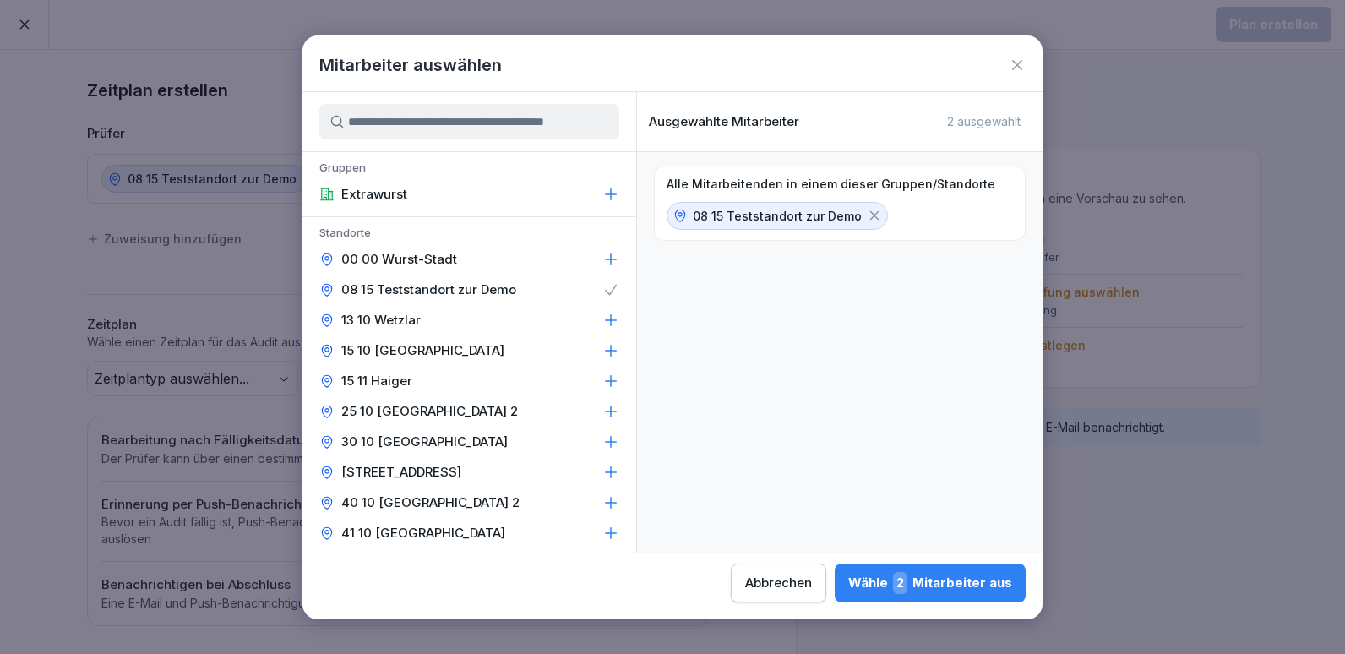
click at [369, 123] on input at bounding box center [469, 121] width 300 height 35
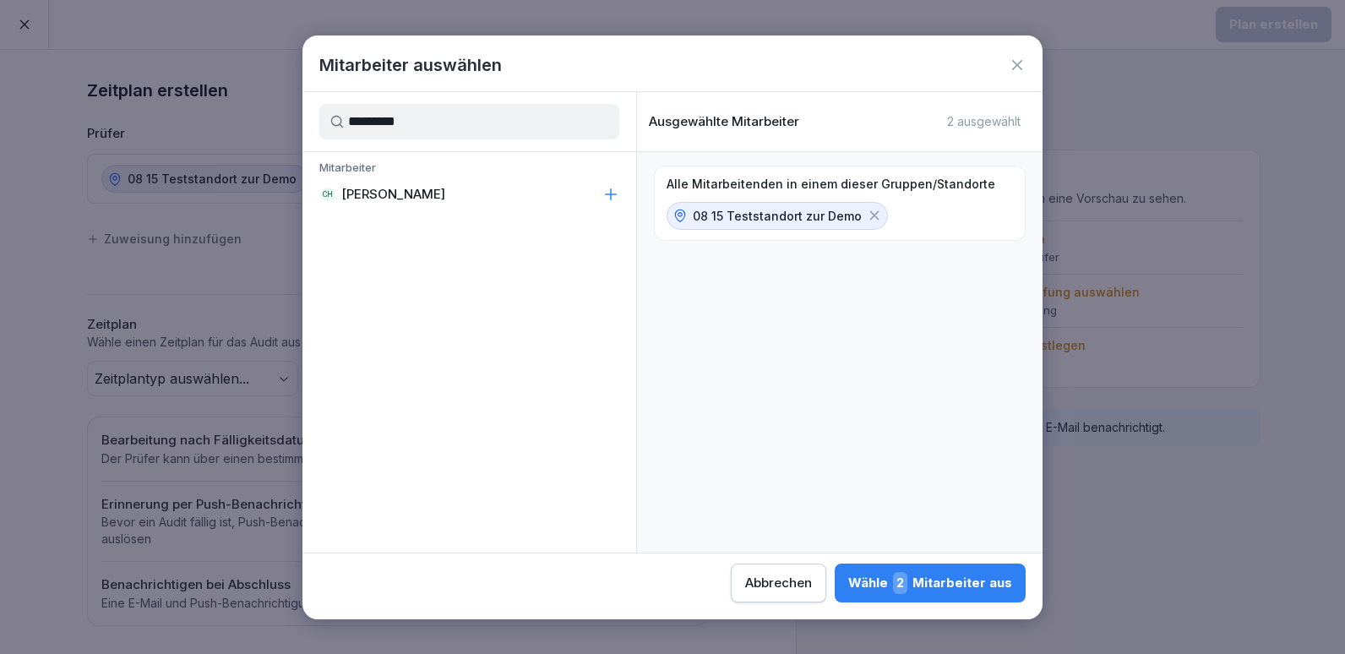
type input "*********"
click at [360, 187] on p "[PERSON_NAME]" at bounding box center [393, 194] width 104 height 17
click at [932, 581] on div "Wähle 3 Mitarbeiter aus" at bounding box center [930, 583] width 164 height 22
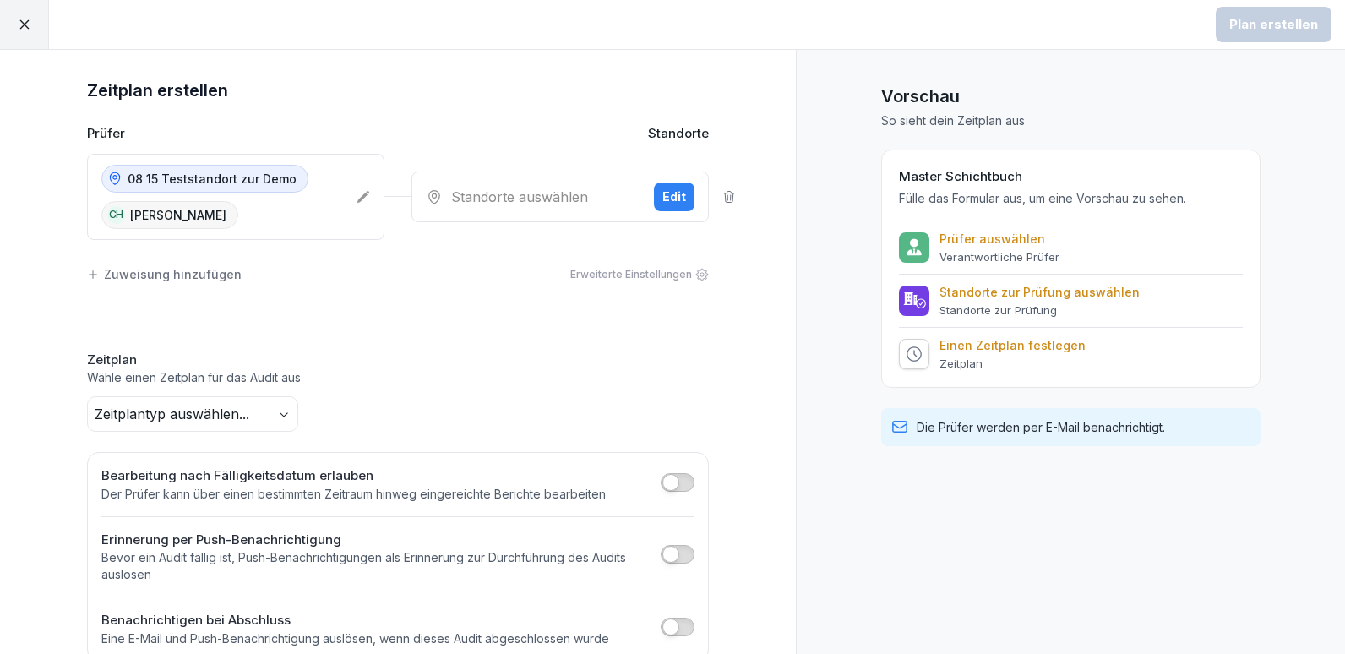
click at [671, 198] on div "Edit" at bounding box center [675, 197] width 24 height 19
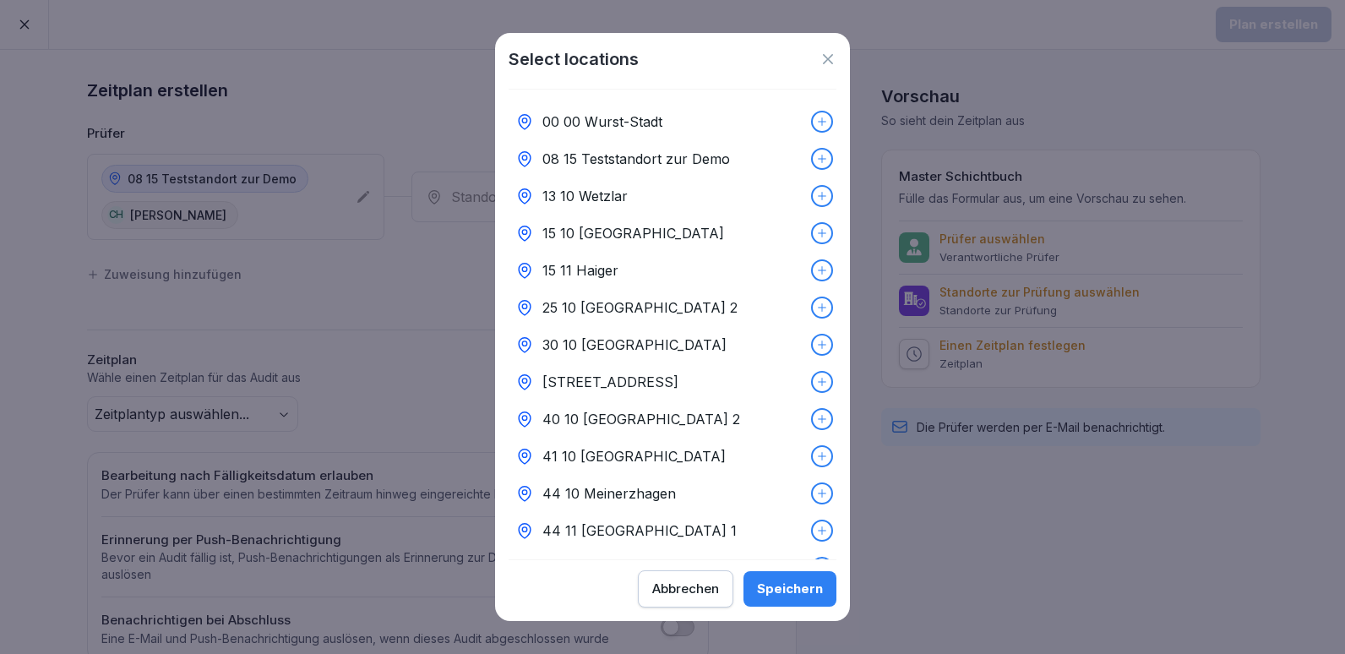
click at [659, 160] on p "08 15 Teststandort zur Demo" at bounding box center [637, 159] width 188 height 20
click at [778, 591] on div "Speichern" at bounding box center [790, 589] width 66 height 19
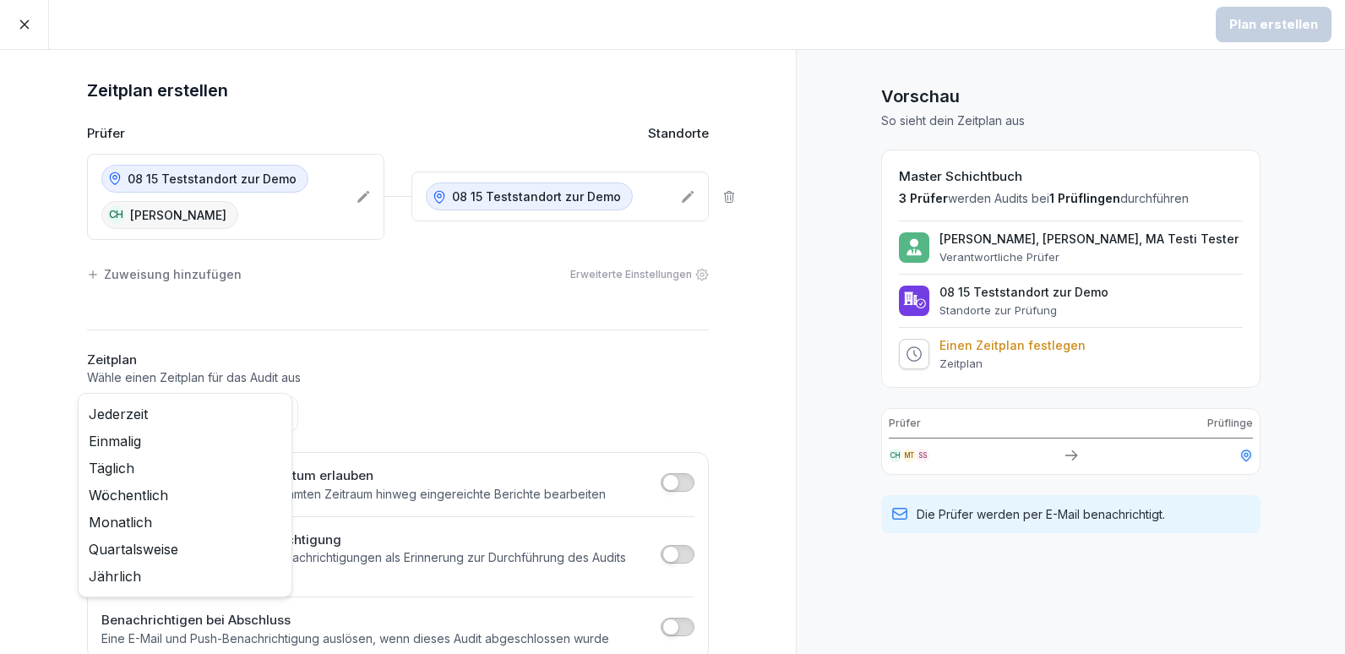
click at [120, 414] on body "Plan erstellen Zeitplan erstellen Prüfer Standorte 08 15 Teststandort zur Demo …" at bounding box center [672, 327] width 1345 height 654
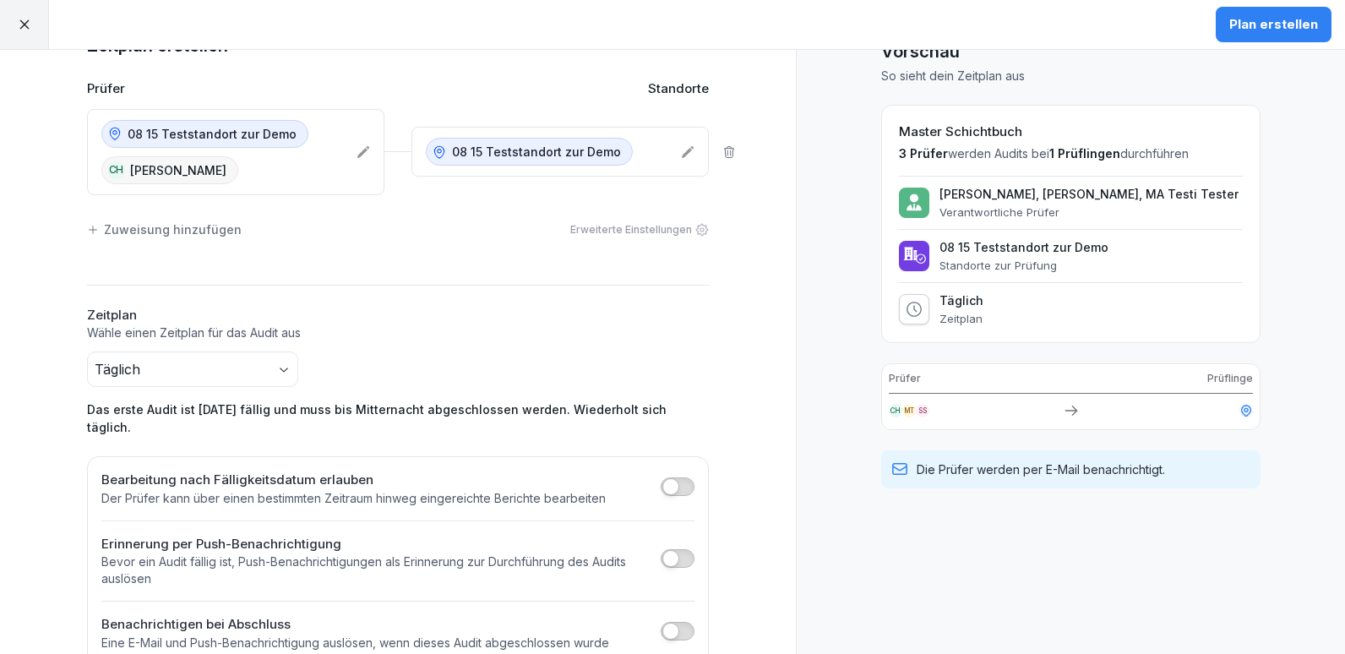
scroll to position [66, 0]
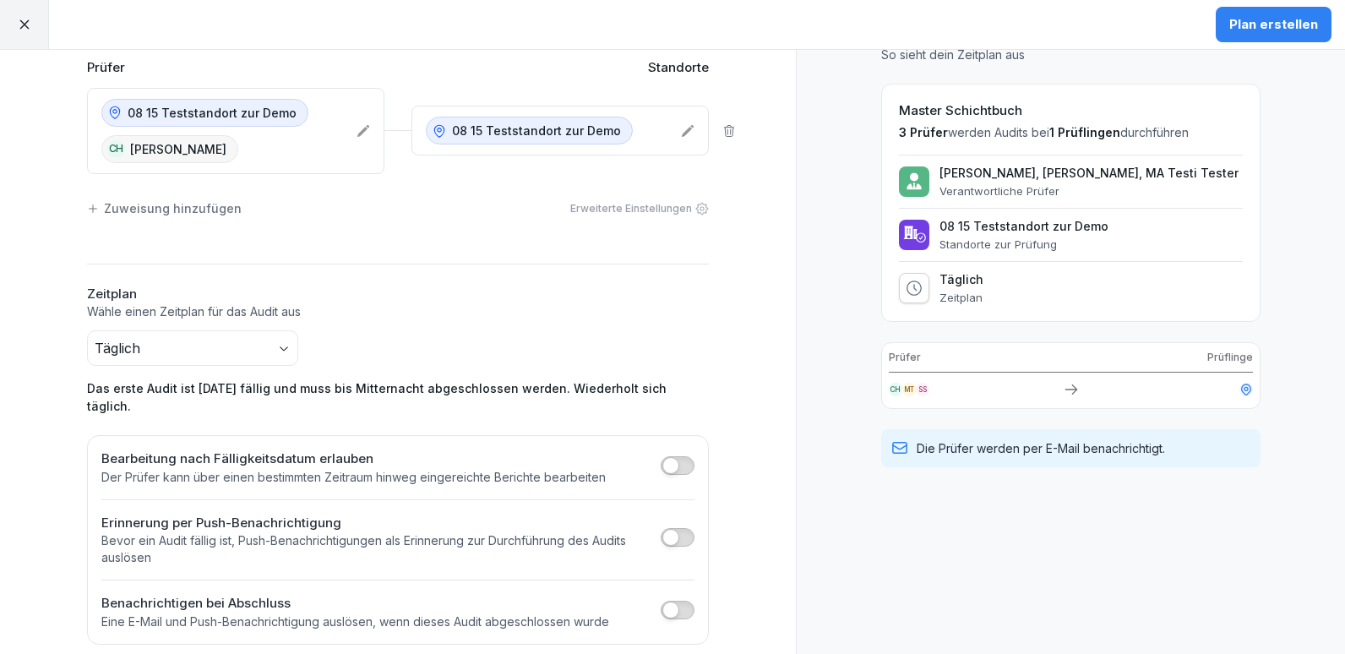
click at [1275, 15] on div "Plan erstellen" at bounding box center [1274, 24] width 89 height 19
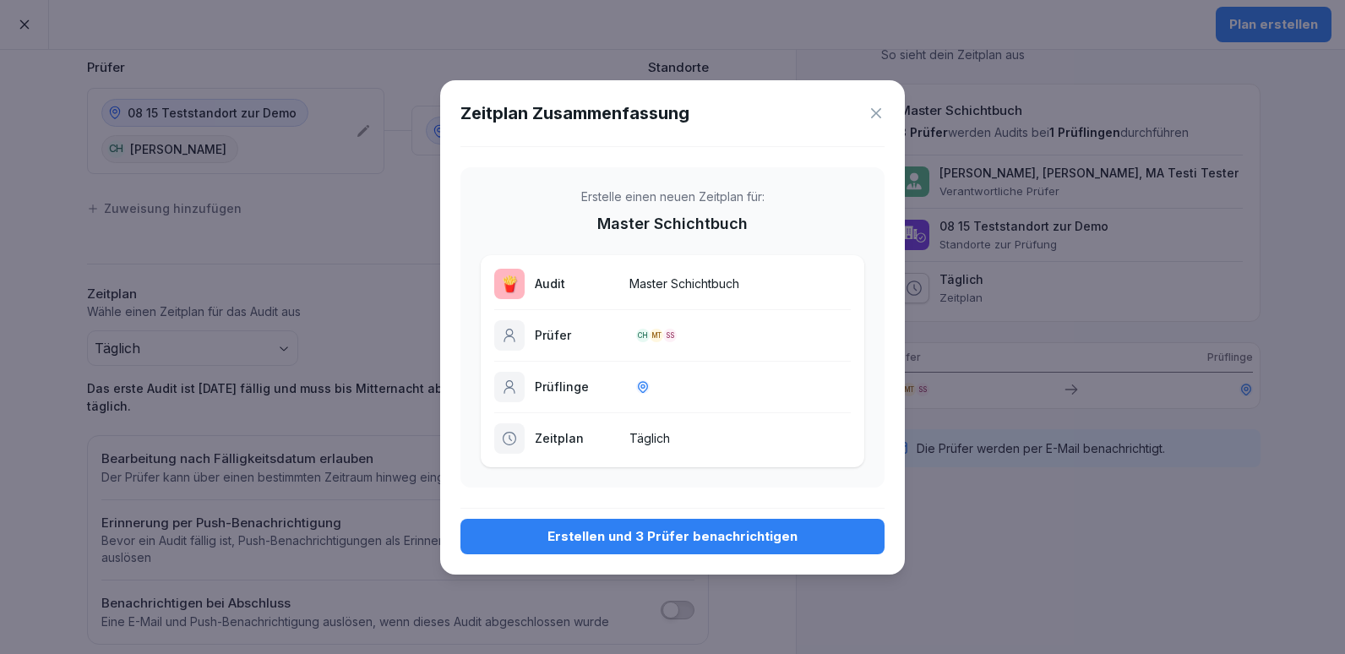
click at [680, 283] on p "Master Schichtbuch" at bounding box center [740, 284] width 221 height 18
click at [587, 540] on div "Erstellen und 3 Prüfer benachrichtigen" at bounding box center [672, 536] width 397 height 19
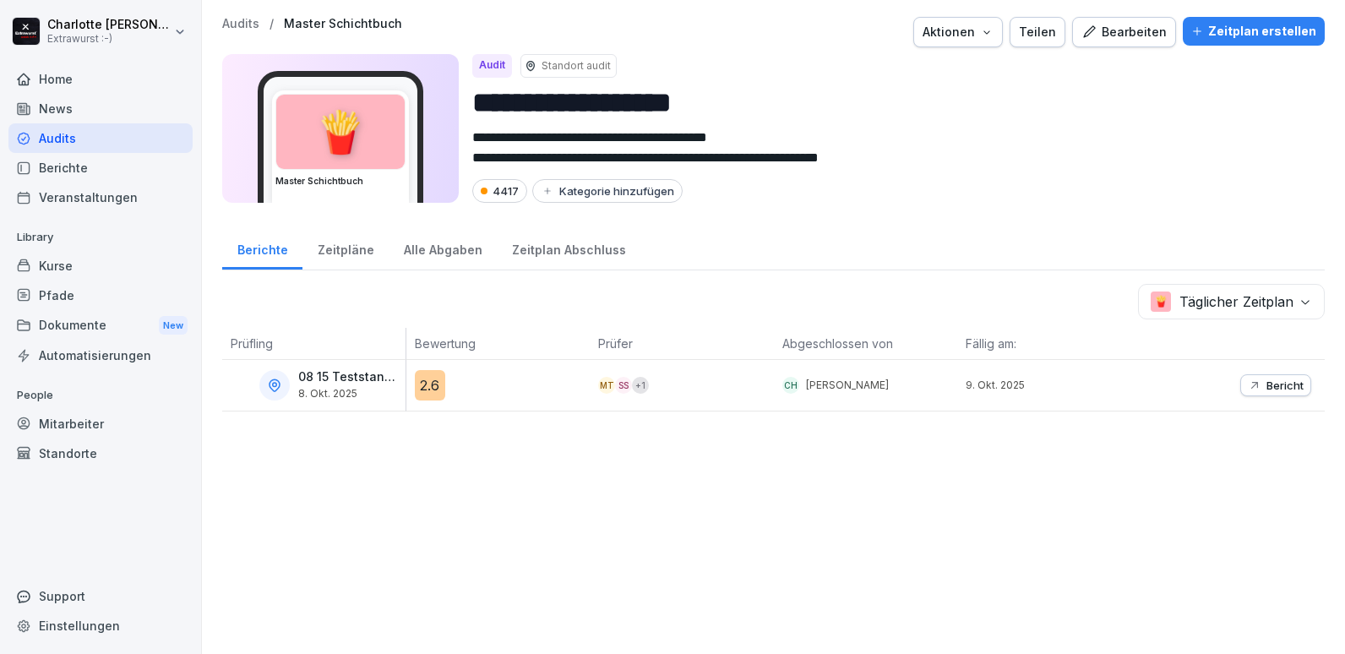
click at [52, 134] on div "Audits" at bounding box center [100, 138] width 184 height 30
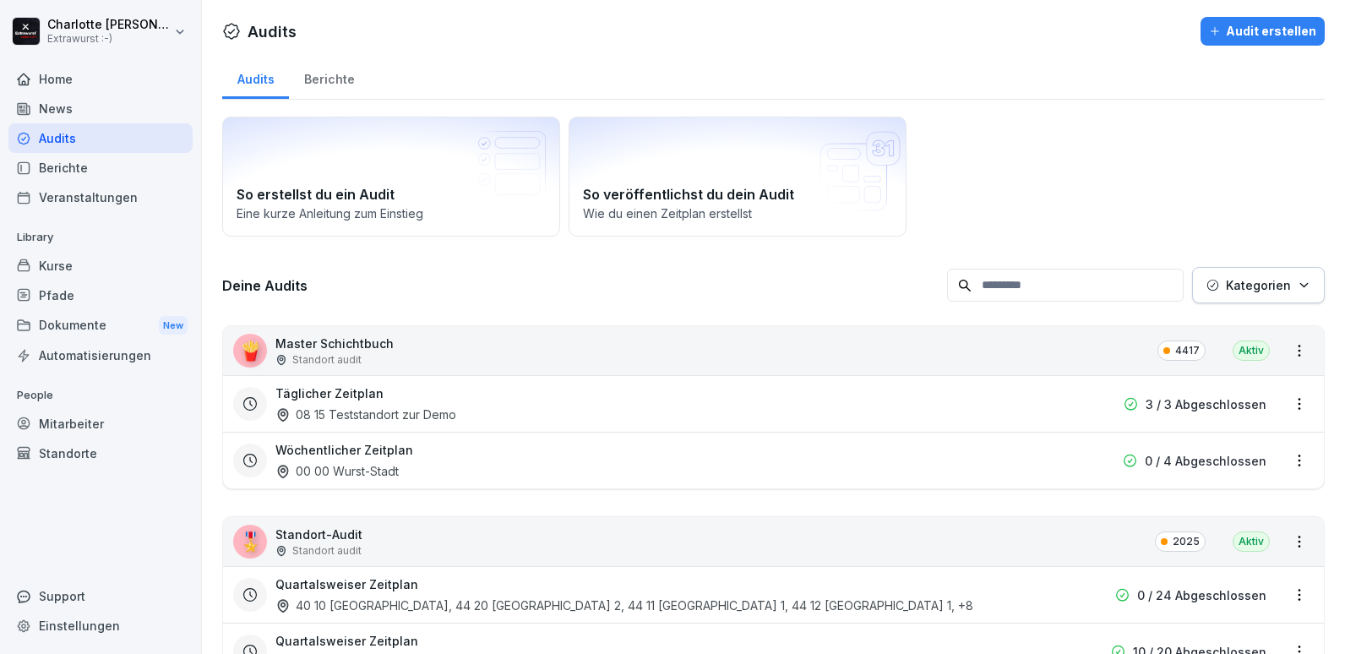
click at [308, 353] on p "Standort audit" at bounding box center [326, 359] width 69 height 15
click at [325, 79] on div "Berichte" at bounding box center [329, 77] width 80 height 43
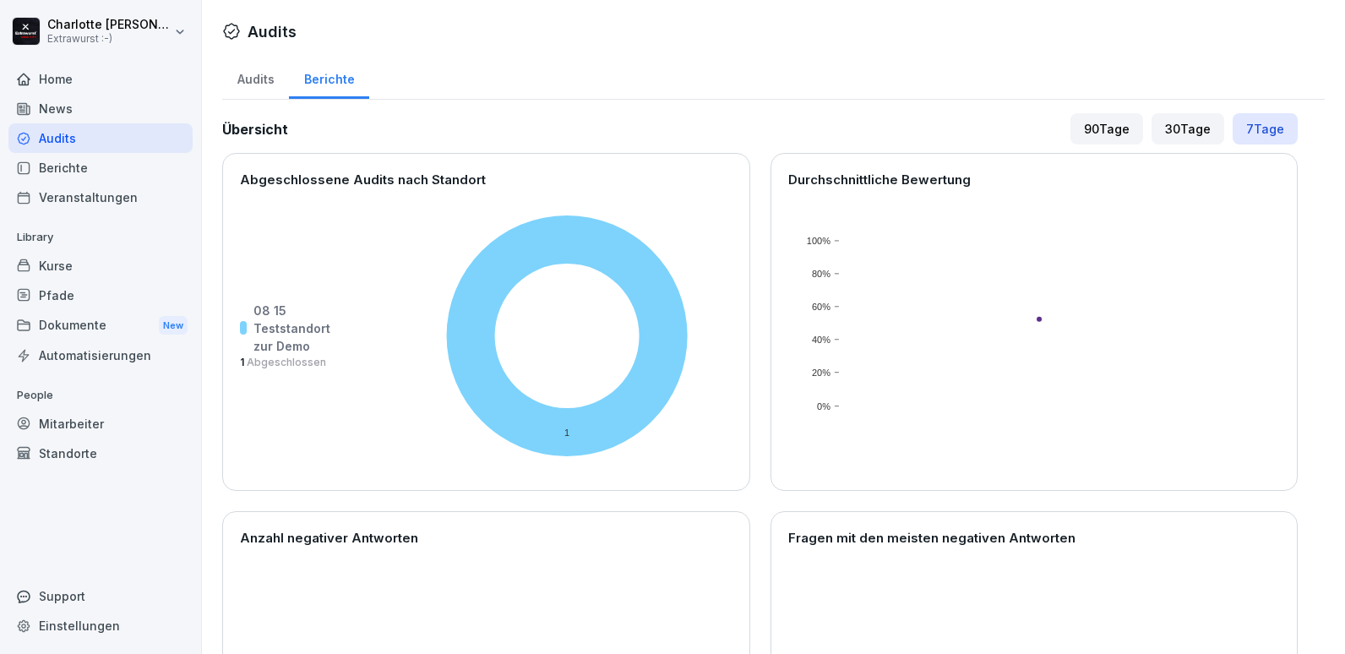
click at [244, 82] on div "Audits" at bounding box center [255, 77] width 67 height 43
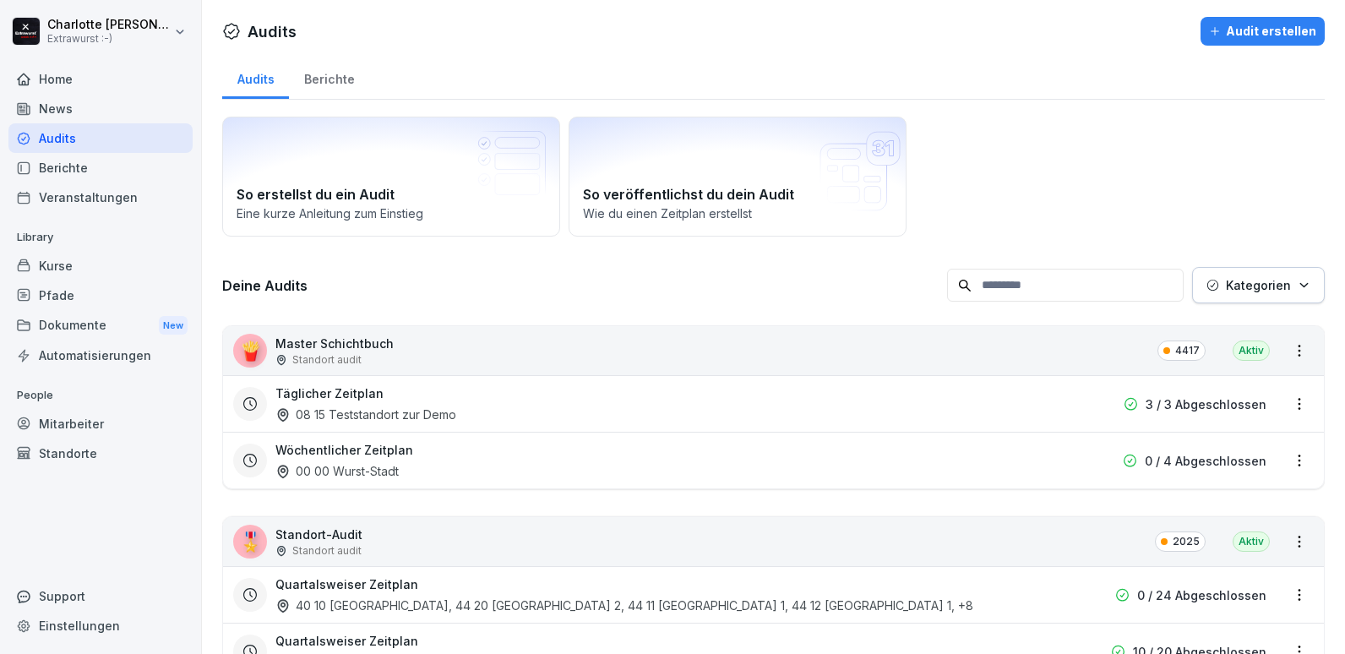
click at [68, 139] on div "Audits" at bounding box center [100, 138] width 184 height 30
click at [179, 31] on html "[PERSON_NAME] Extrawurst :-) Home News Audits Berichte Veranstaltungen Library …" at bounding box center [672, 327] width 1345 height 654
click at [72, 112] on div "Abmelden" at bounding box center [108, 106] width 167 height 31
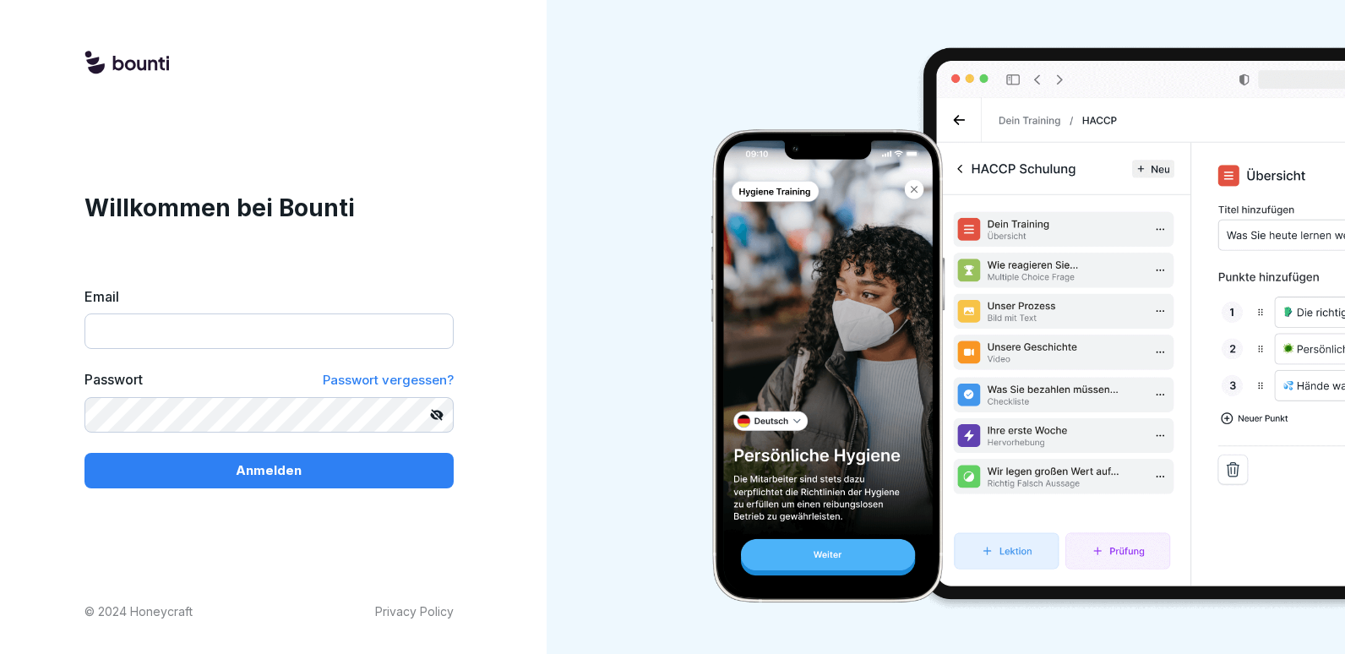
type input "**********"
click at [368, 322] on input "**********" at bounding box center [269, 331] width 369 height 35
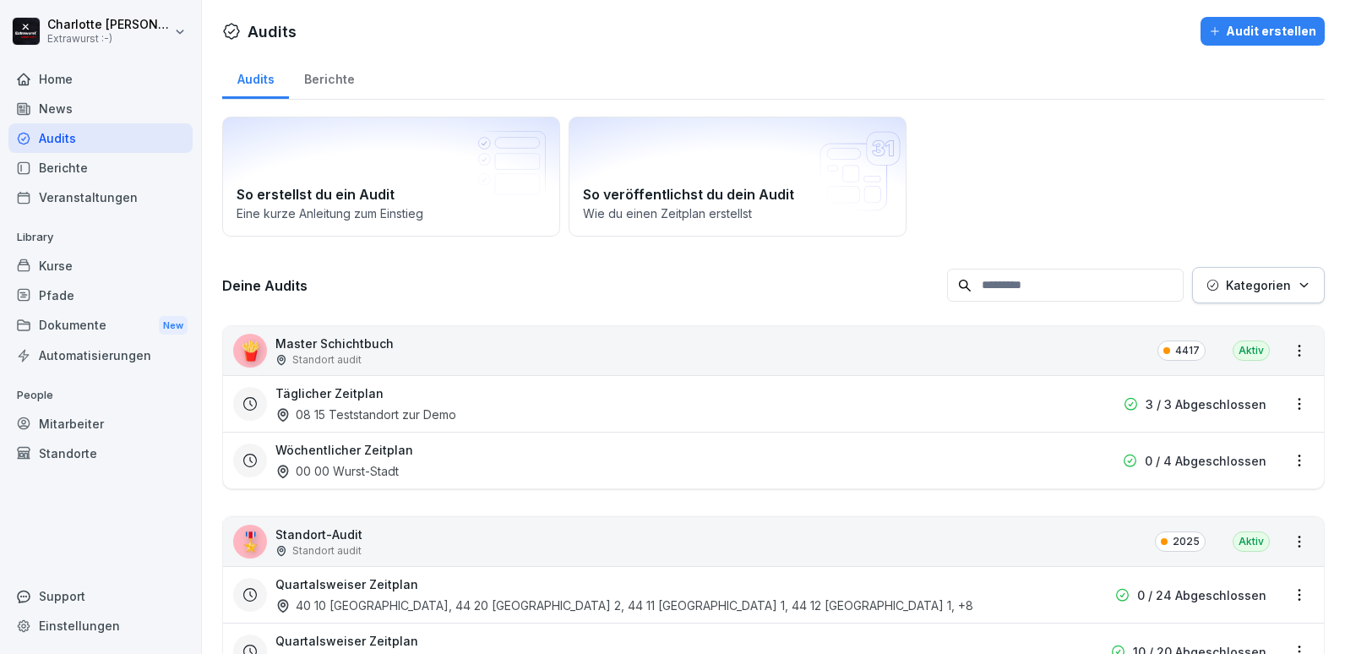
click at [43, 171] on div "Berichte" at bounding box center [100, 168] width 184 height 30
